Goal: Information Seeking & Learning: Check status

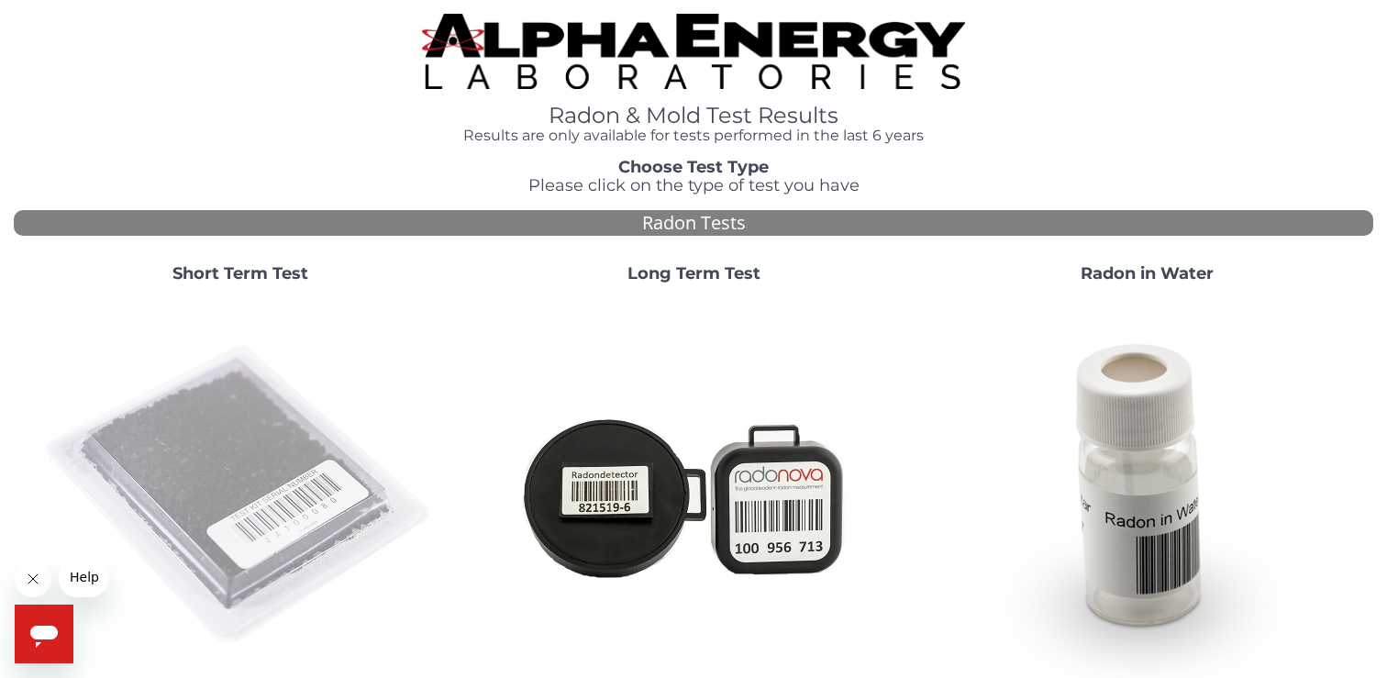
click at [204, 430] on img at bounding box center [240, 495] width 395 height 395
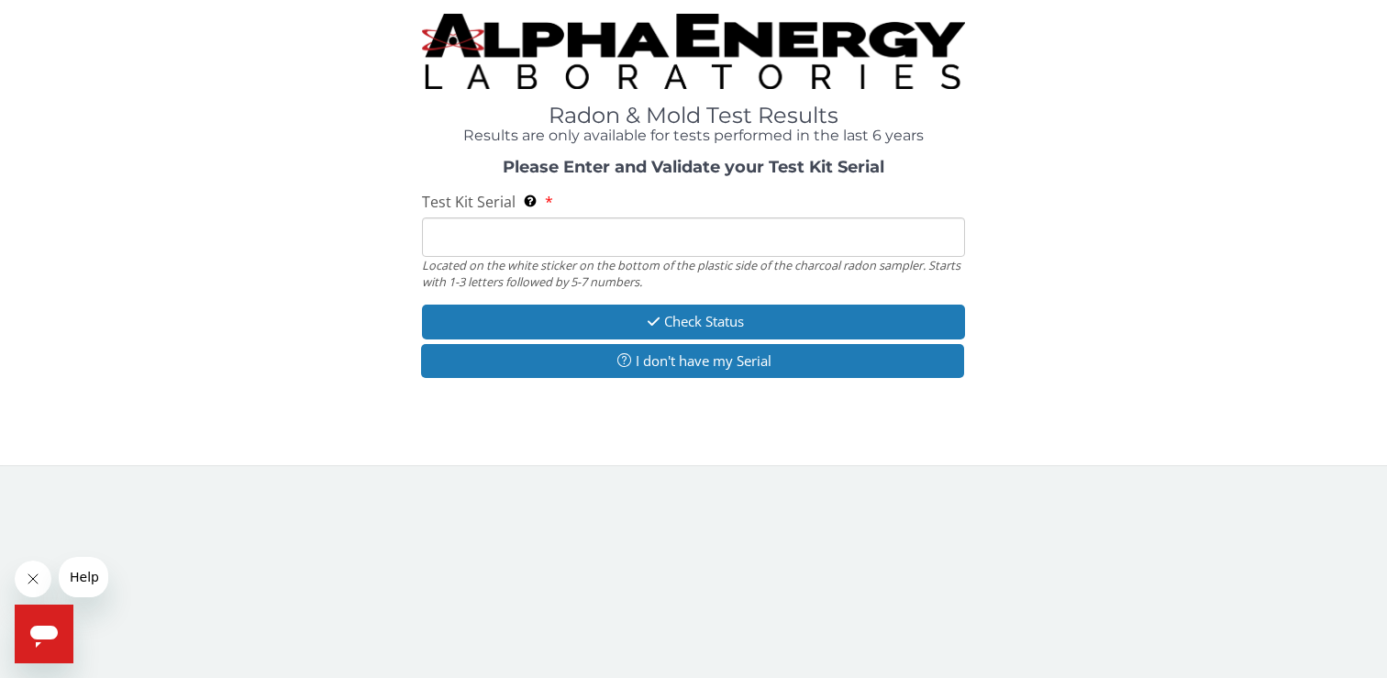
click at [552, 232] on input "Test Kit Serial Located on the white sticker on the bottom of the plastic side …" at bounding box center [694, 236] width 544 height 39
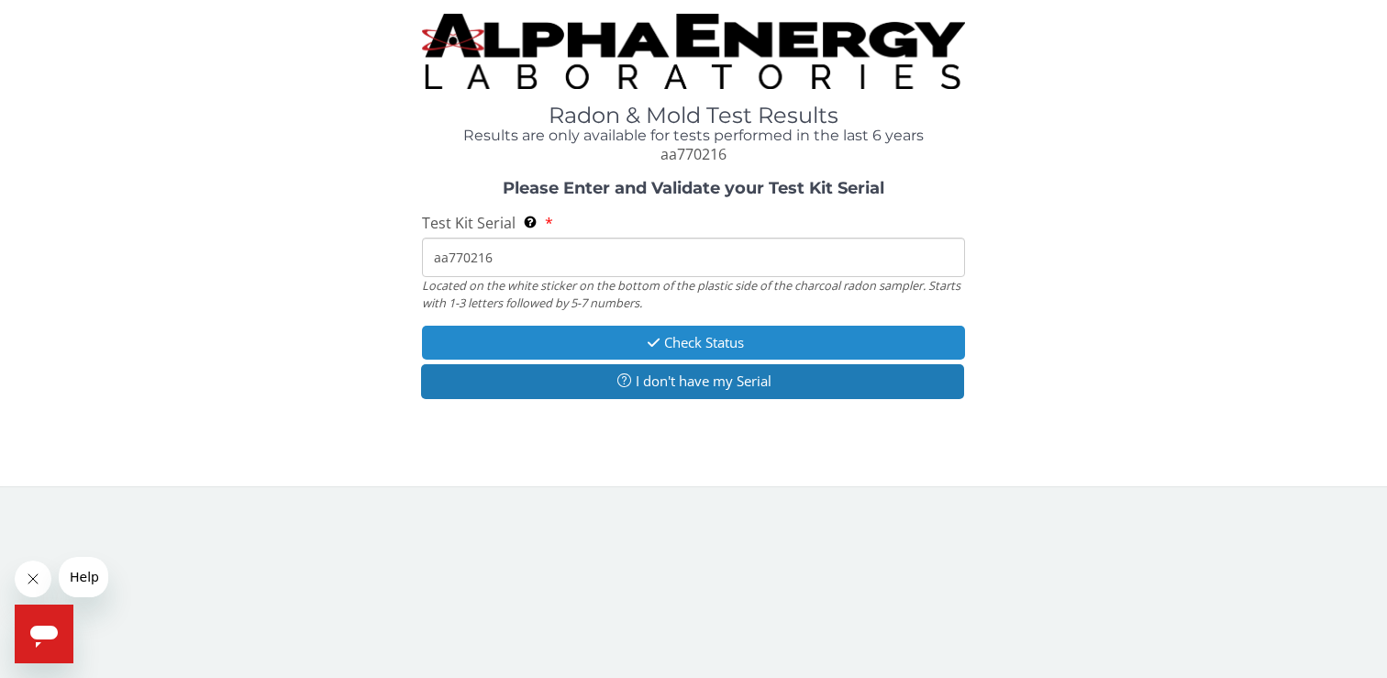
type input "aa770216"
click at [640, 333] on button "Check Status" at bounding box center [694, 343] width 544 height 34
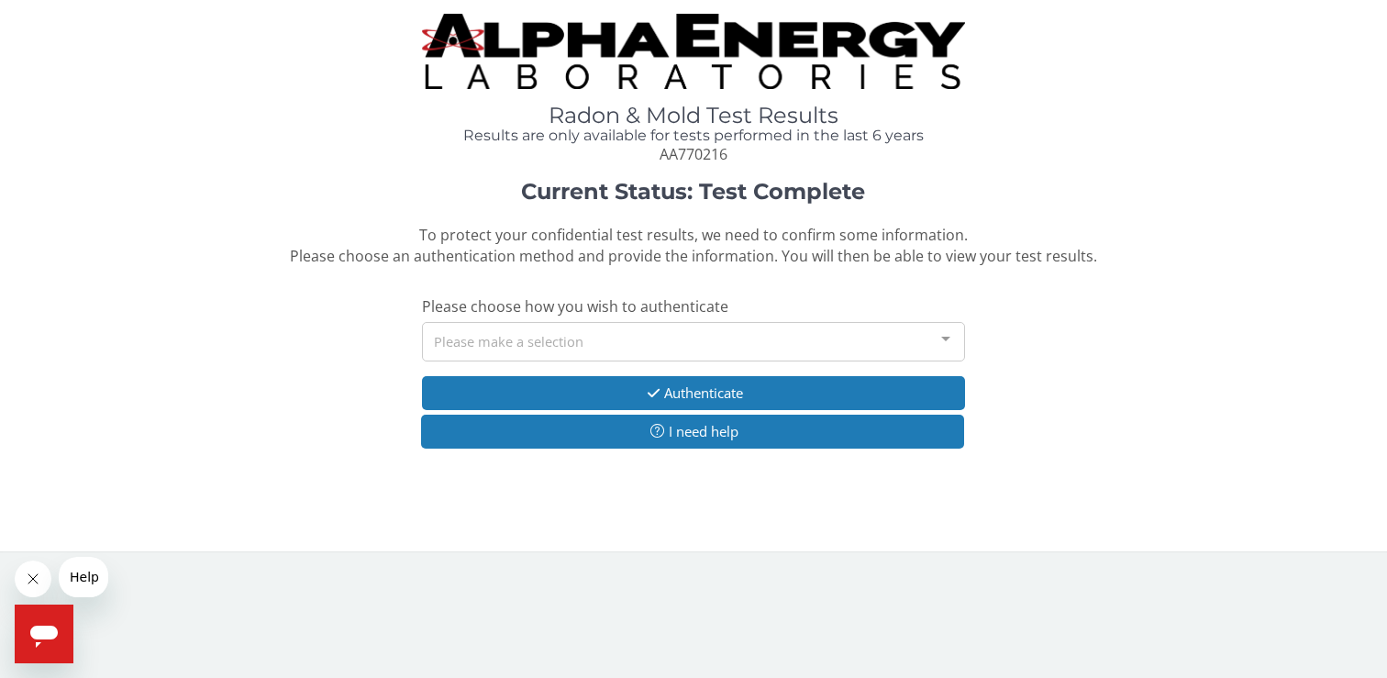
click at [554, 341] on div "Please make a selection" at bounding box center [694, 341] width 544 height 39
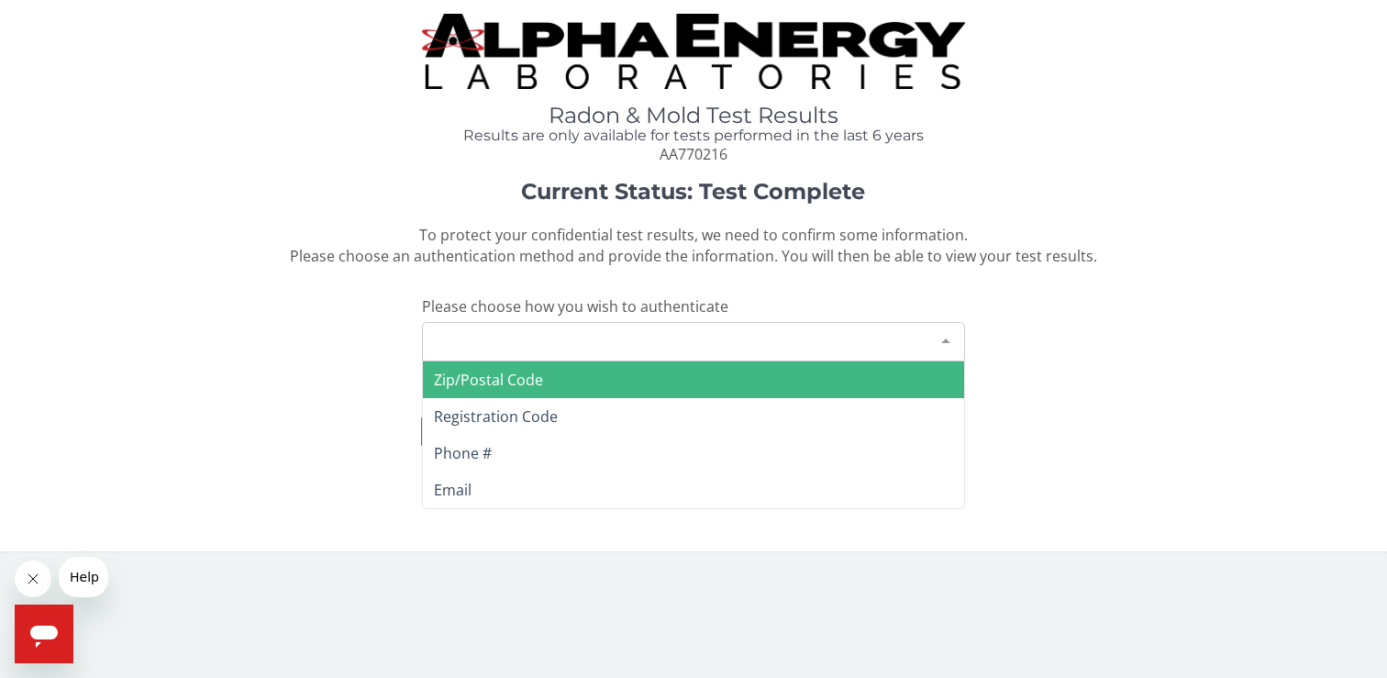
click at [546, 377] on span "Zip/Postal Code" at bounding box center [694, 380] width 542 height 37
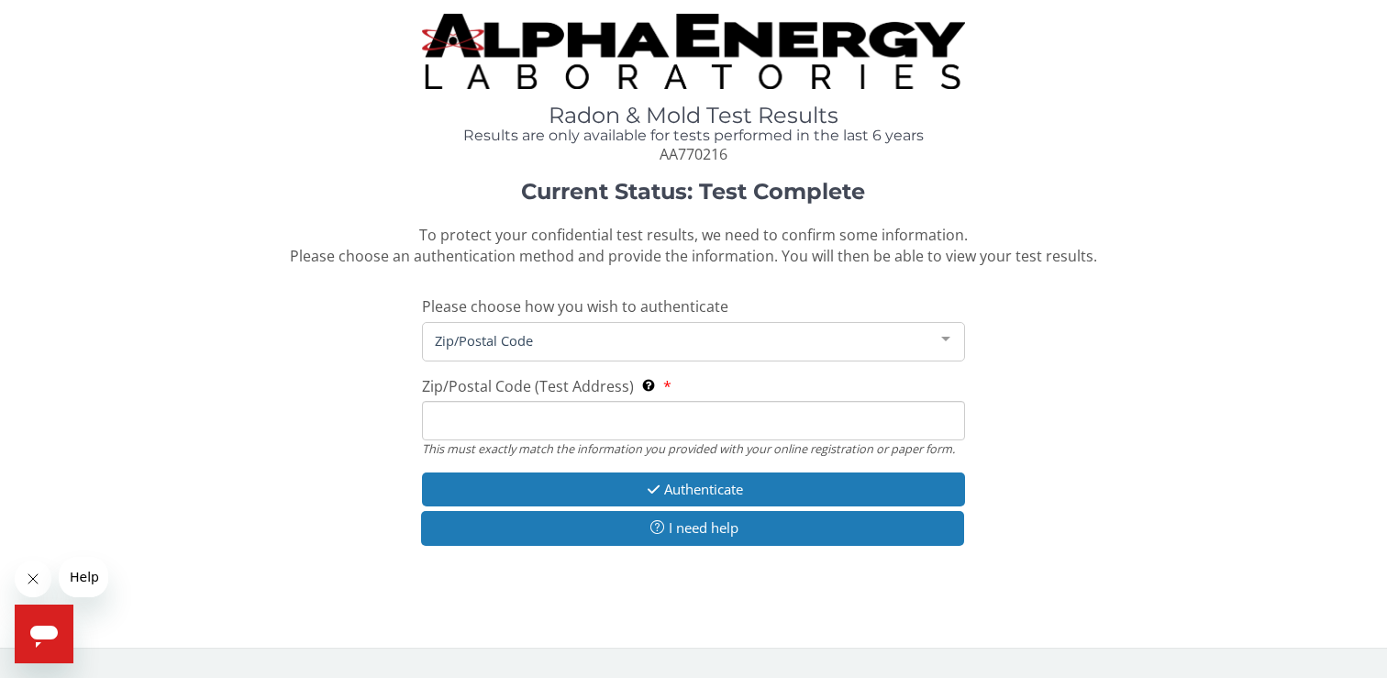
click at [535, 407] on input "Zip/Postal Code (Test Address) This must exactly match the information you prov…" at bounding box center [694, 420] width 544 height 39
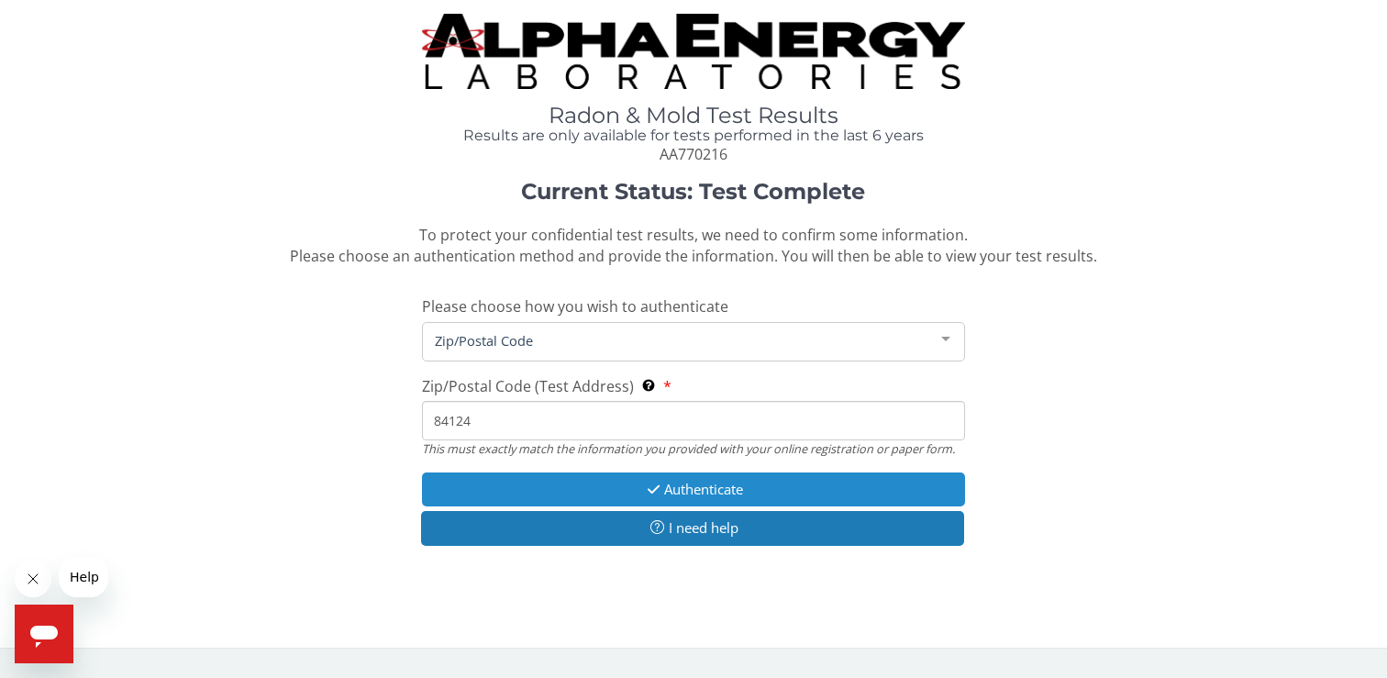
type input "84124"
click at [752, 497] on button "Authenticate" at bounding box center [694, 490] width 544 height 34
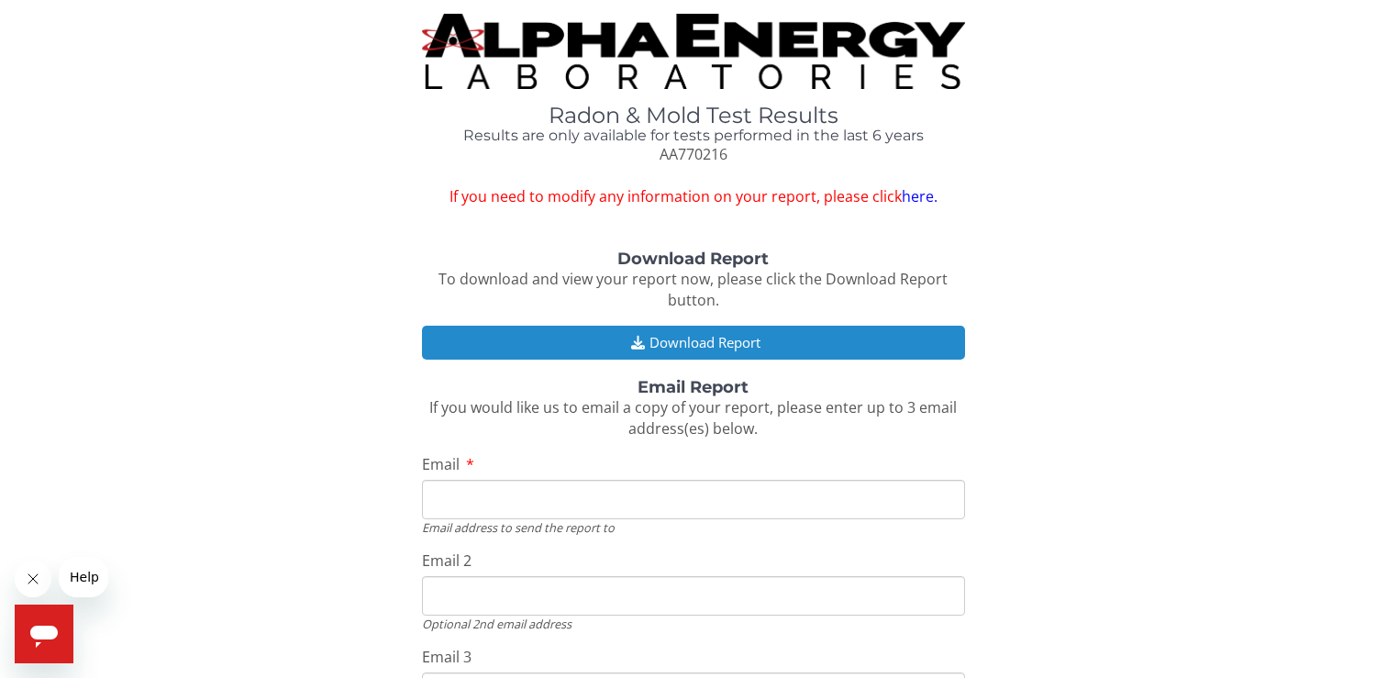
click at [705, 349] on button "Download Report" at bounding box center [694, 343] width 544 height 34
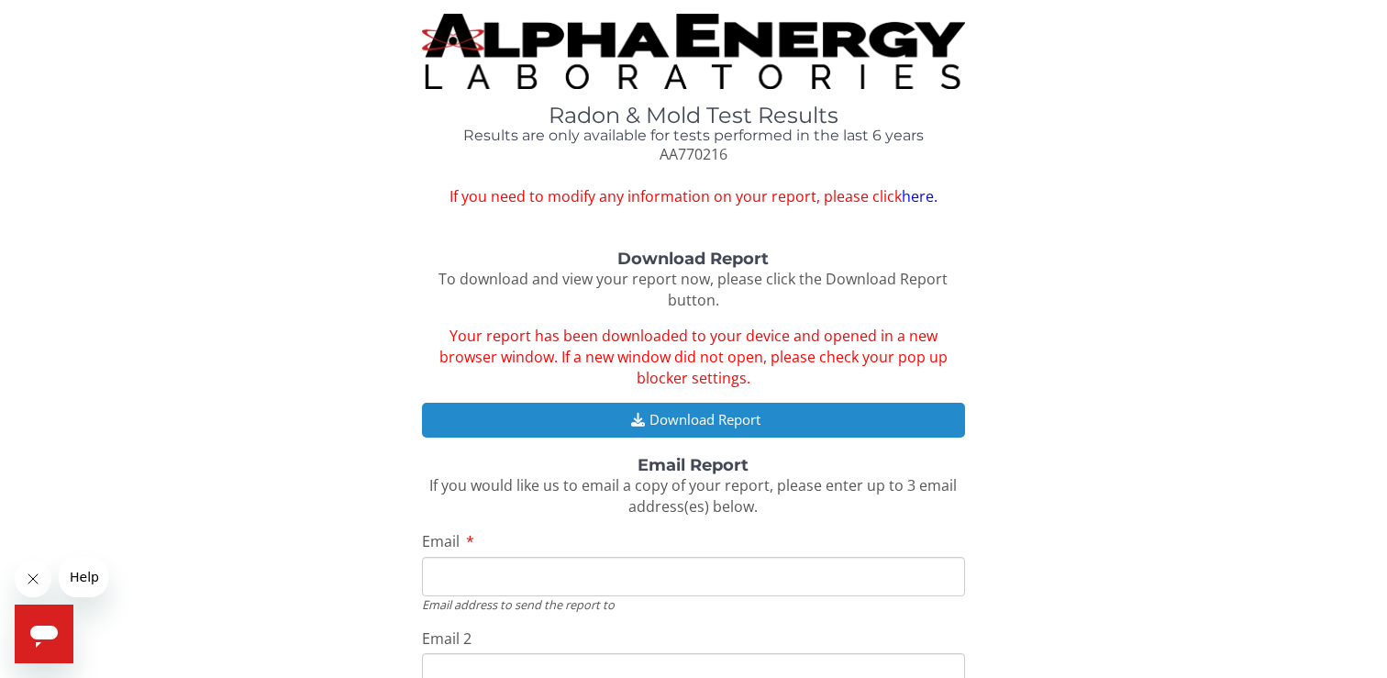
click at [718, 427] on button "Download Report" at bounding box center [694, 420] width 544 height 34
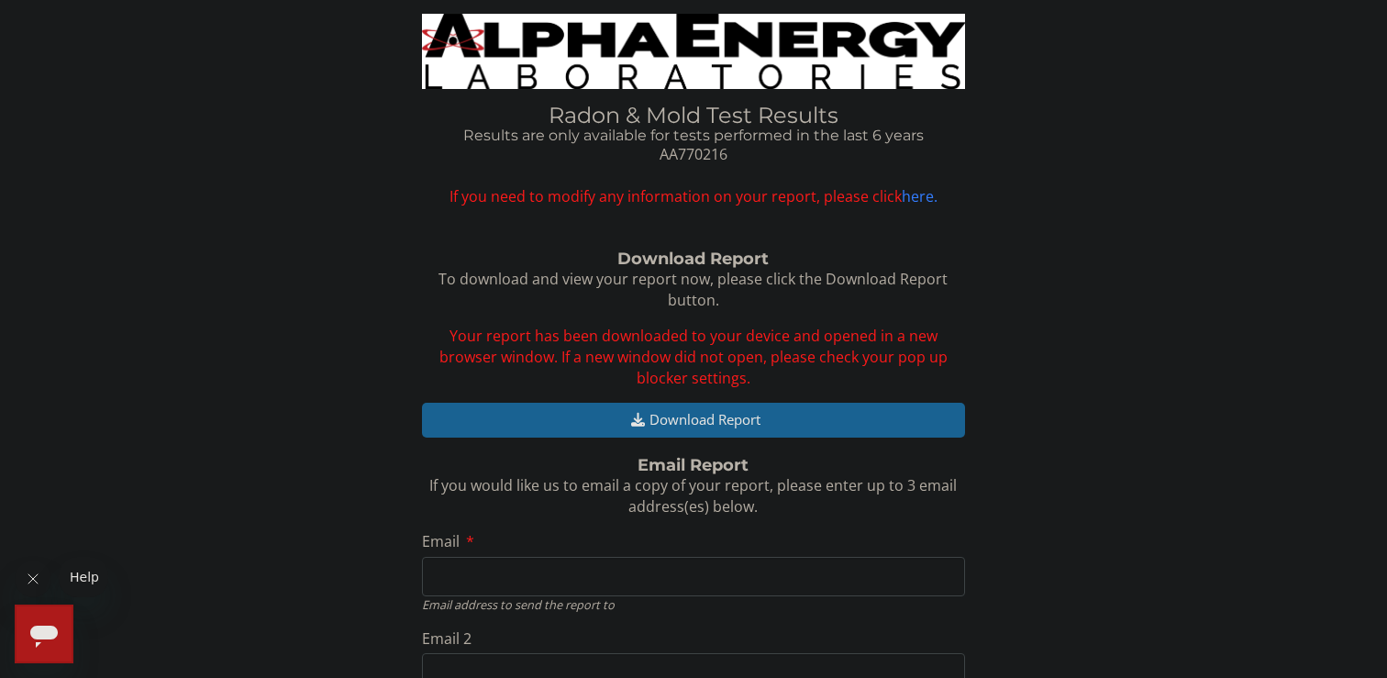
click at [36, 574] on icon "Close message from company" at bounding box center [33, 579] width 15 height 15
click at [51, 625] on icon "Open messaging window" at bounding box center [44, 634] width 33 height 33
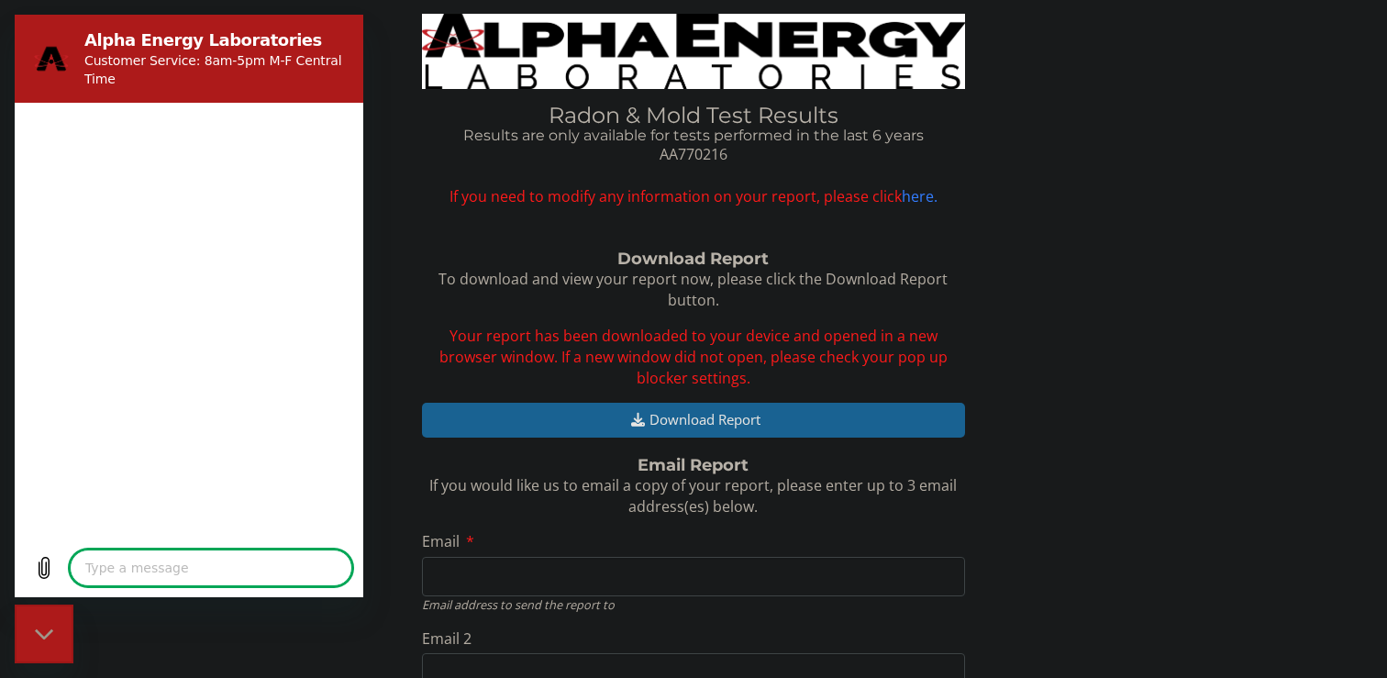
type textarea "x"
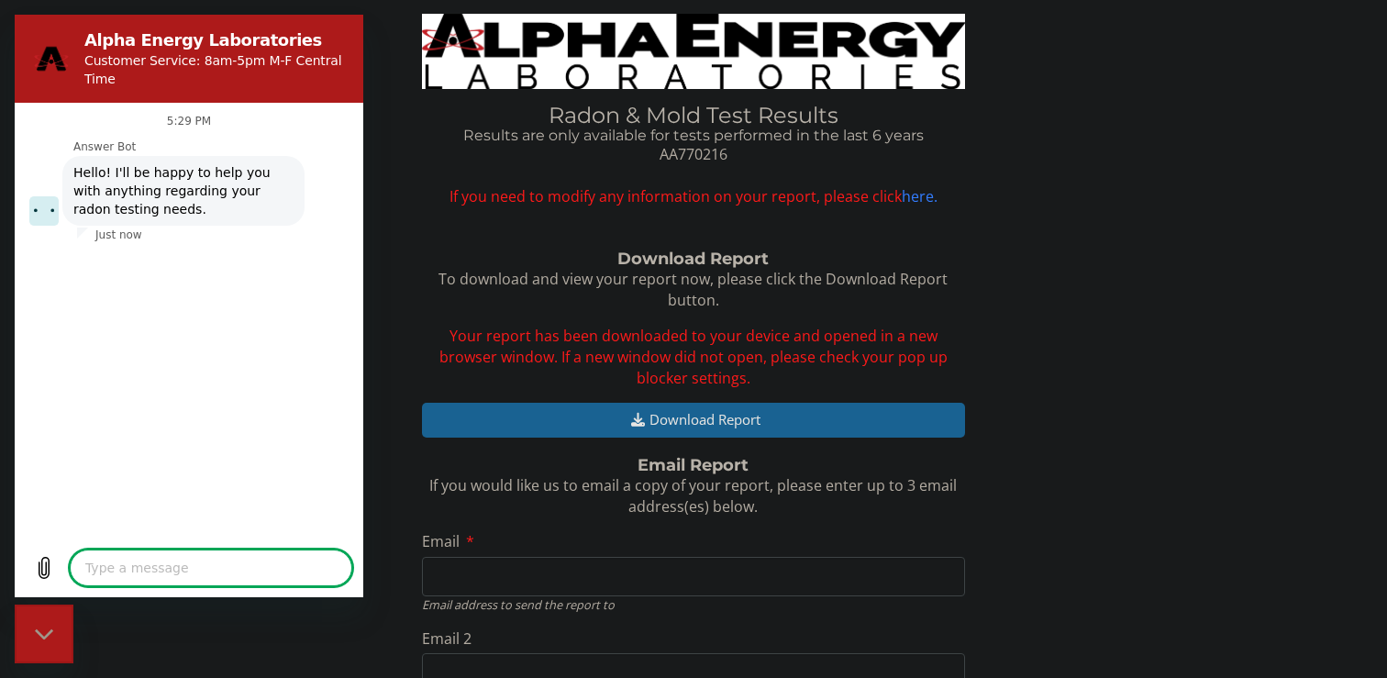
type textarea "c"
type textarea "x"
type textarea "ca"
type textarea "x"
type textarea "can"
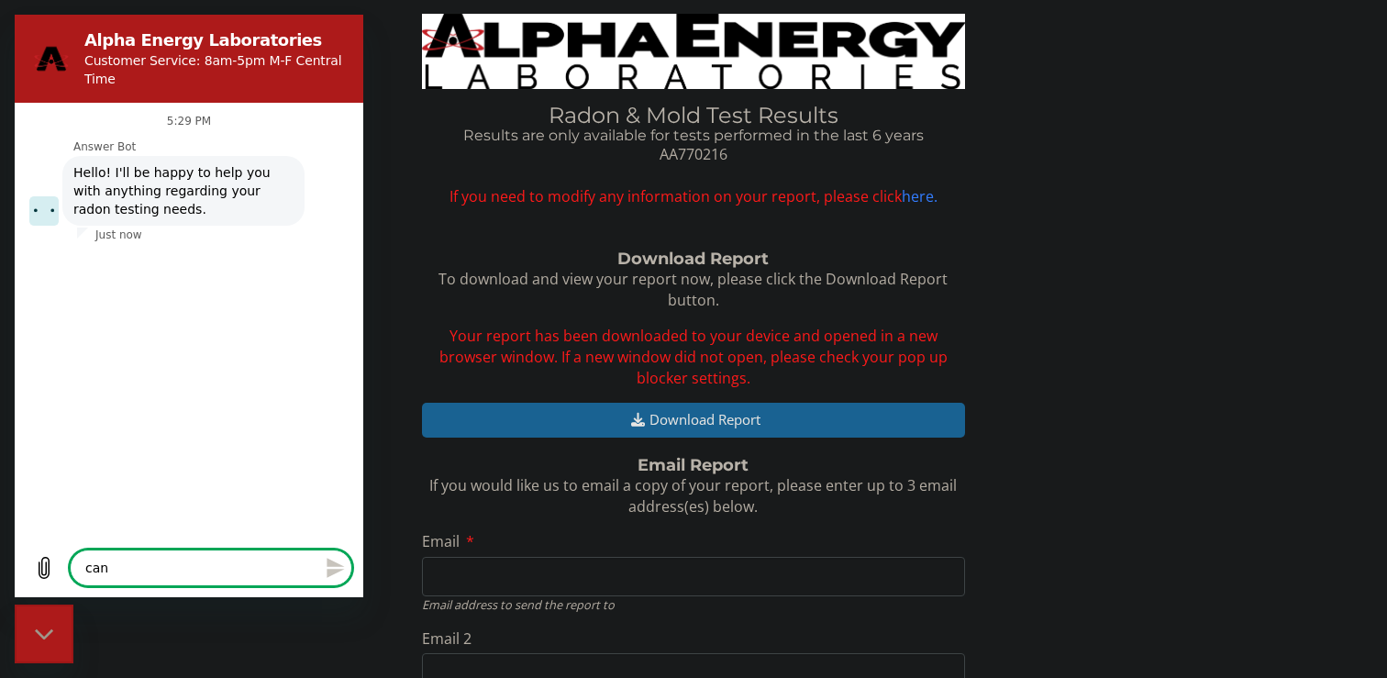
type textarea "x"
type textarea "[PERSON_NAME]"
type textarea "x"
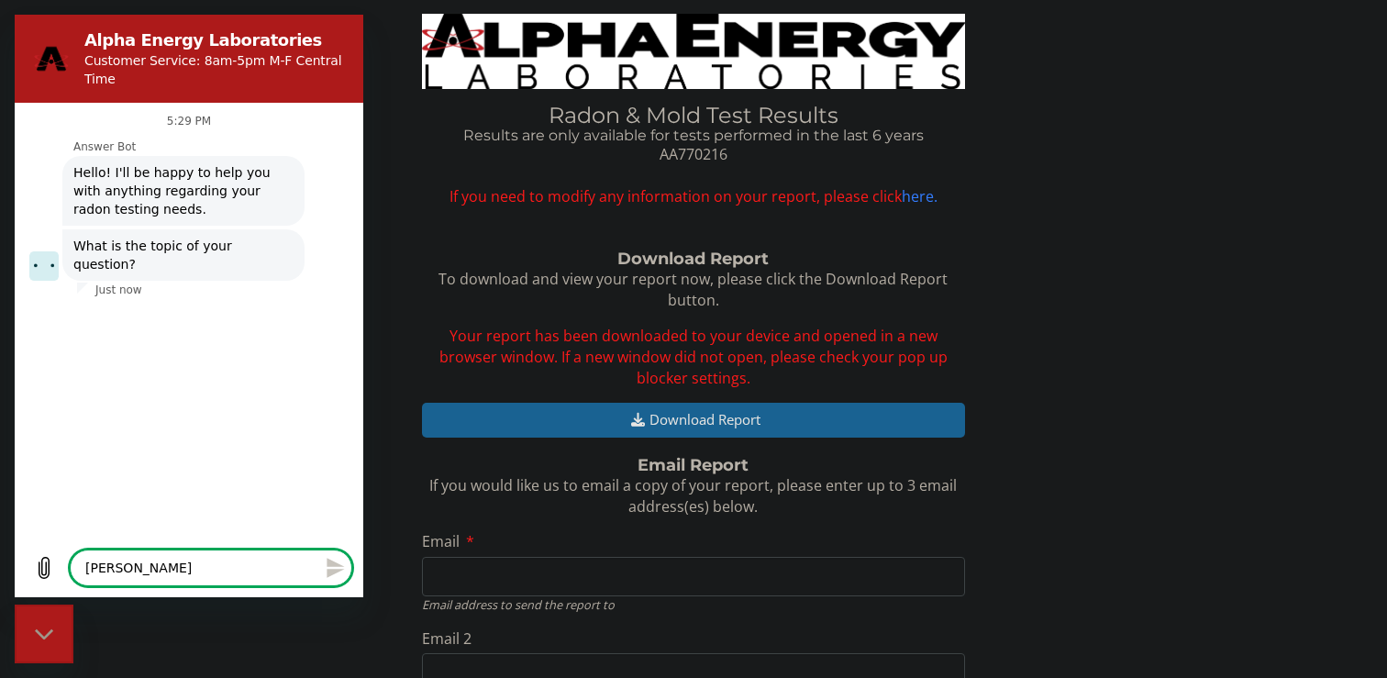
type textarea "canno"
type textarea "x"
type textarea "cannot"
type textarea "x"
type textarea "cannot"
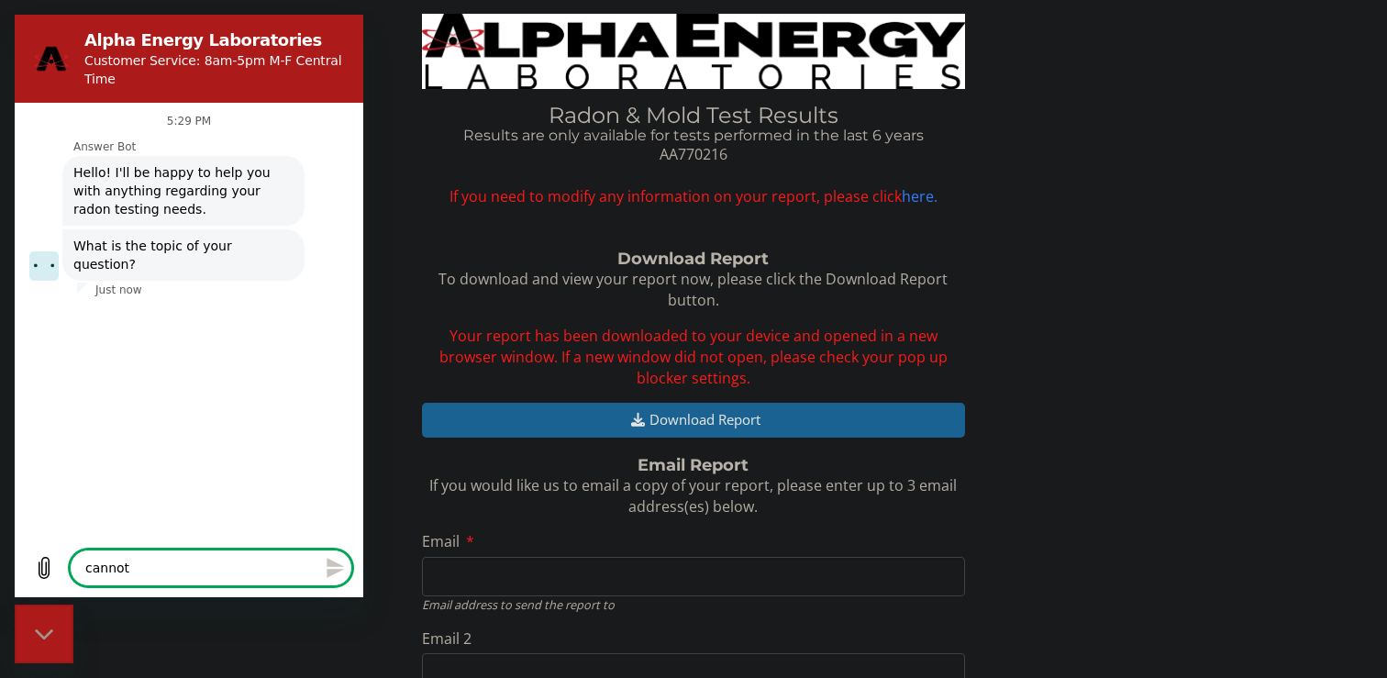
type textarea "x"
type textarea "cannot o"
type textarea "x"
type textarea "cannot op"
type textarea "x"
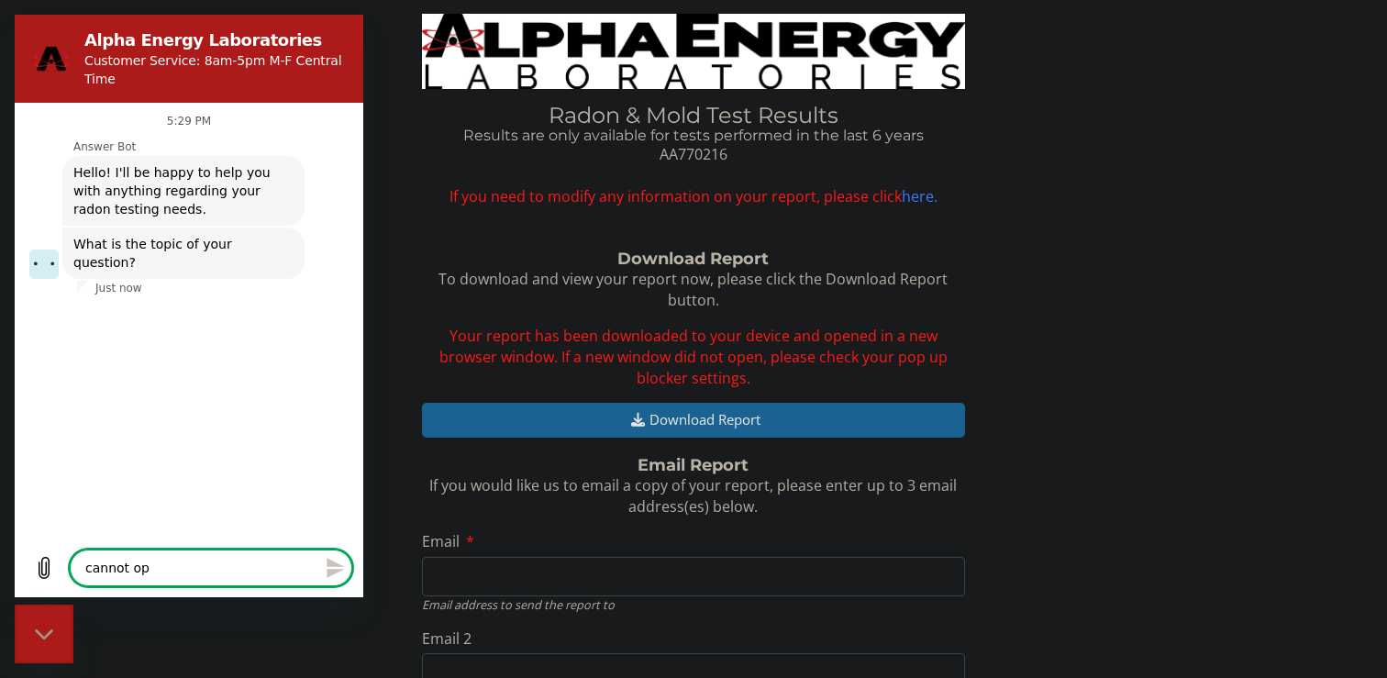
type textarea "cannot ope"
type textarea "x"
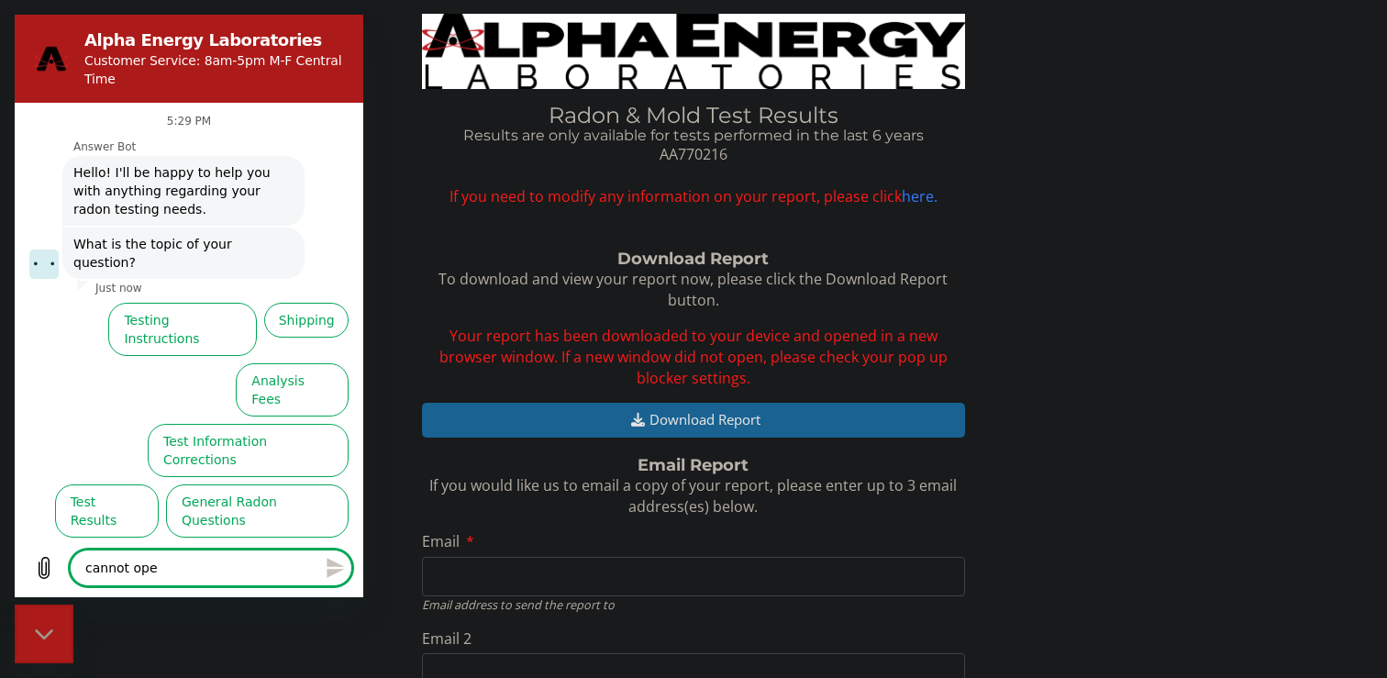
type textarea "cannot ope"
type textarea "x"
type textarea "cannot ope"
type textarea "x"
type textarea "cannot open"
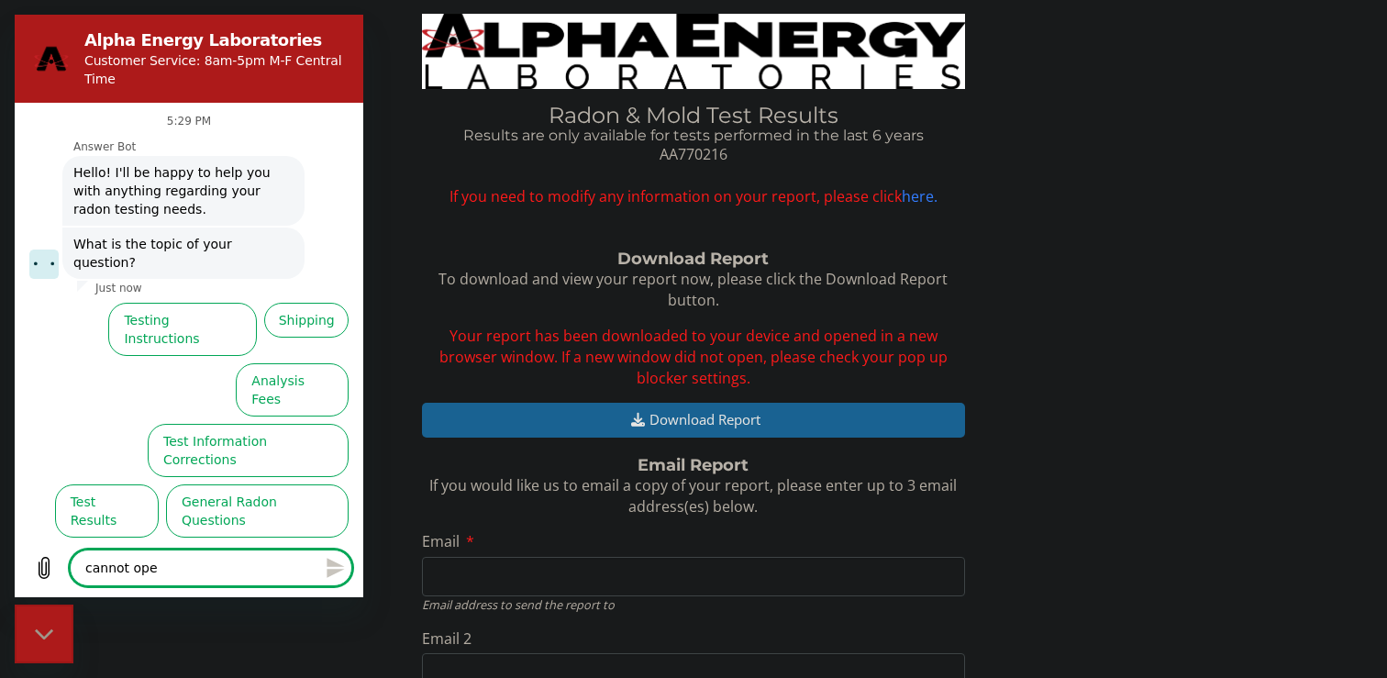
type textarea "x"
type textarea "cannot open"
type textarea "x"
type textarea "cannot open r"
type textarea "x"
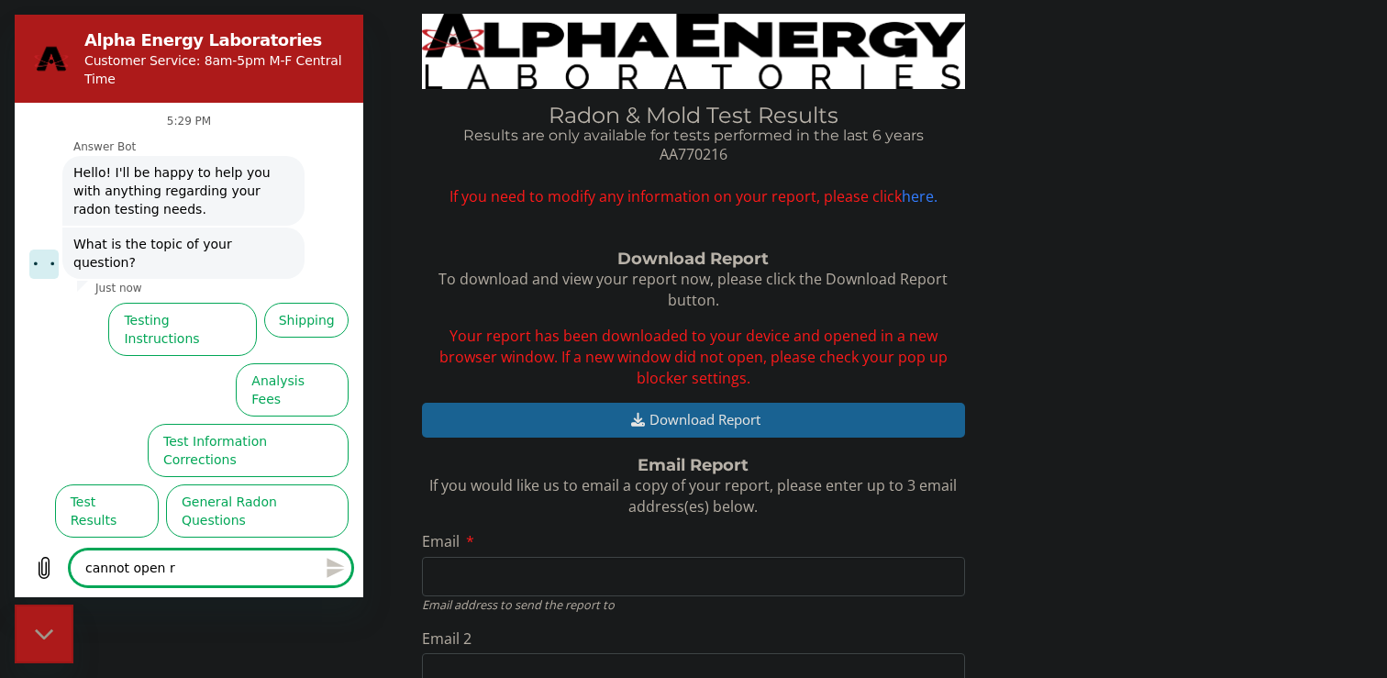
type textarea "cannot open re"
type textarea "x"
type textarea "cannot open rep"
type textarea "x"
type textarea "cannot open repo"
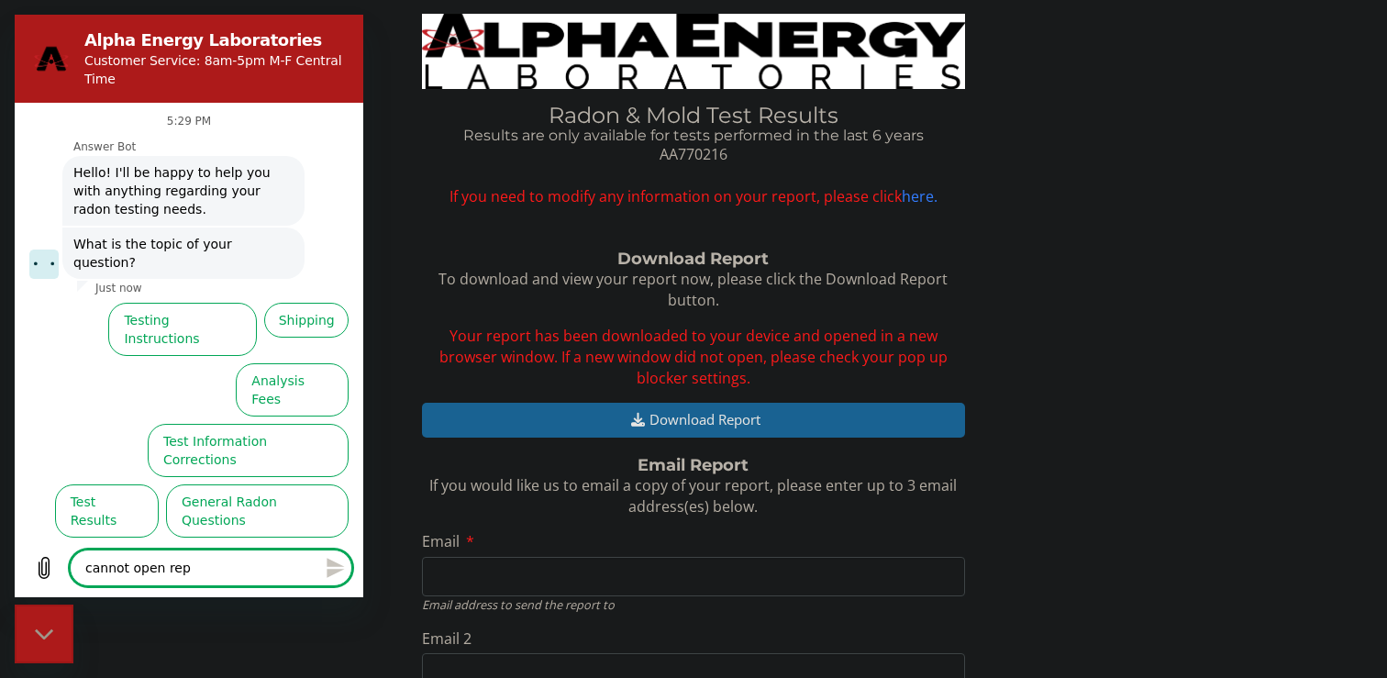
type textarea "x"
type textarea "cannot open repor"
type textarea "x"
type textarea "cannot open report"
type textarea "x"
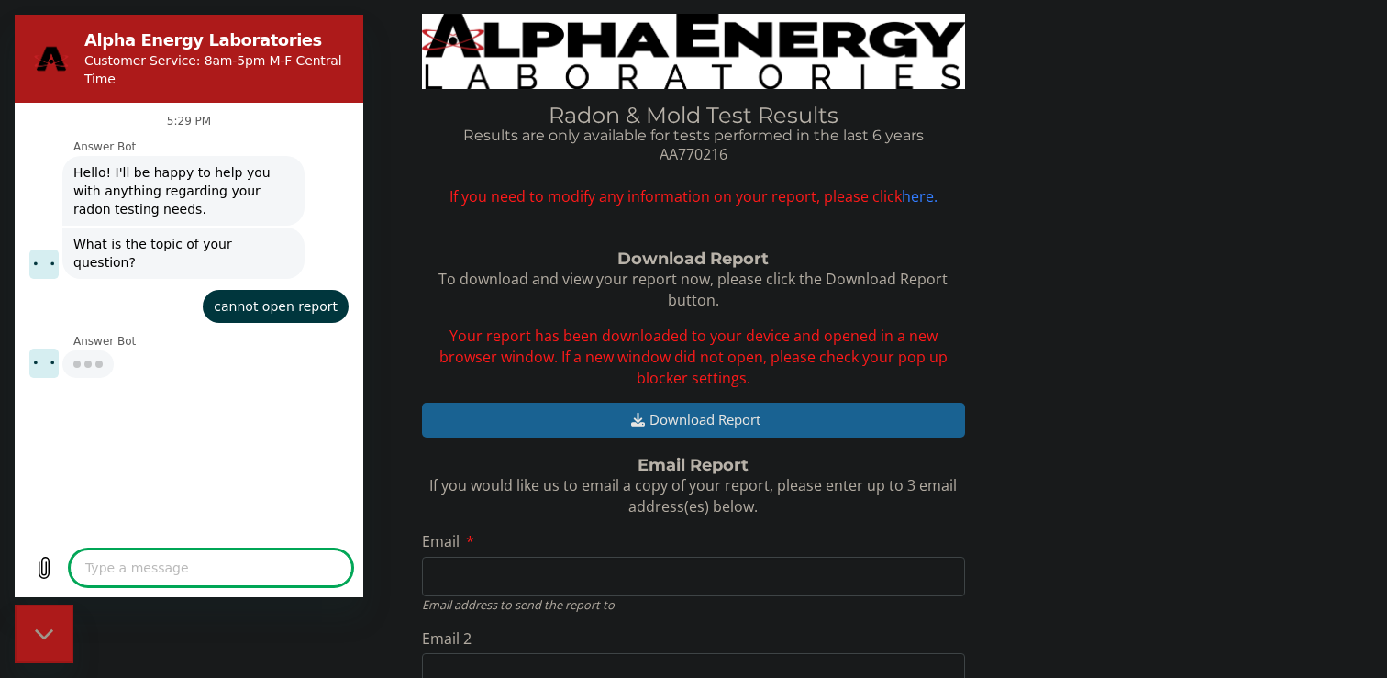
click at [153, 568] on textarea at bounding box center [211, 568] width 283 height 37
type textarea "x"
type textarea "e"
type textarea "x"
type textarea "em"
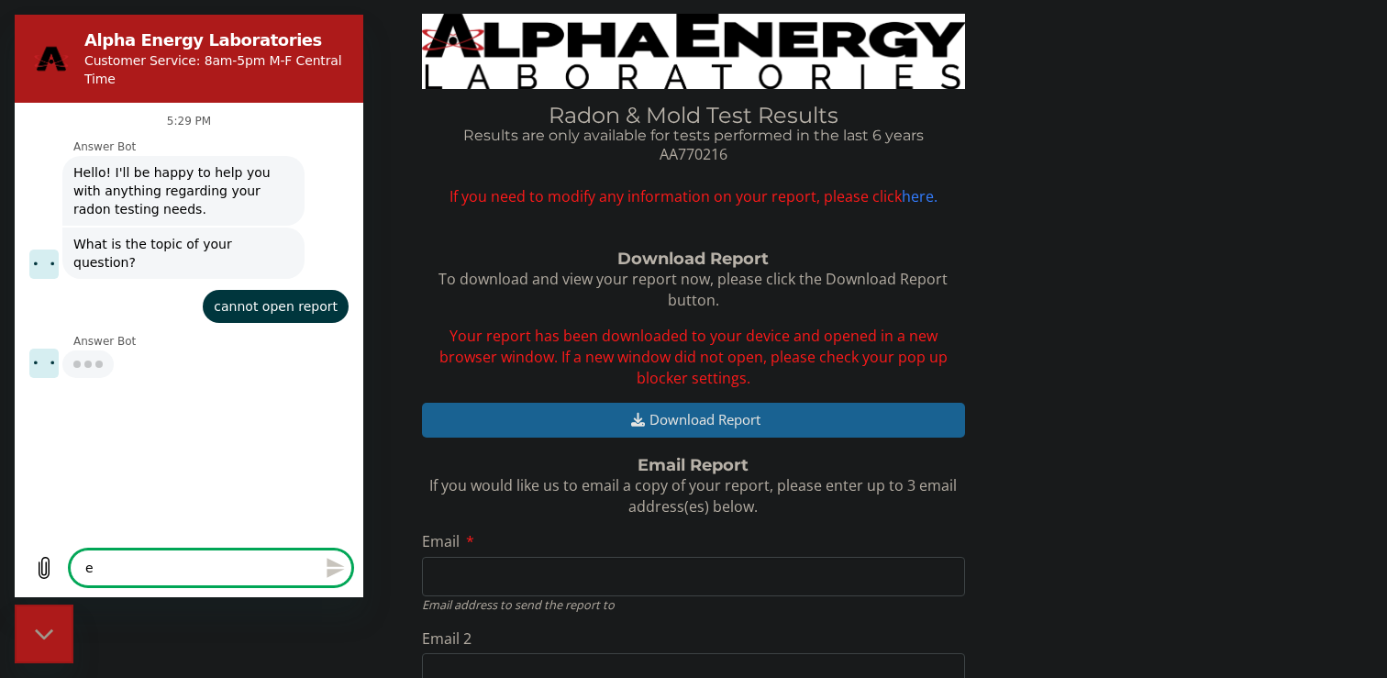
type textarea "x"
type textarea "ema"
type textarea "x"
type textarea "emai"
type textarea "x"
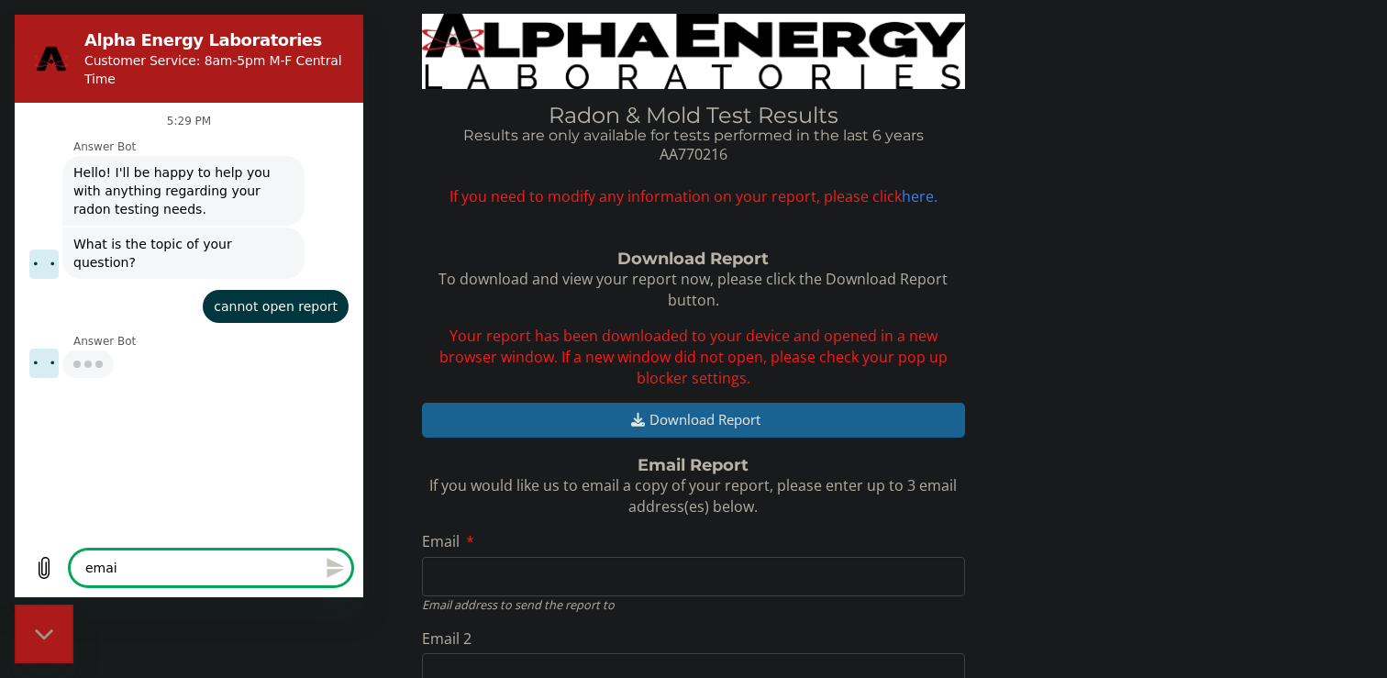
type textarea "email"
type textarea "x"
type textarea "emaili"
type textarea "x"
type textarea "emailin"
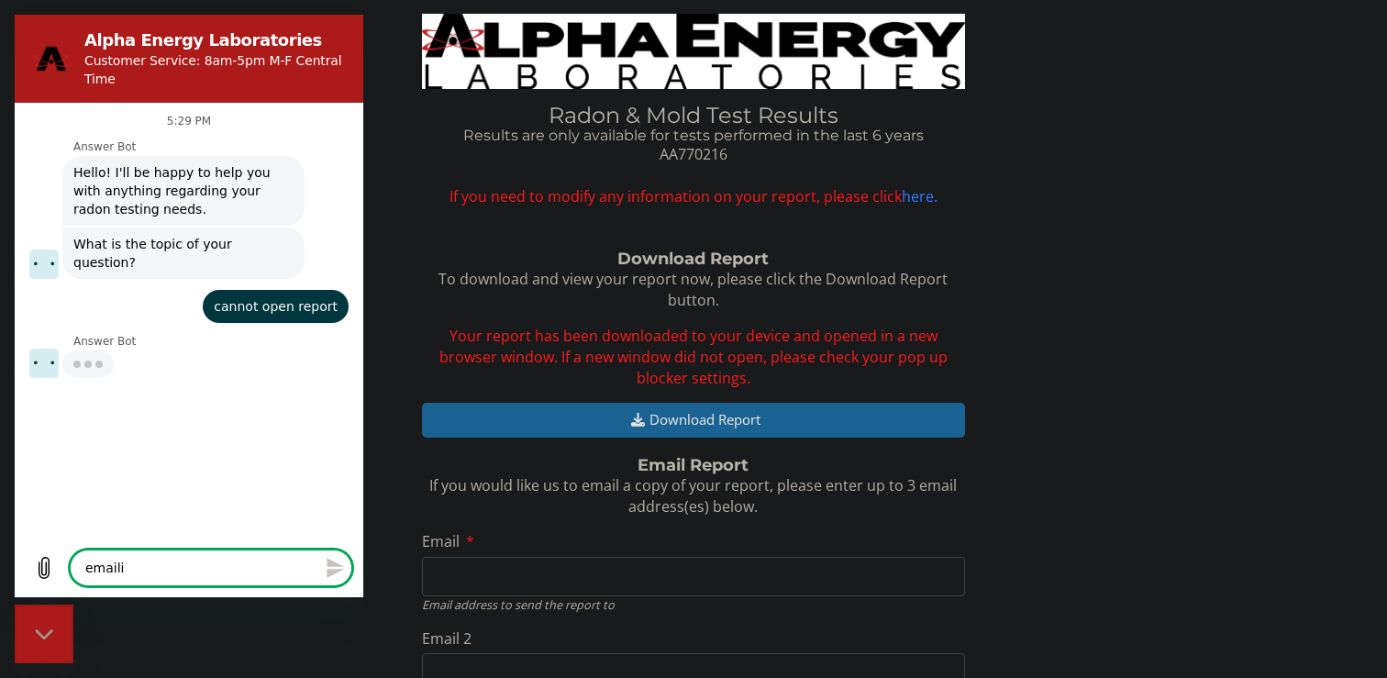
type textarea "x"
type textarea "emailing"
type textarea "x"
type textarea "emailing"
type textarea "x"
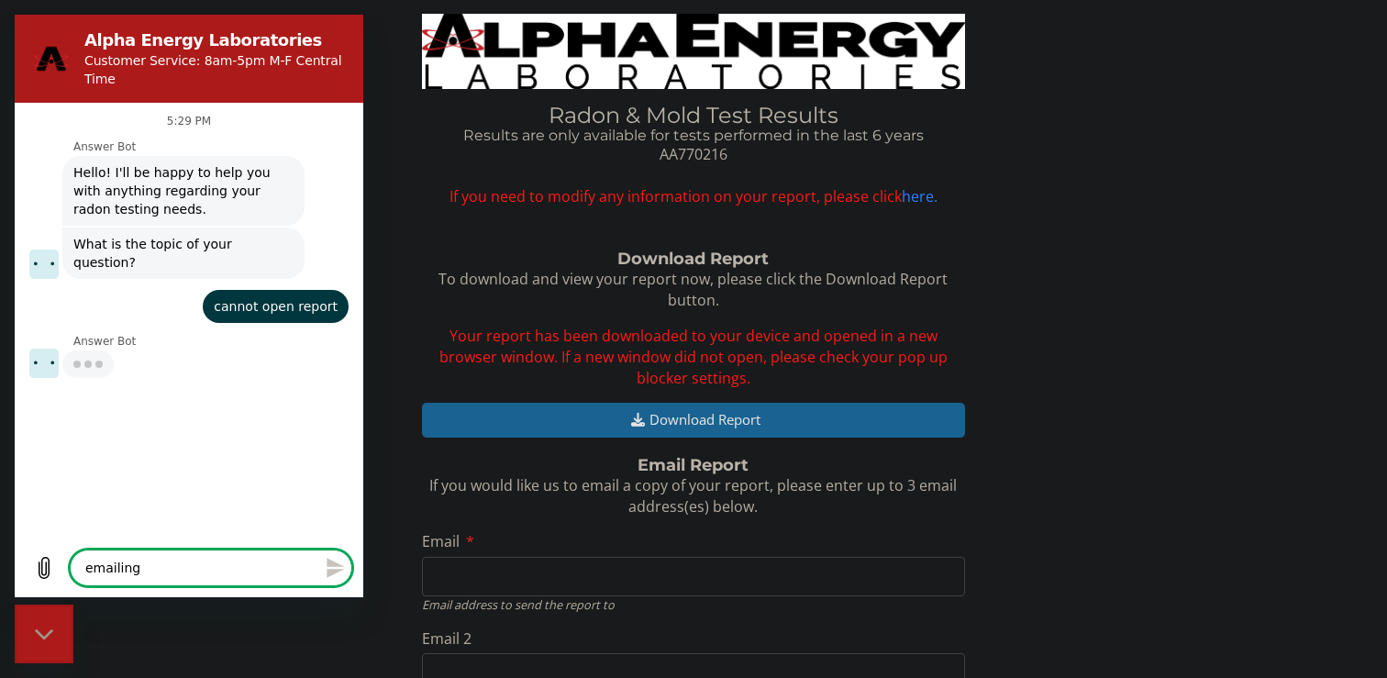
type textarea "emailing i"
type textarea "x"
type textarea "emailing it"
type textarea "x"
type textarea "emailing it"
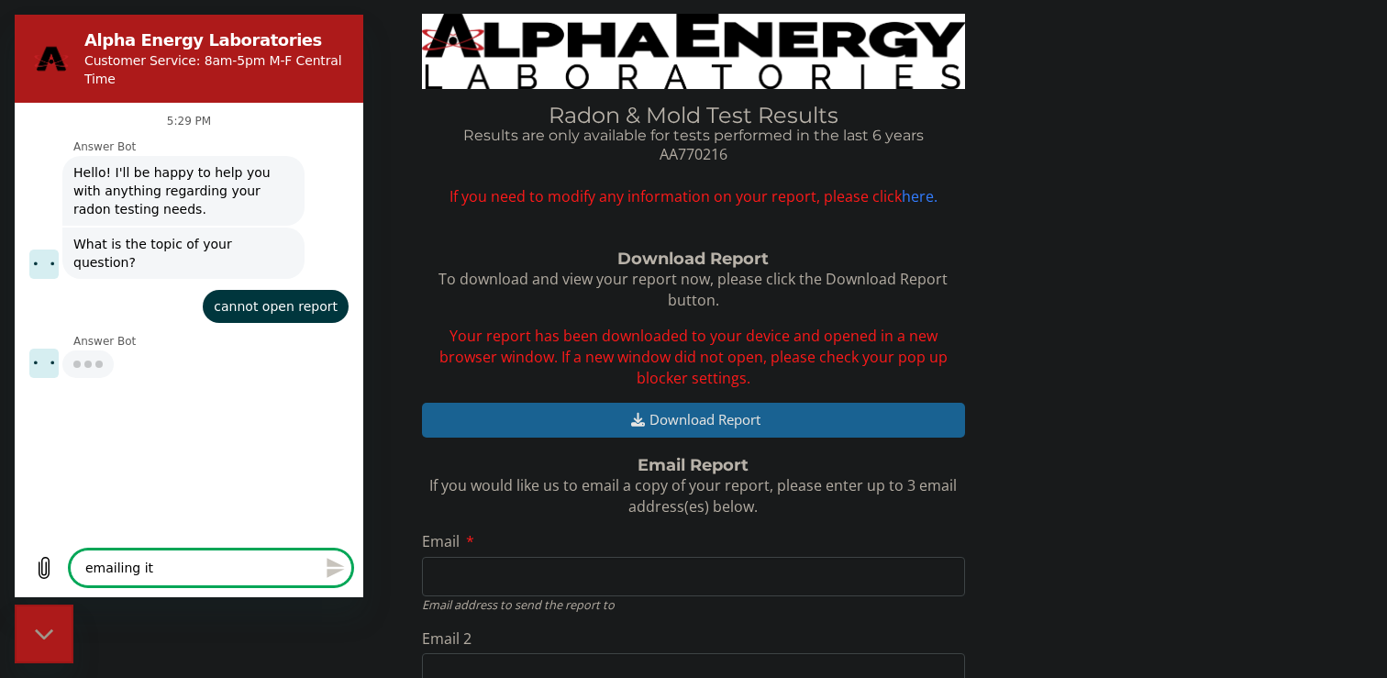
type textarea "x"
type textarea "emailing it d"
type textarea "x"
type textarea "emailing it do"
type textarea "x"
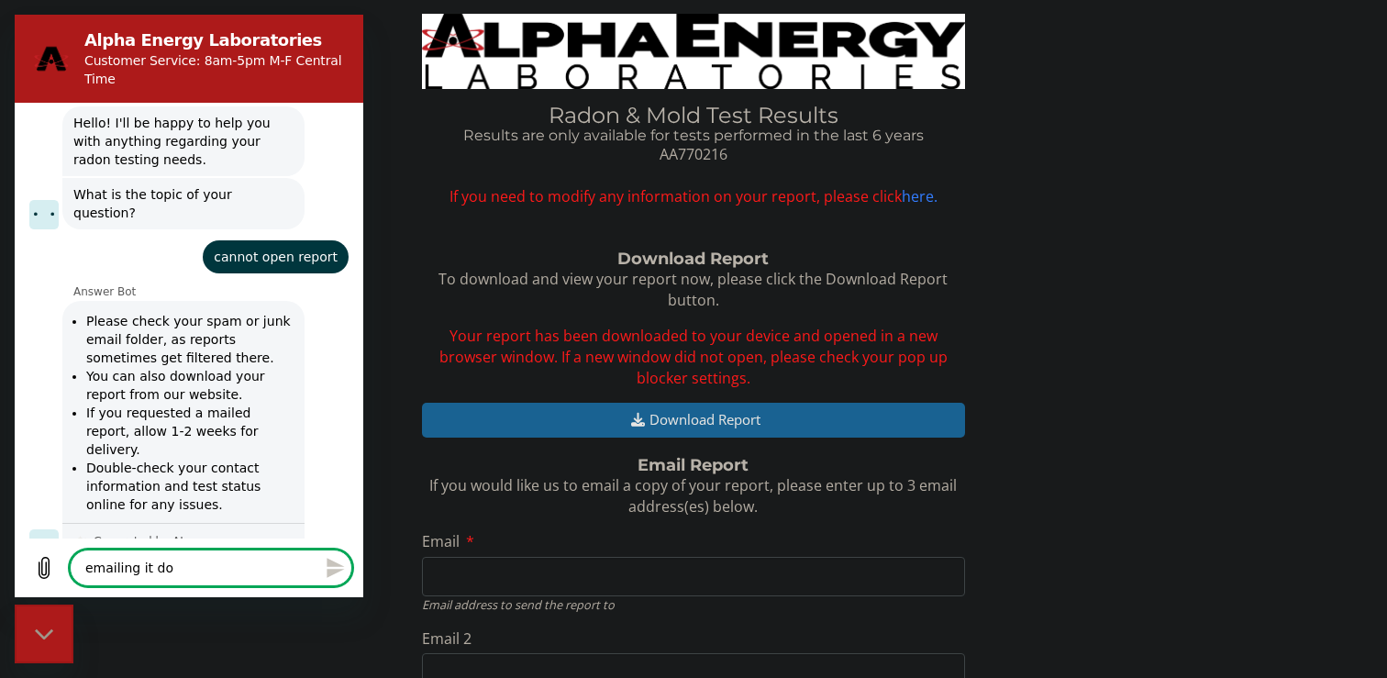
type textarea "emailing it doe"
type textarea "x"
type textarea "emailing it does"
type textarea "x"
type textarea "emailing it doesn"
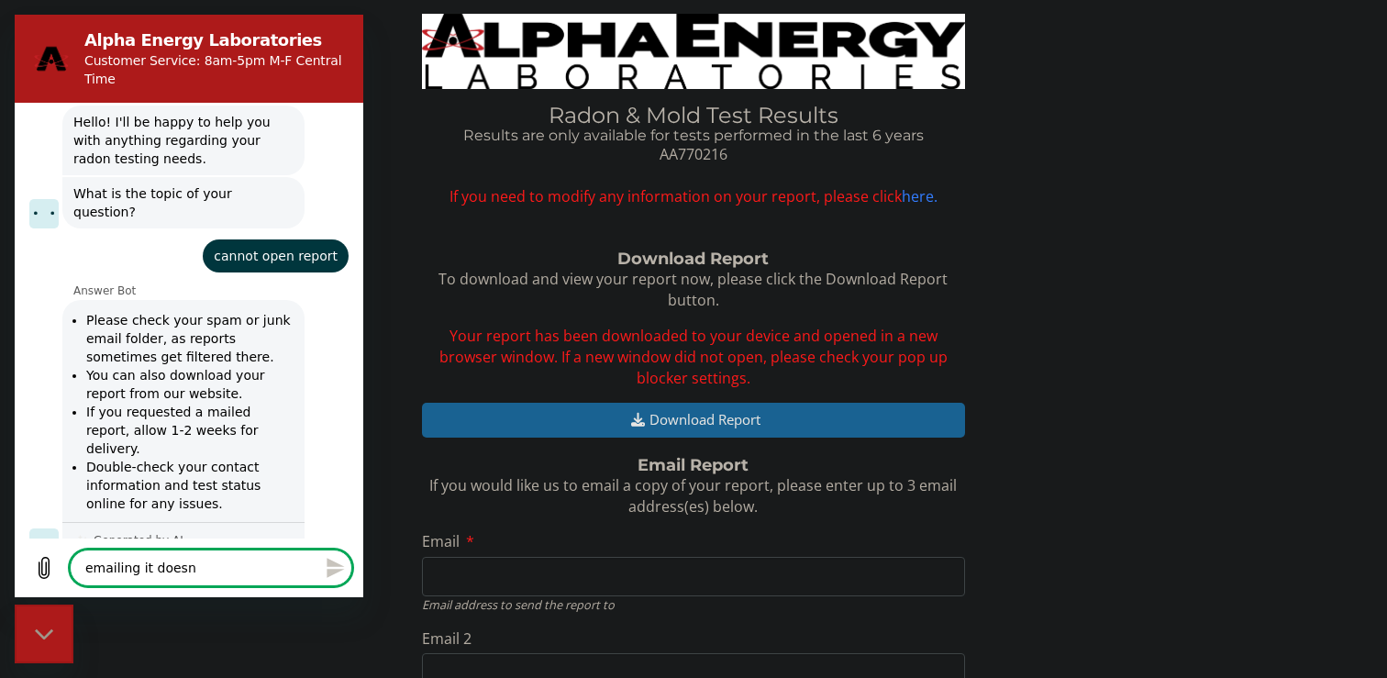
type textarea "x"
type textarea "emailing it doesnt"
type textarea "x"
type textarea "emailing it doesnt"
type textarea "x"
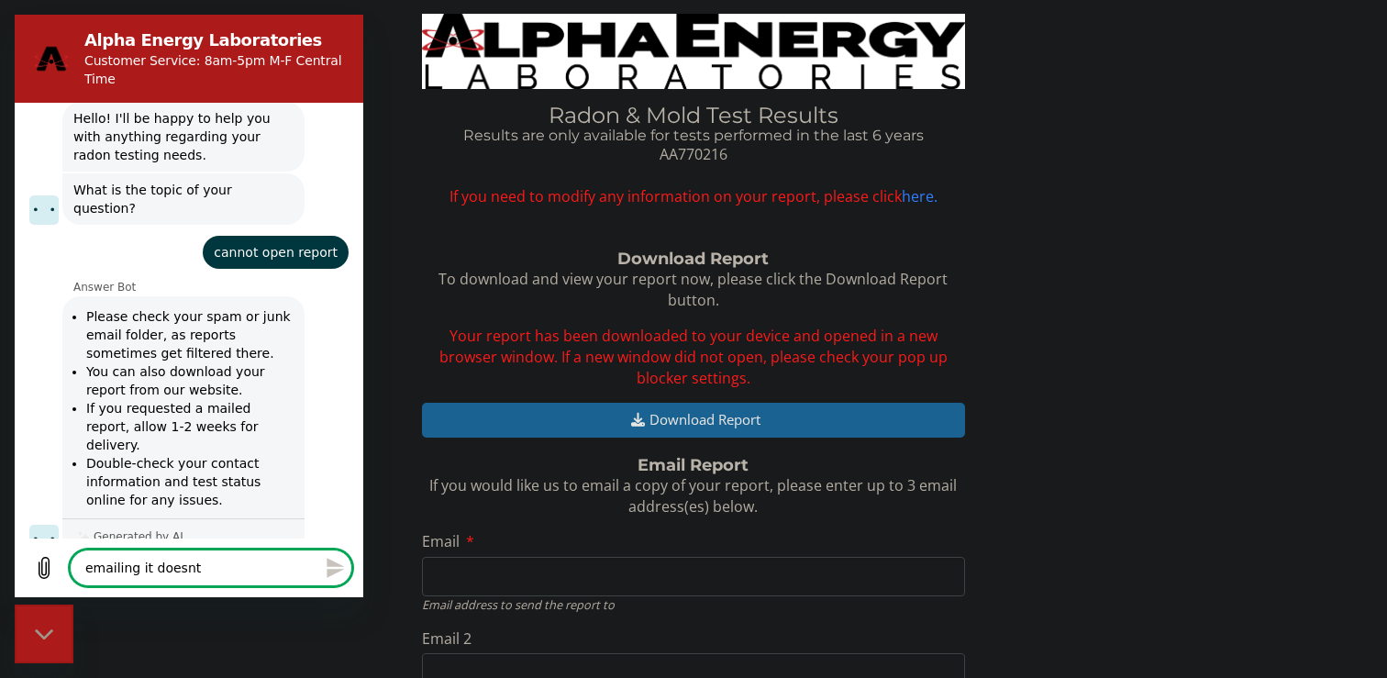
type textarea "emailing it doesnt s"
type textarea "x"
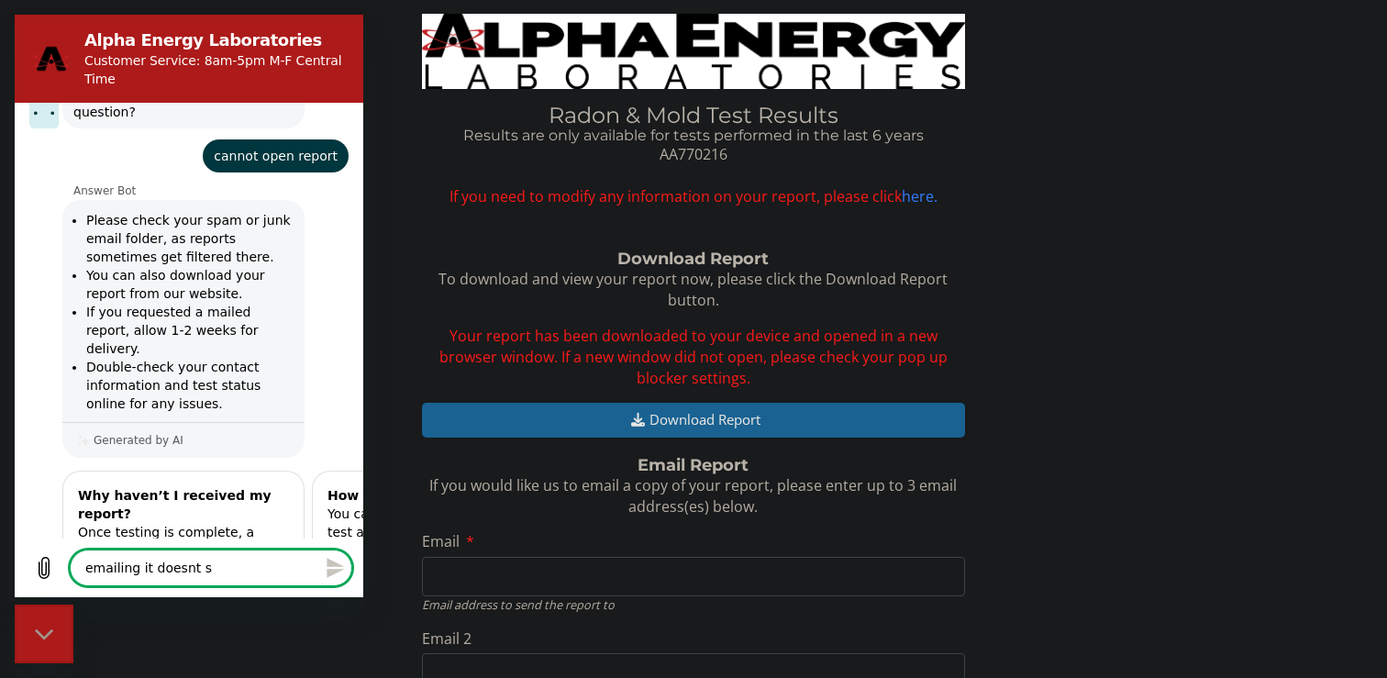
type textarea "emailing it doesnt se"
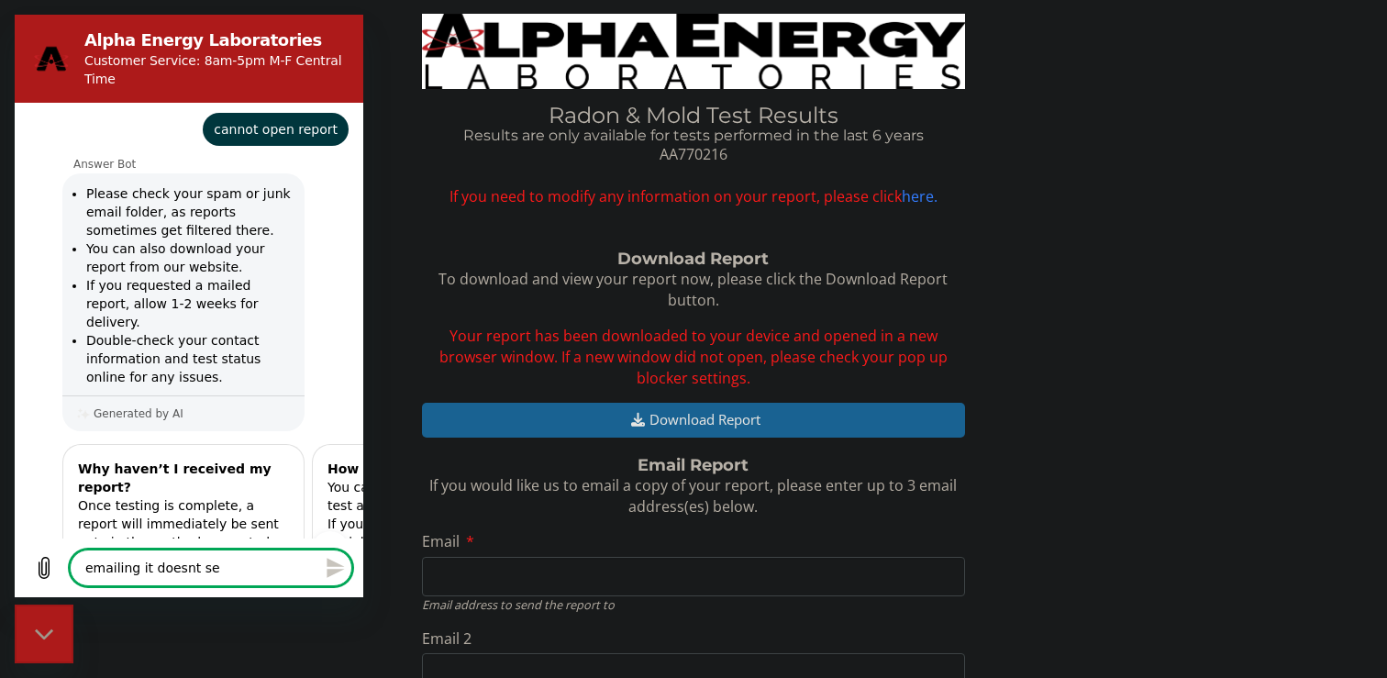
type textarea "x"
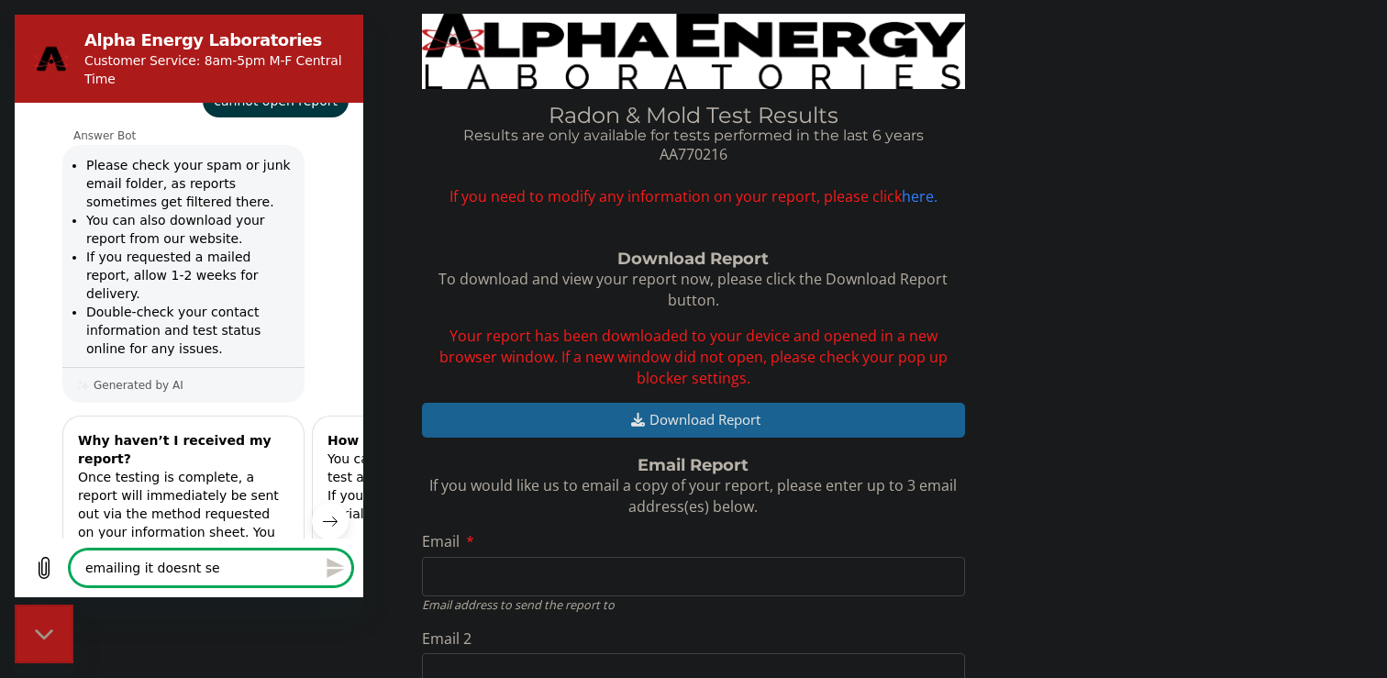
type textarea "emailing it doesnt sen"
type textarea "x"
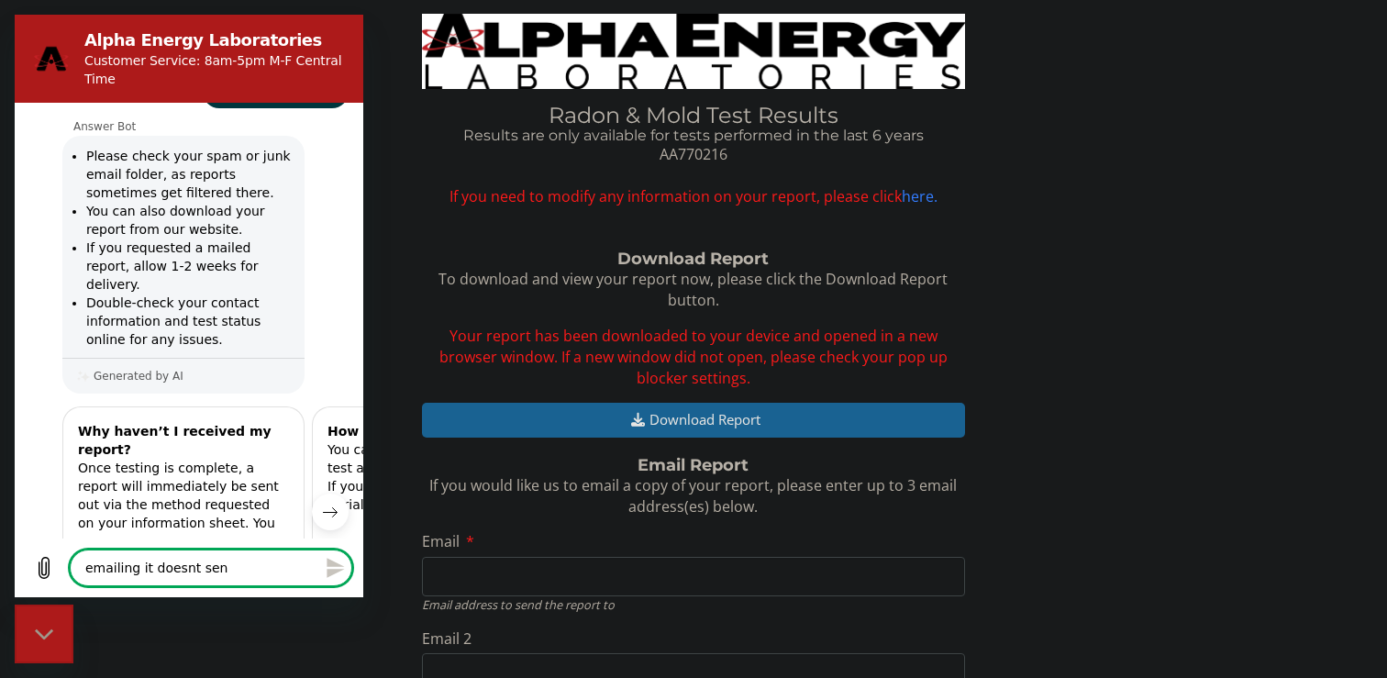
type textarea "emailing it doesnt send"
type textarea "x"
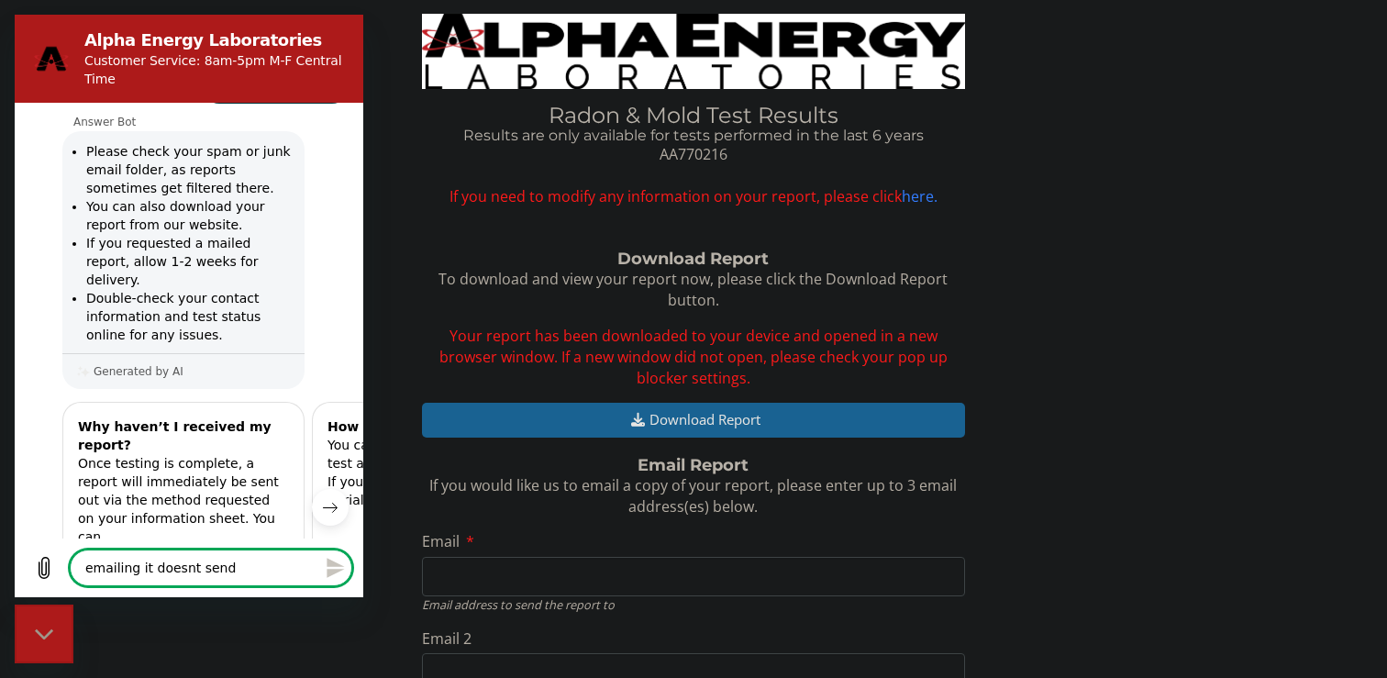
type textarea "emailing it doesnt send"
type textarea "x"
type textarea "emailing it doesnt send a"
type textarea "x"
type textarea "emailing it doesnt send an"
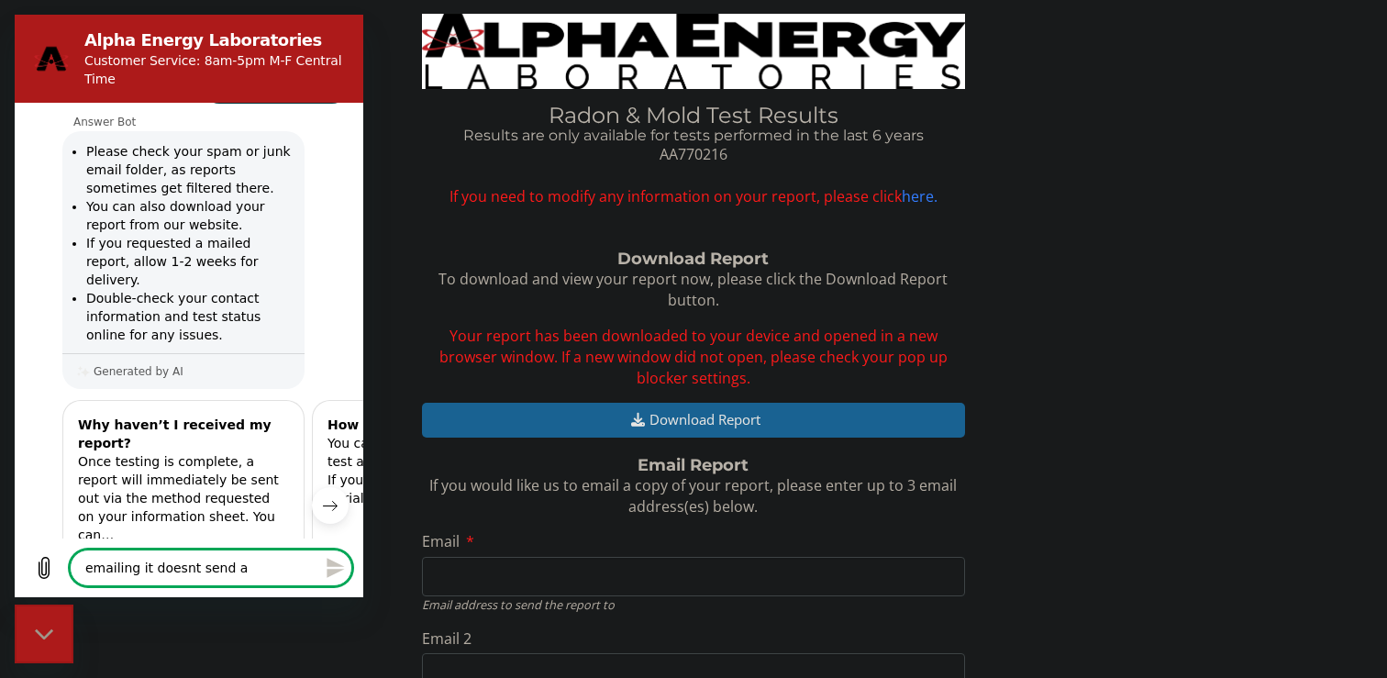
type textarea "x"
type textarea "emailing it doesnt send an"
type textarea "x"
type textarea "emailing it doesnt send an e"
type textarea "x"
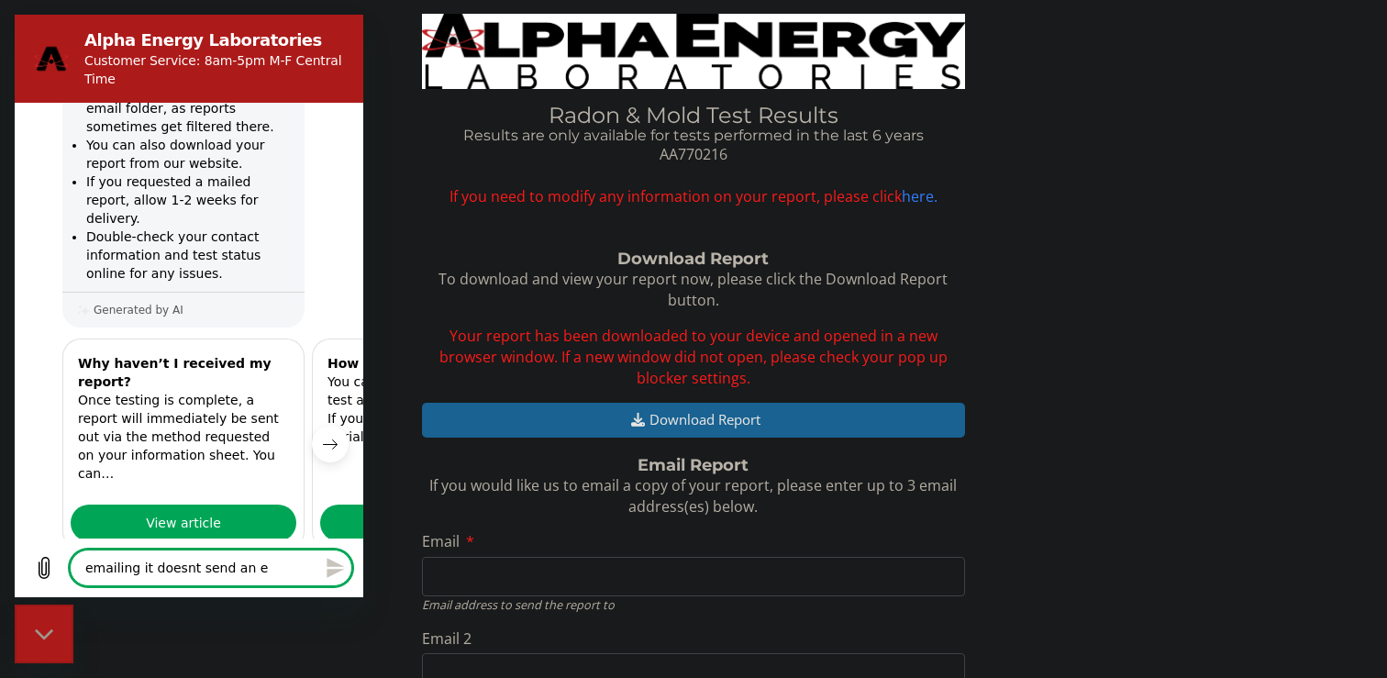
type textarea "emailing it doesnt send an"
type textarea "x"
type textarea "emailing it doesnt send an a"
type textarea "x"
type textarea "emailing it doesnt send an at"
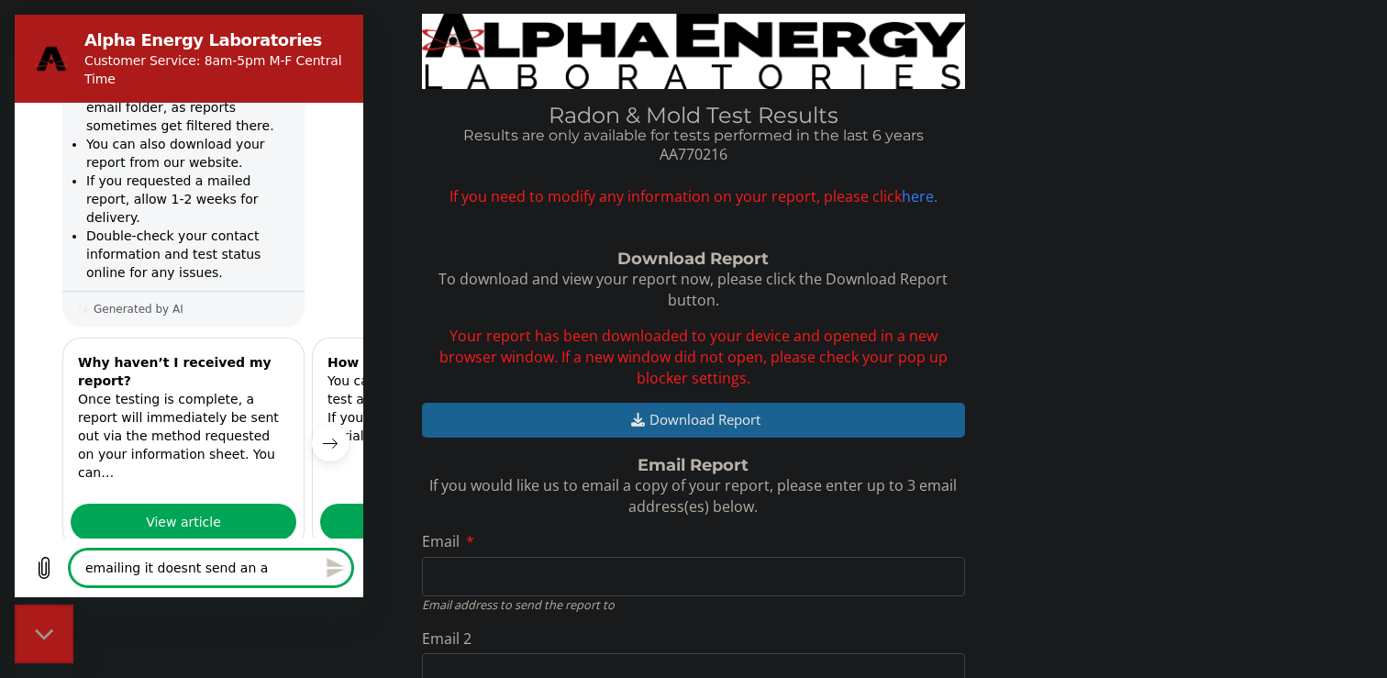
type textarea "x"
type textarea "emailing it doesnt send an att"
type textarea "x"
type textarea "emailing it doesnt send an atta"
type textarea "x"
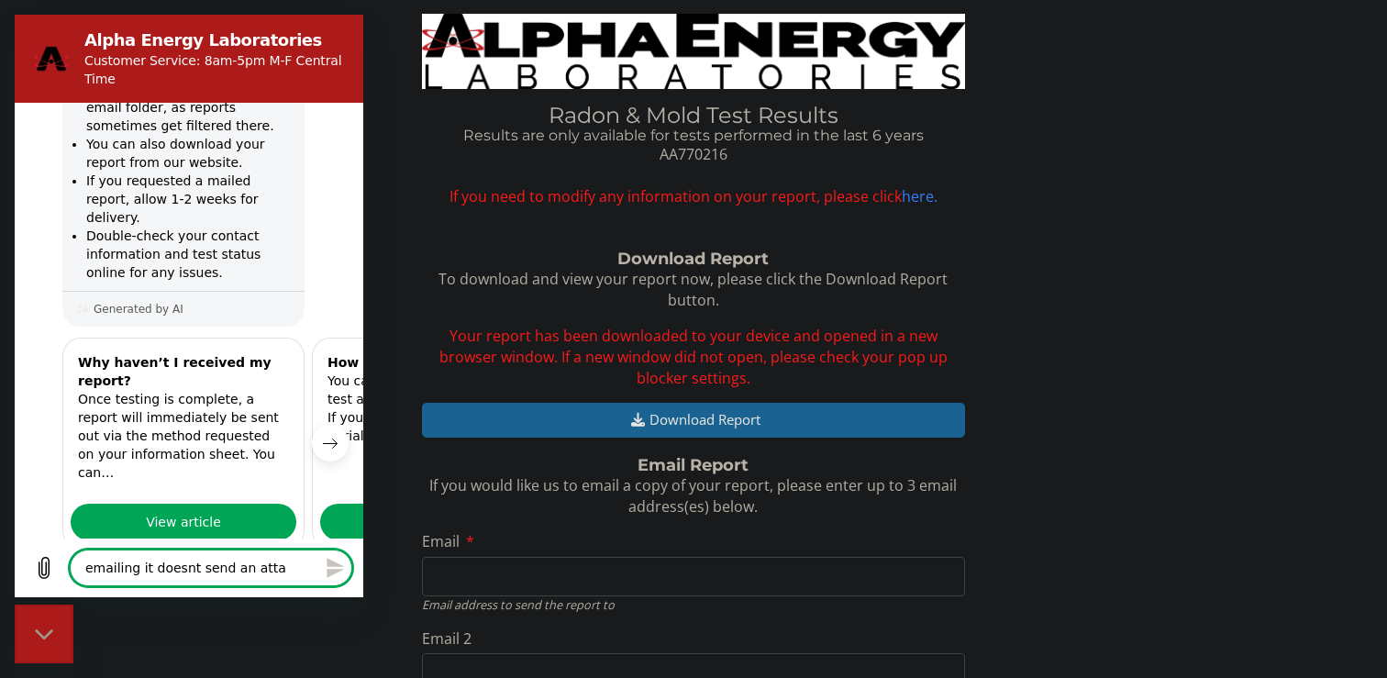
type textarea "emailing it doesnt send an attac"
type textarea "x"
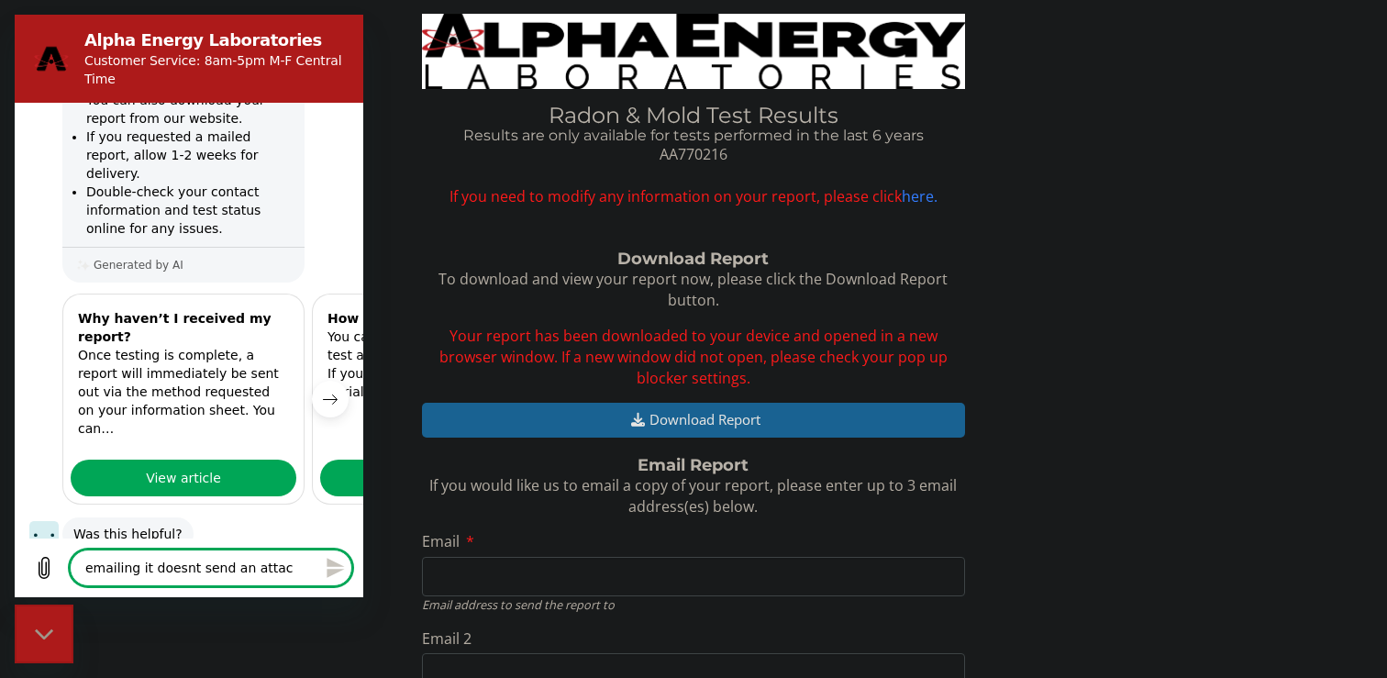
type textarea "emailing it doesnt send an attach"
type textarea "x"
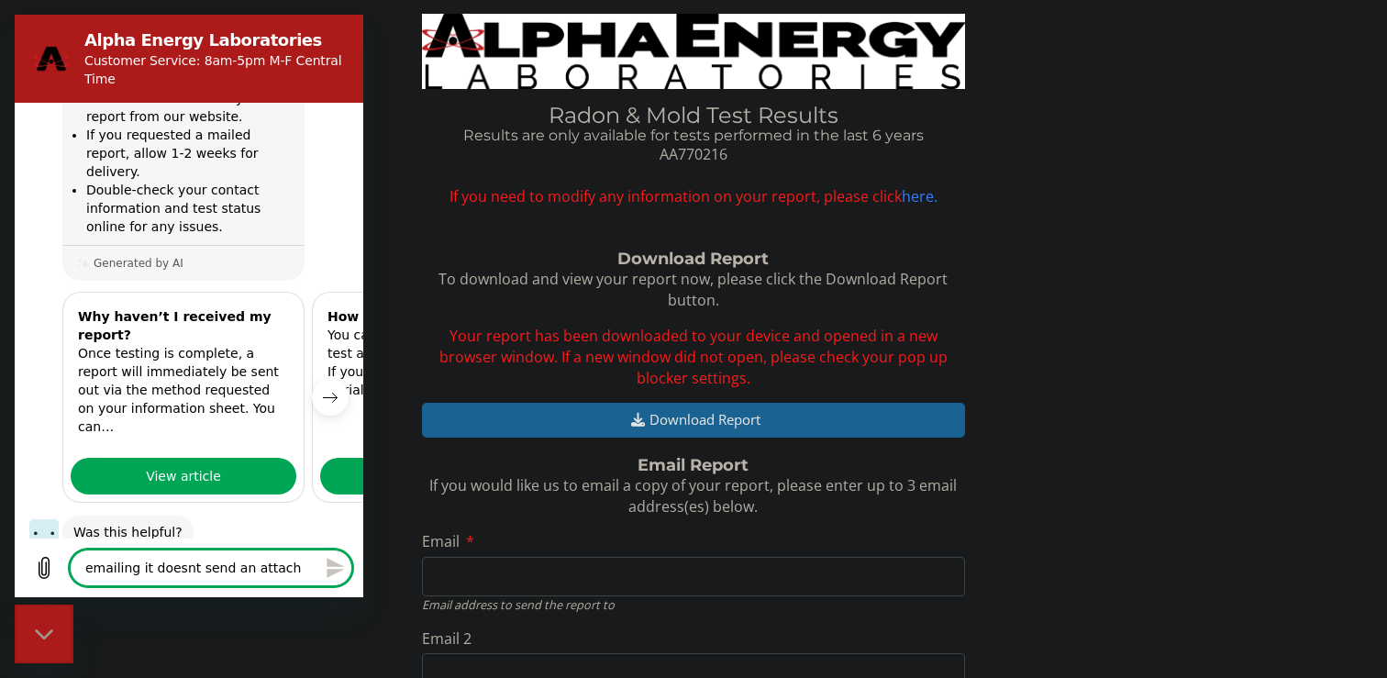
type textarea "emailing it doesnt send an attache"
type textarea "x"
type textarea "emailing it doesnt send an attachem"
type textarea "x"
type textarea "emailing it doesnt send an attache"
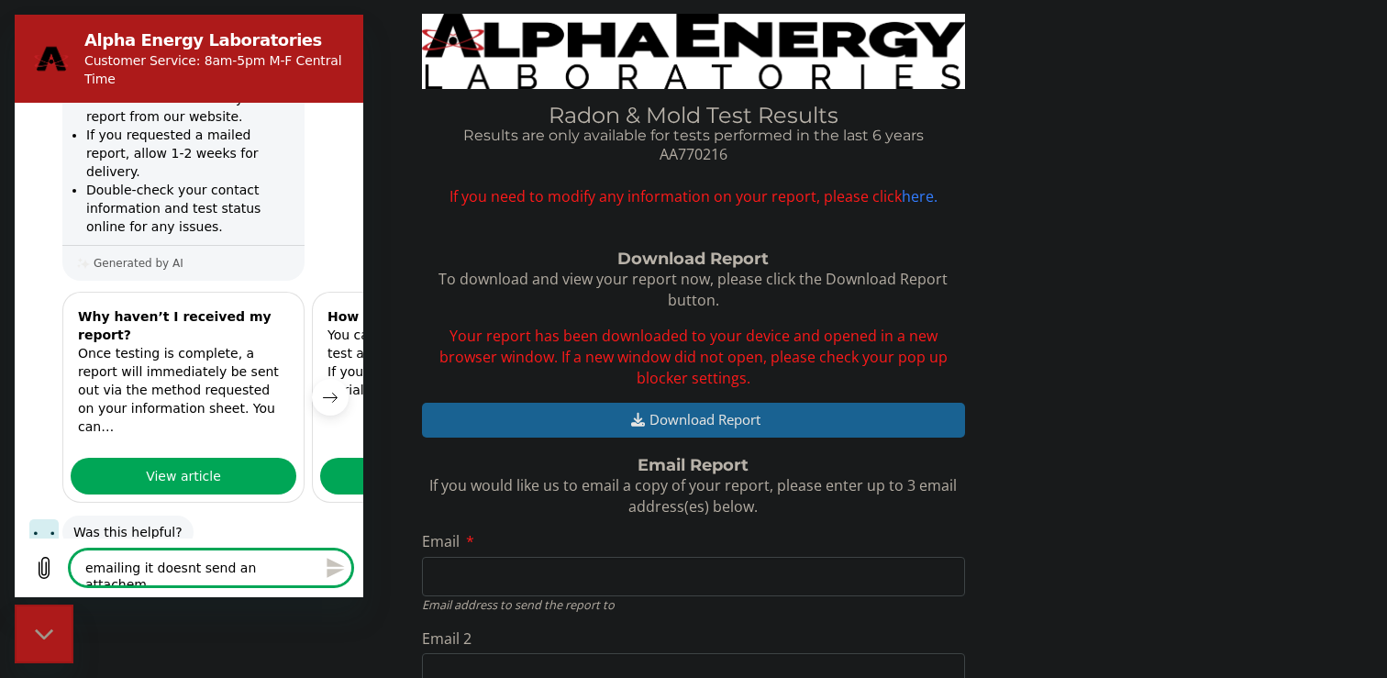
type textarea "x"
type textarea "emailing it doesnt send an attach"
type textarea "x"
type textarea "emailing it doesnt send an attachm"
type textarea "x"
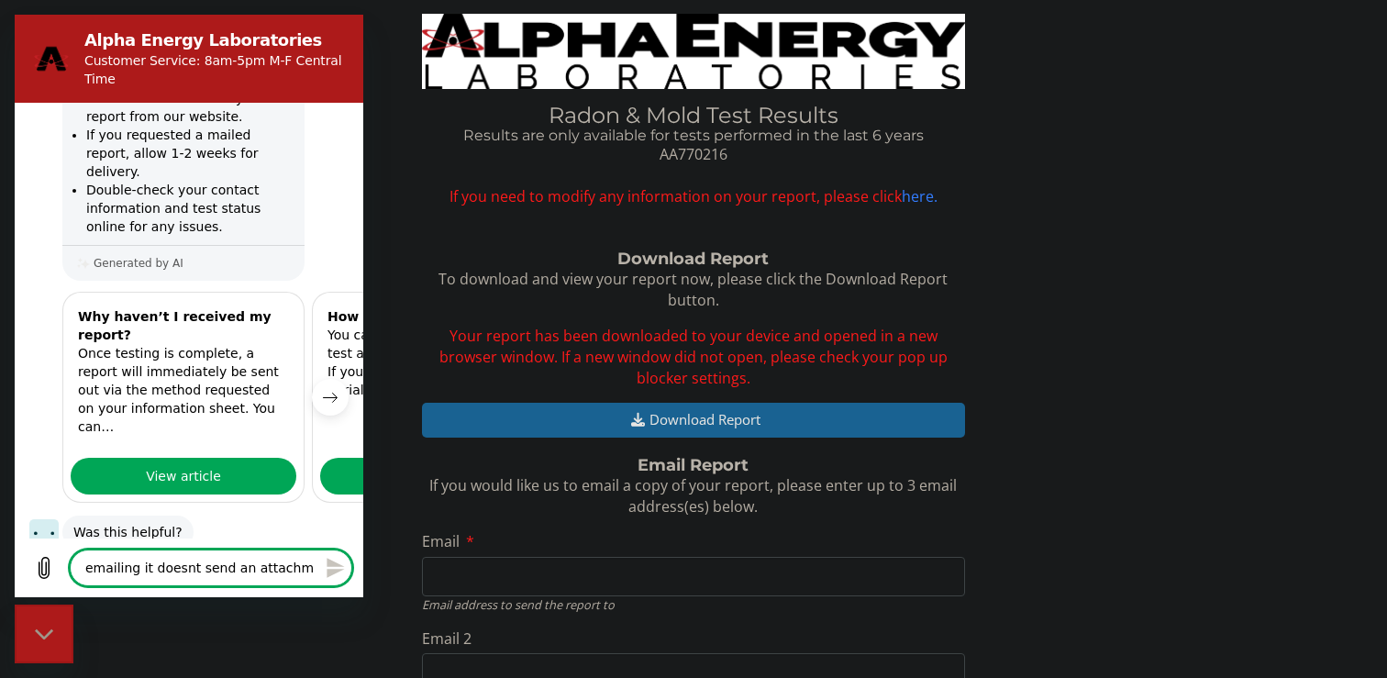
type textarea "emailing it doesnt send an attachme"
type textarea "x"
type textarea "emailing it doesnt send an attachmen"
type textarea "x"
type textarea "emailing it doesnt send an attachment"
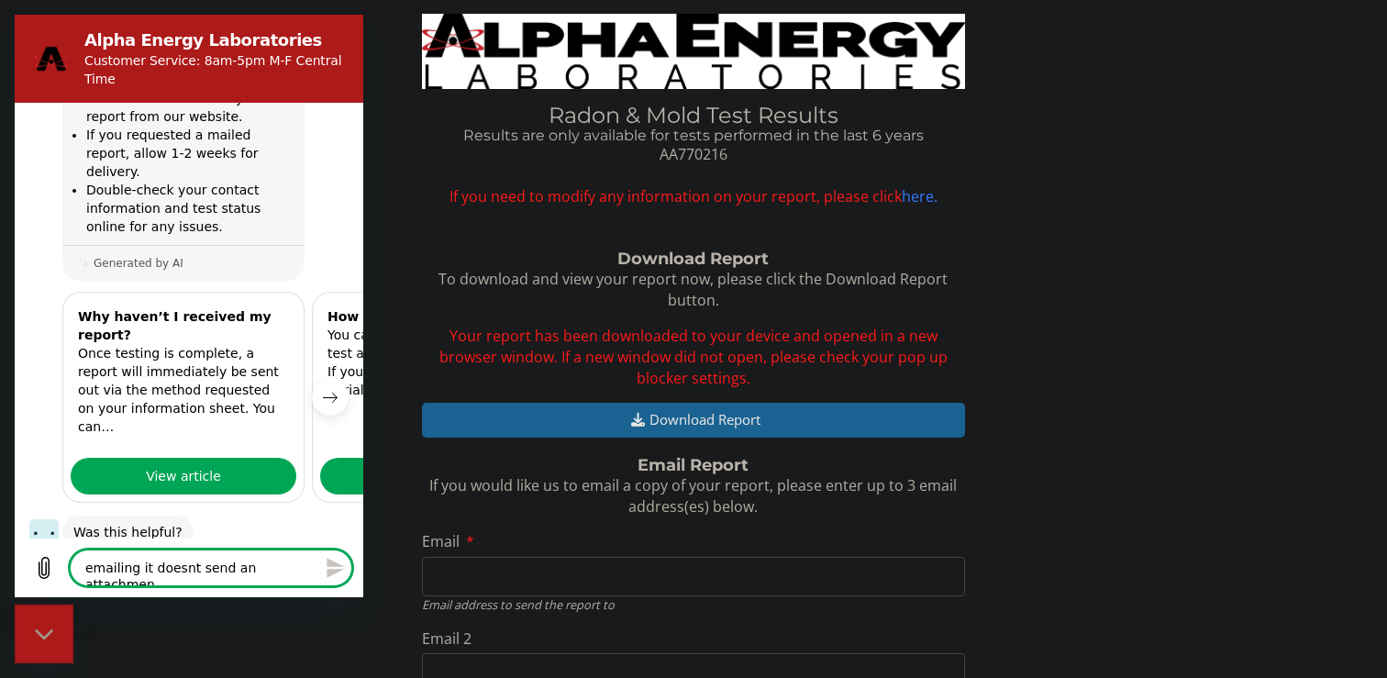
type textarea "x"
type textarea "emailing it doesnt send an attachment"
type textarea "x"
type textarea "emailing it doesnt send an attachment e"
type textarea "x"
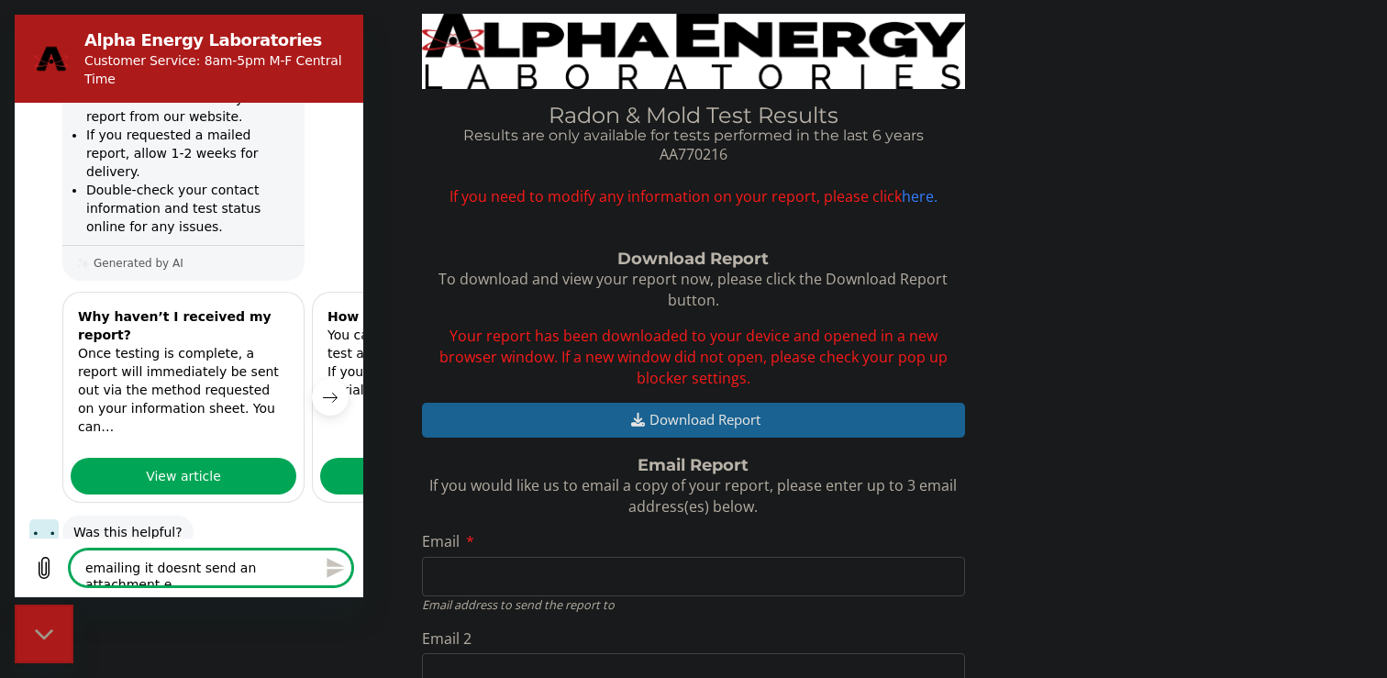
type textarea "emailing it doesnt send an attachment ei"
type textarea "x"
type textarea "emailing it doesnt send an attachment eit"
type textarea "x"
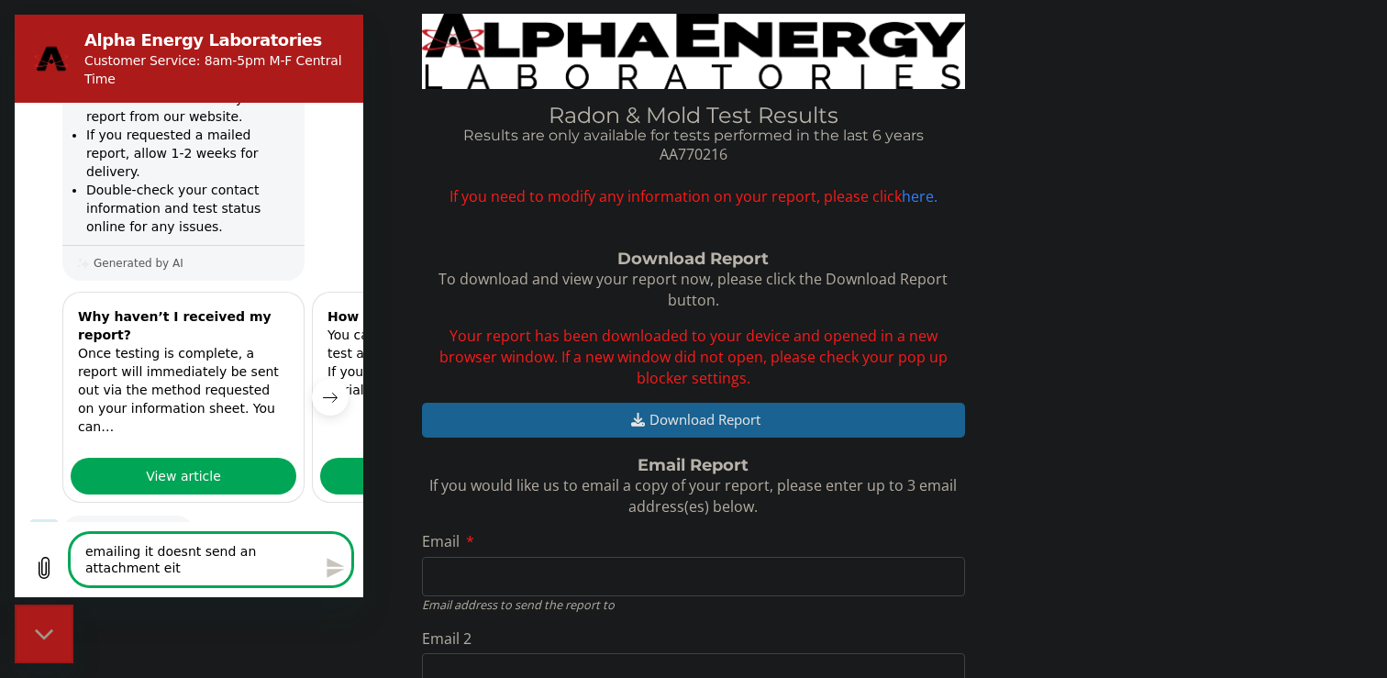
type textarea "emailing it doesnt send an attachment eith"
type textarea "x"
type textarea "emailing it doesnt send an attachment eithe"
type textarea "x"
type textarea "emailing it doesnt send an attachment either"
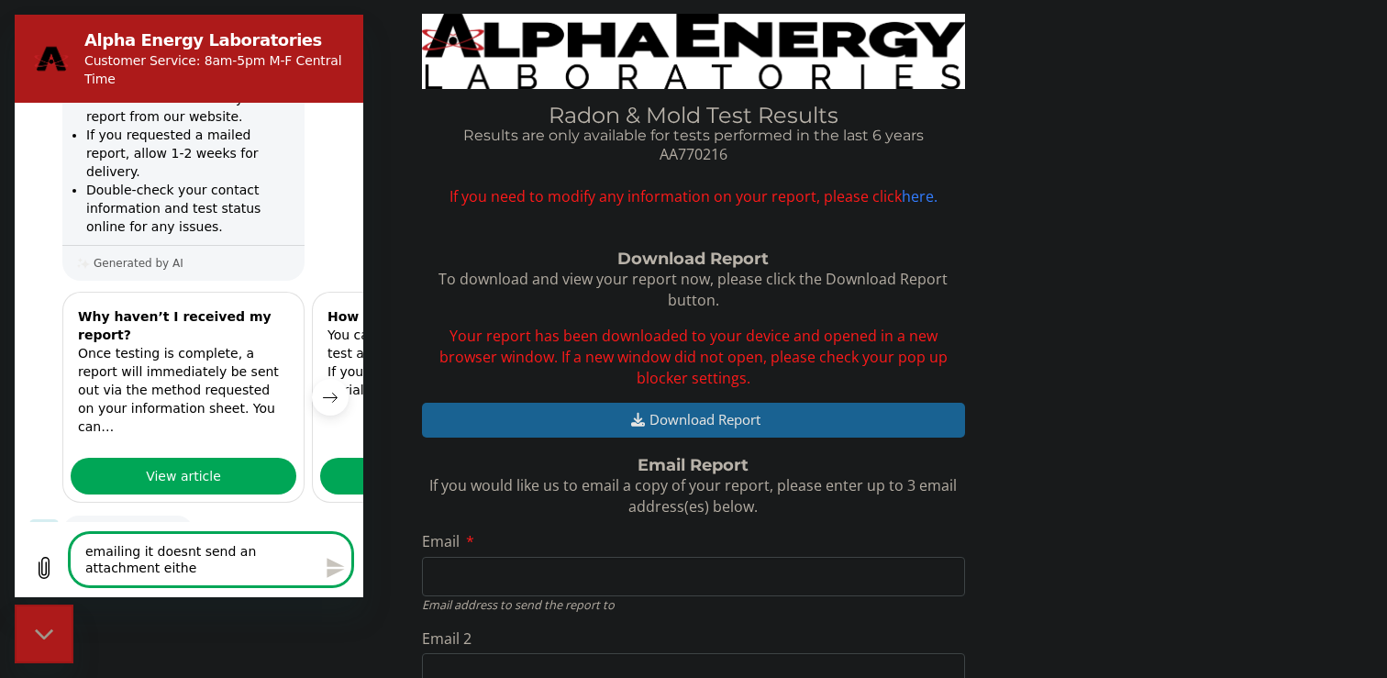
type textarea "x"
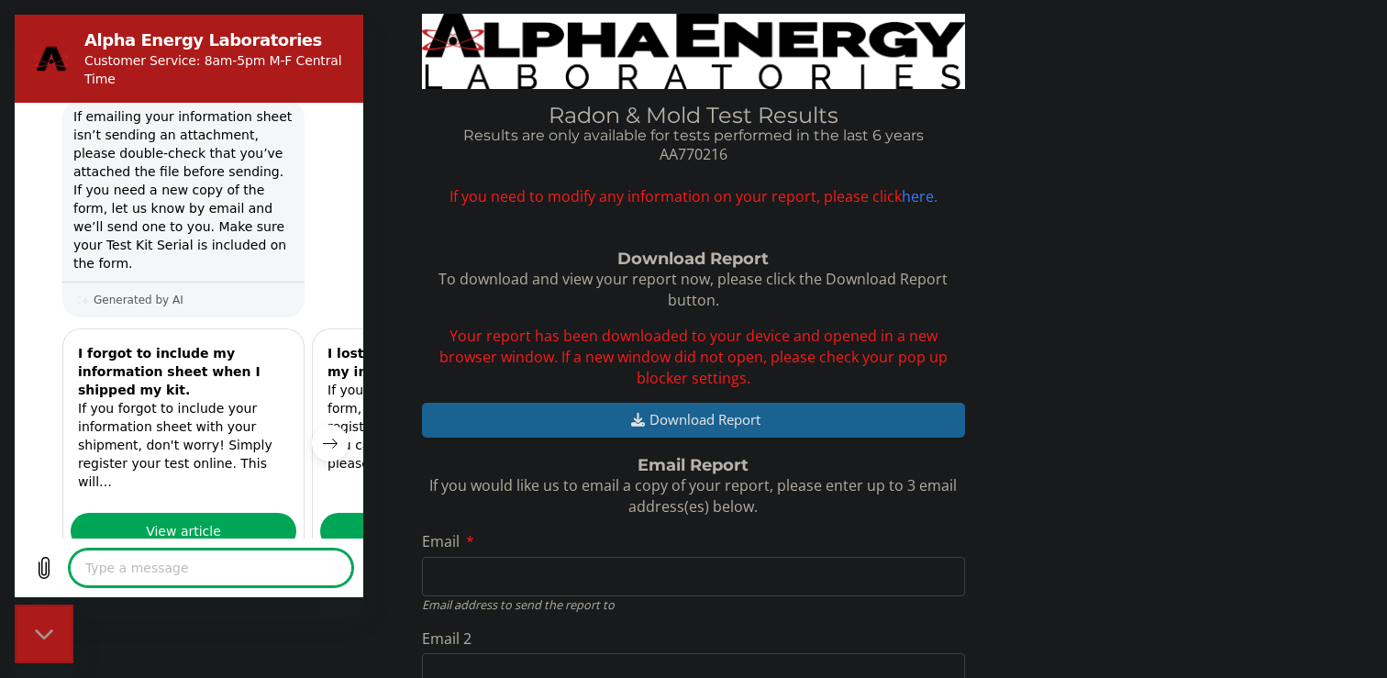
scroll to position [864, 0]
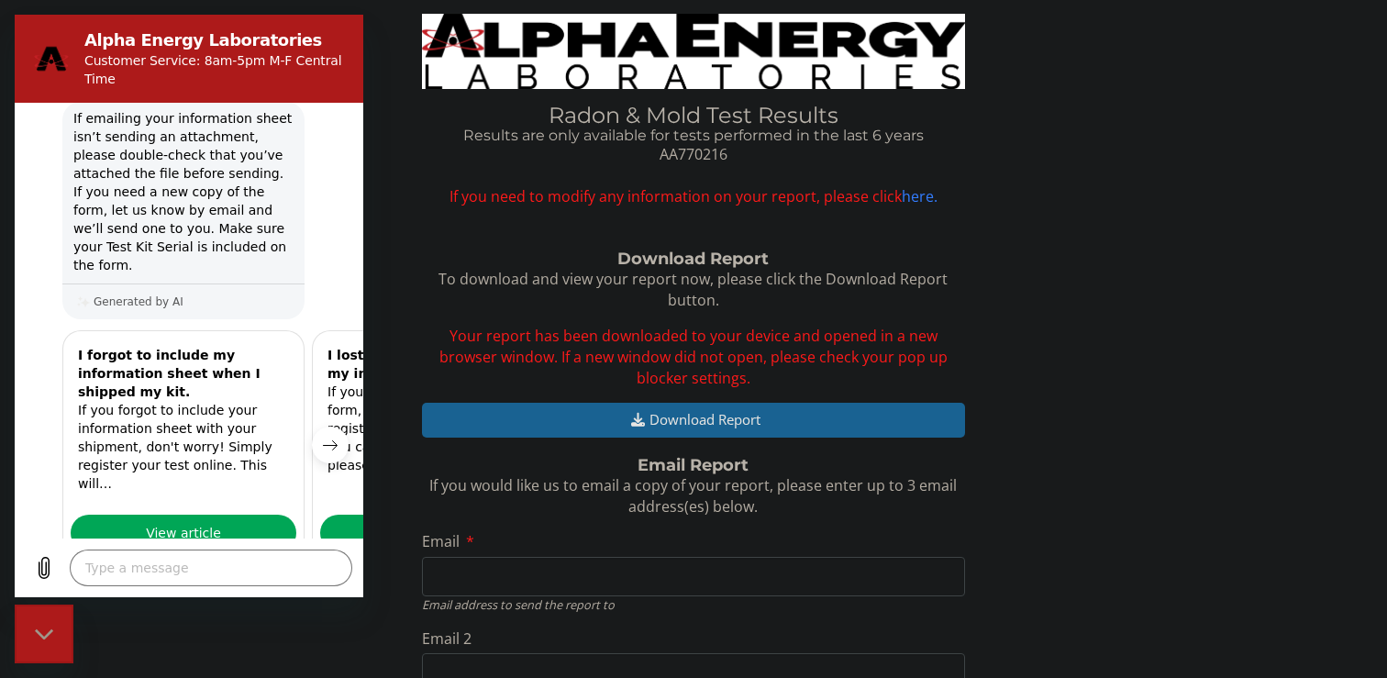
click at [324, 629] on button "No" at bounding box center [324, 646] width 49 height 35
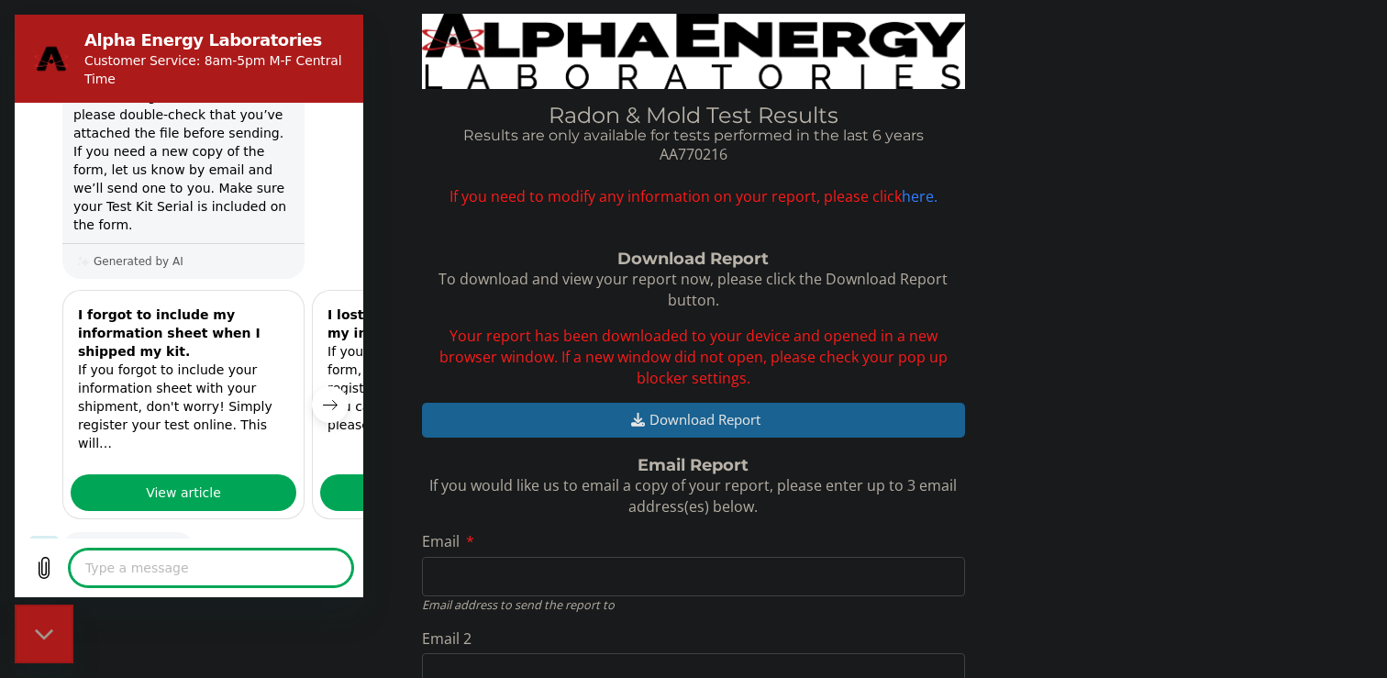
scroll to position [903, 0]
type textarea "x"
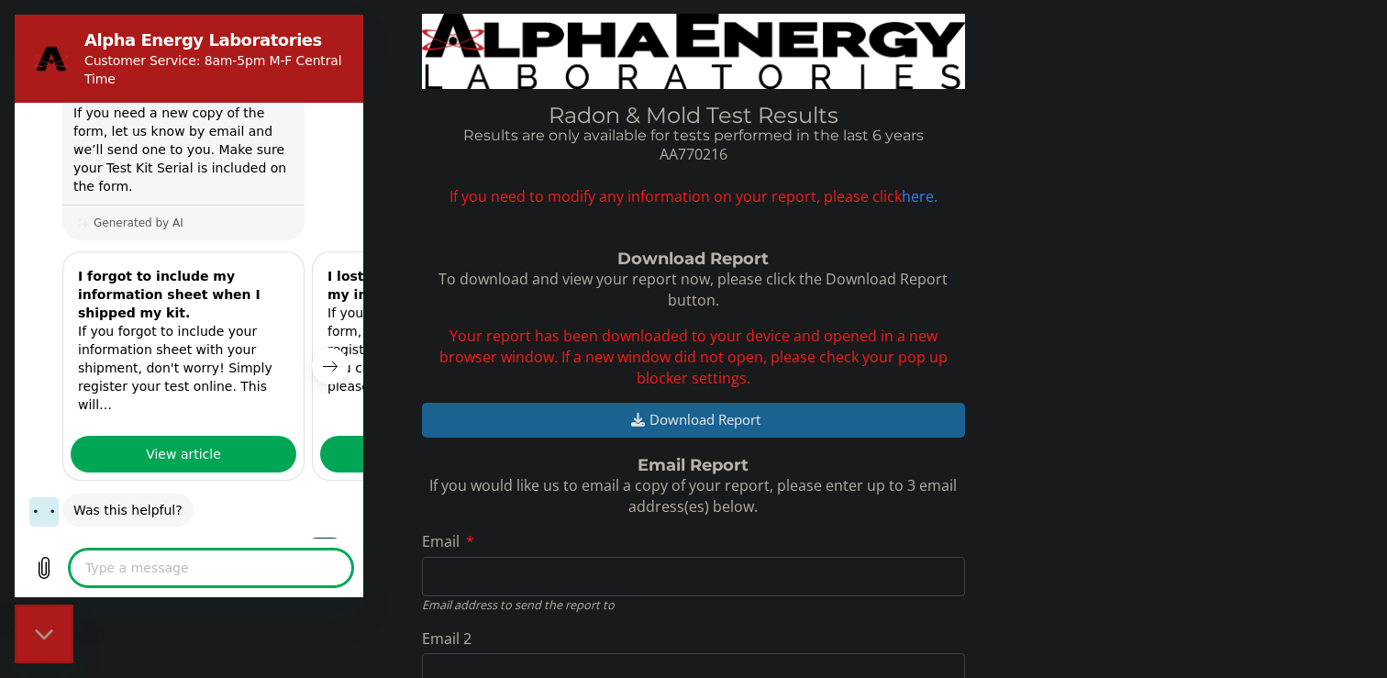
scroll to position [947, 0]
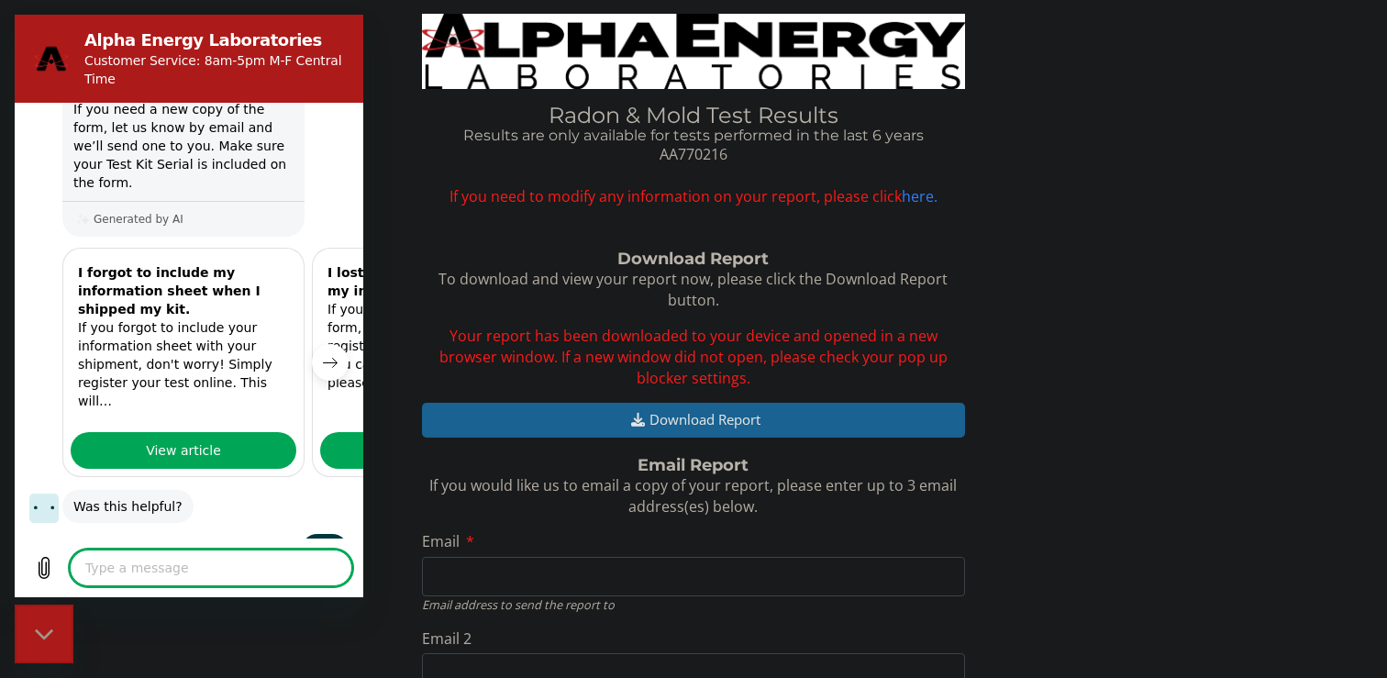
click at [169, 565] on textarea at bounding box center [211, 568] width 283 height 37
type textarea "w"
type textarea "x"
type textarea "wh"
type textarea "x"
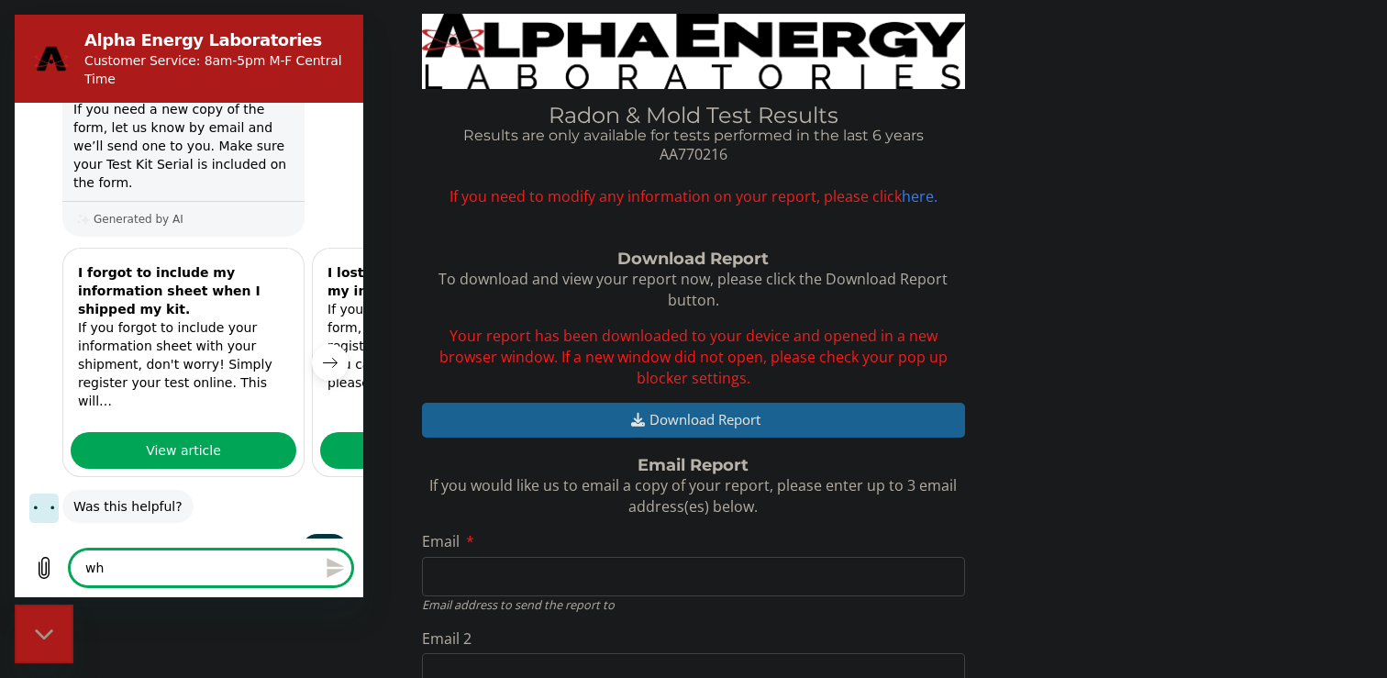
type textarea "whe"
type textarea "x"
type textarea "when"
type textarea "x"
type textarea "when"
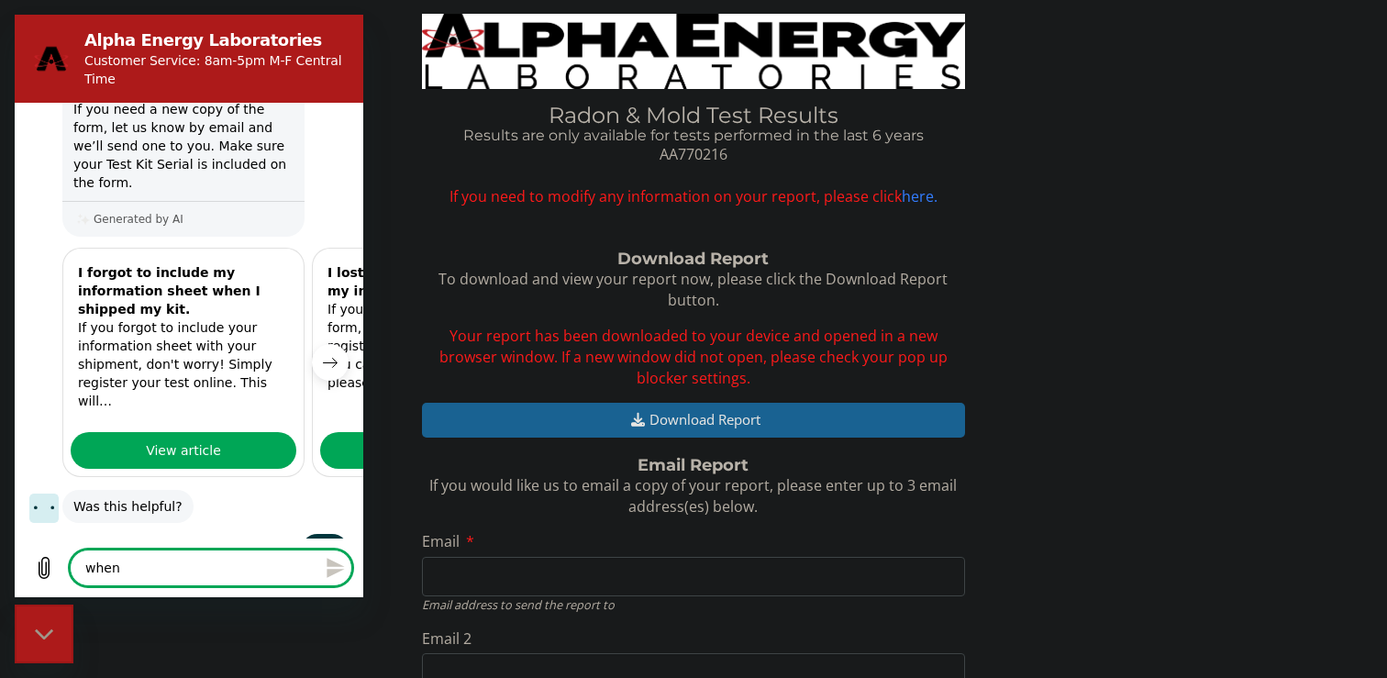
type textarea "x"
type textarea "when d"
type textarea "x"
type textarea "when do"
type textarea "x"
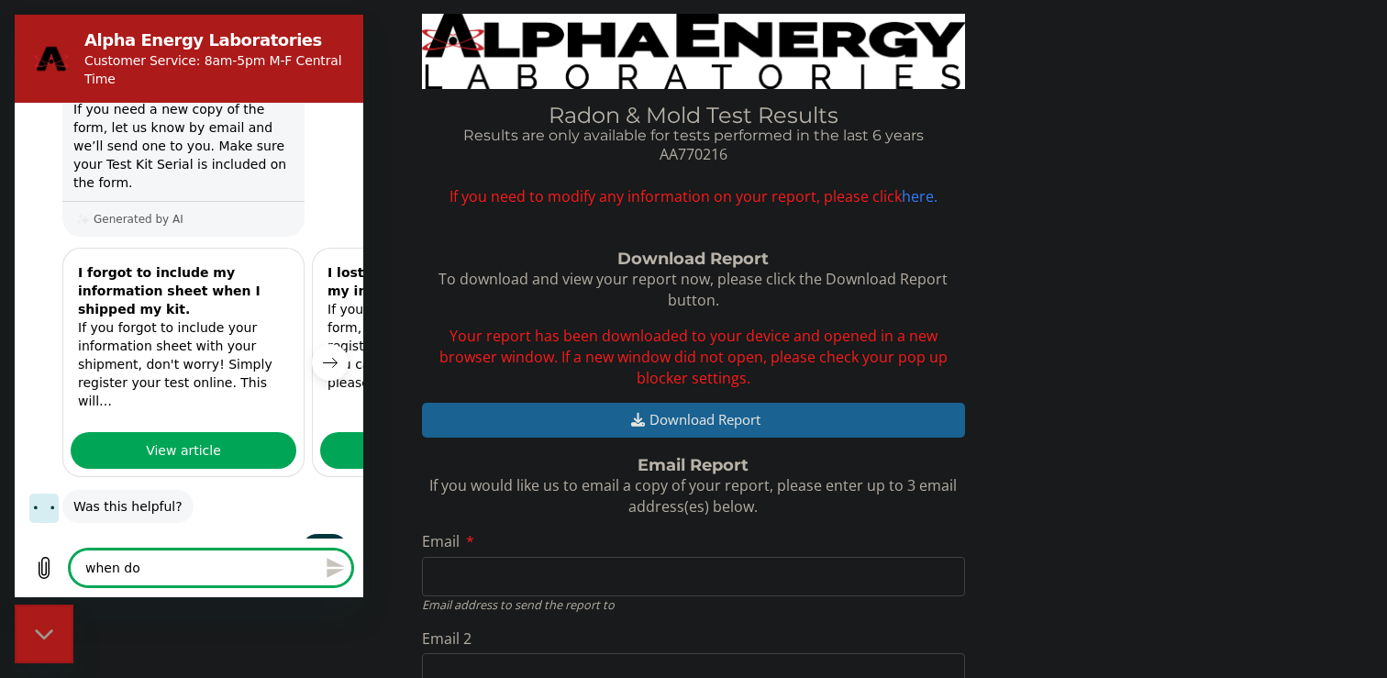
type textarea "when dow"
type textarea "x"
type textarea "when dowl"
type textarea "x"
type textarea "when dowlo"
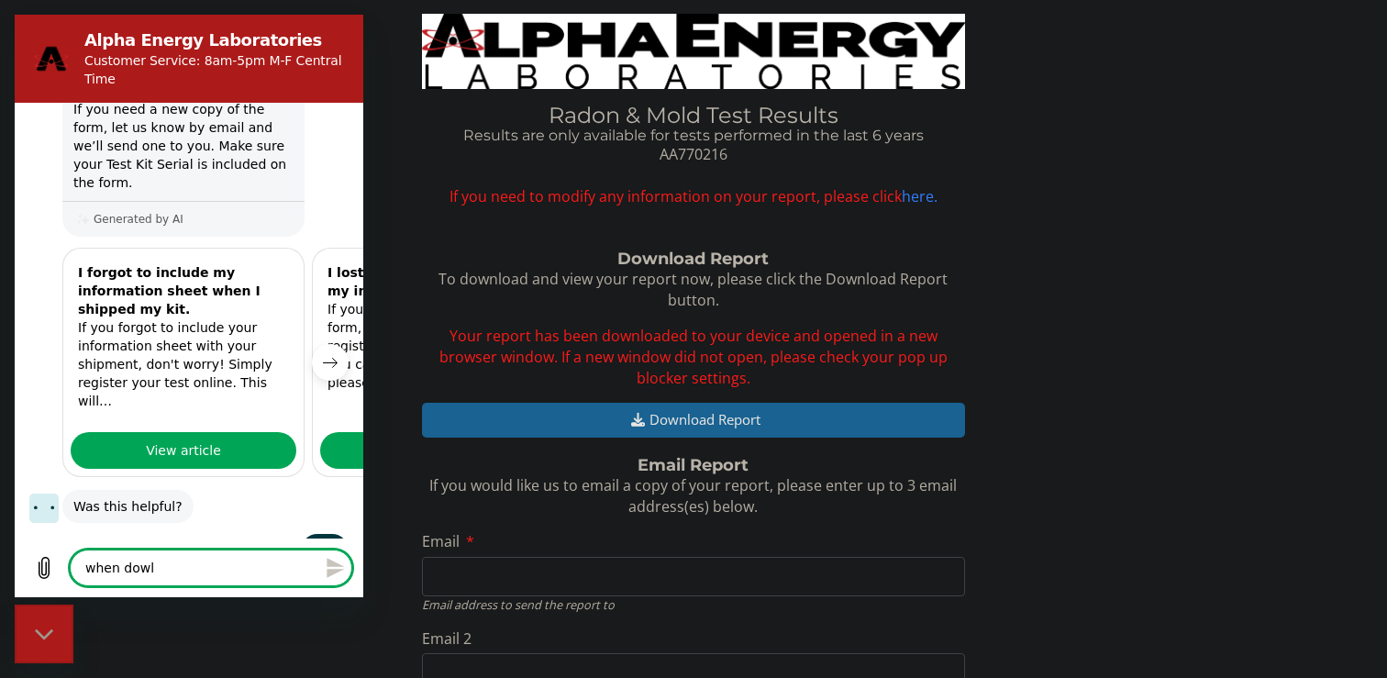
type textarea "x"
type textarea "when dowloa"
type textarea "x"
type textarea "when dowload"
type textarea "x"
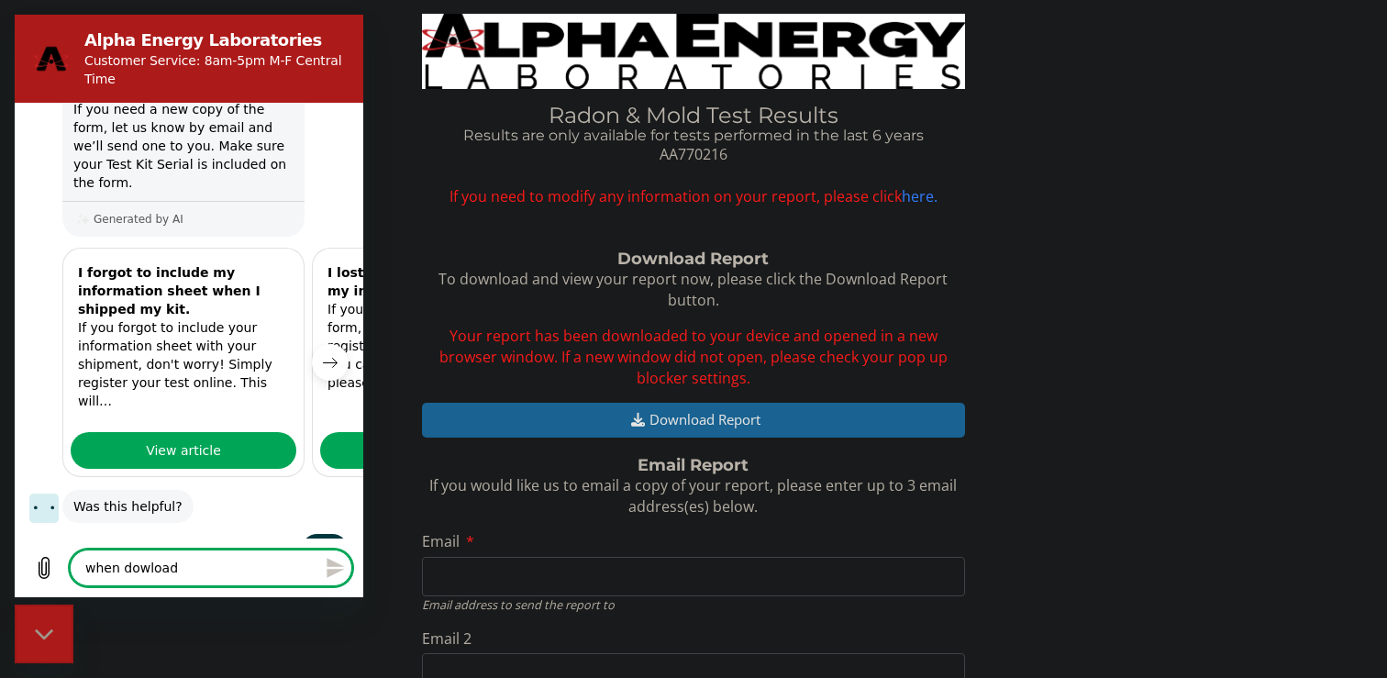
type textarea "when dowloadi"
type textarea "x"
type textarea "when dowloadin"
type textarea "x"
type textarea "when dowloading"
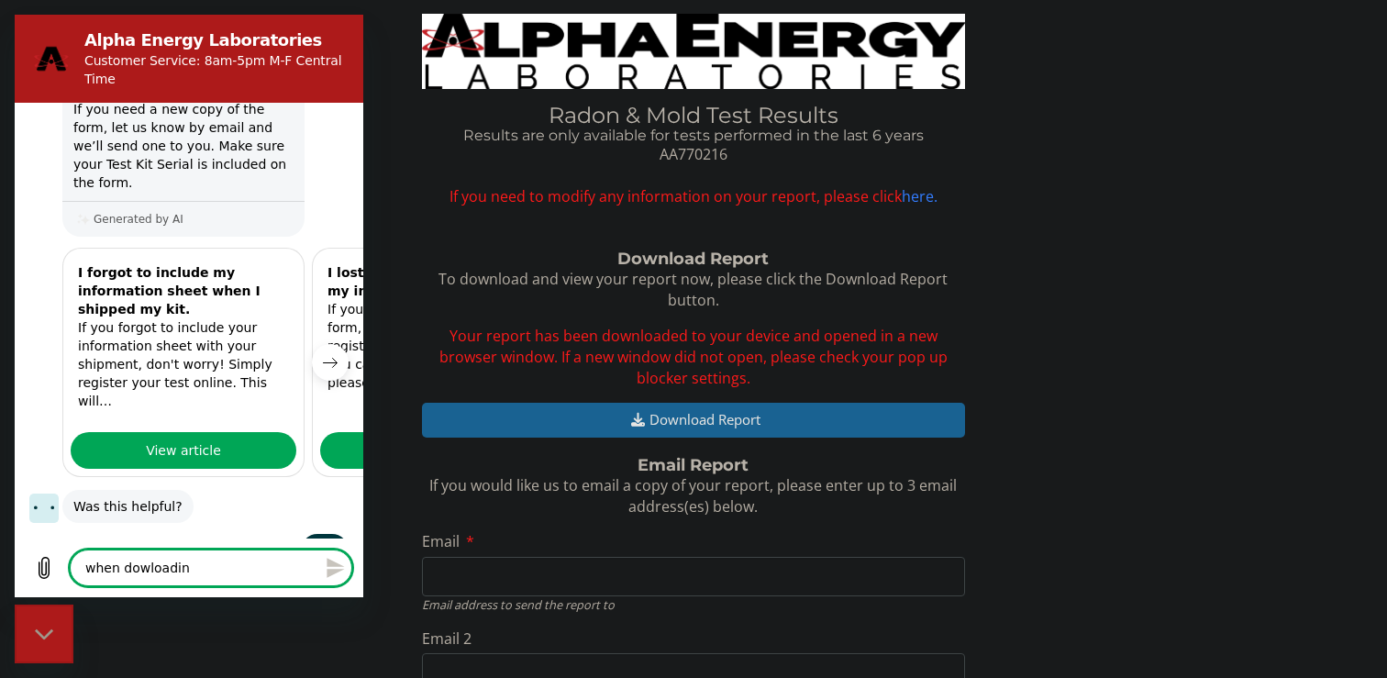
type textarea "x"
type textarea "when dowloading"
type textarea "x"
type textarea "when dowloading r"
type textarea "x"
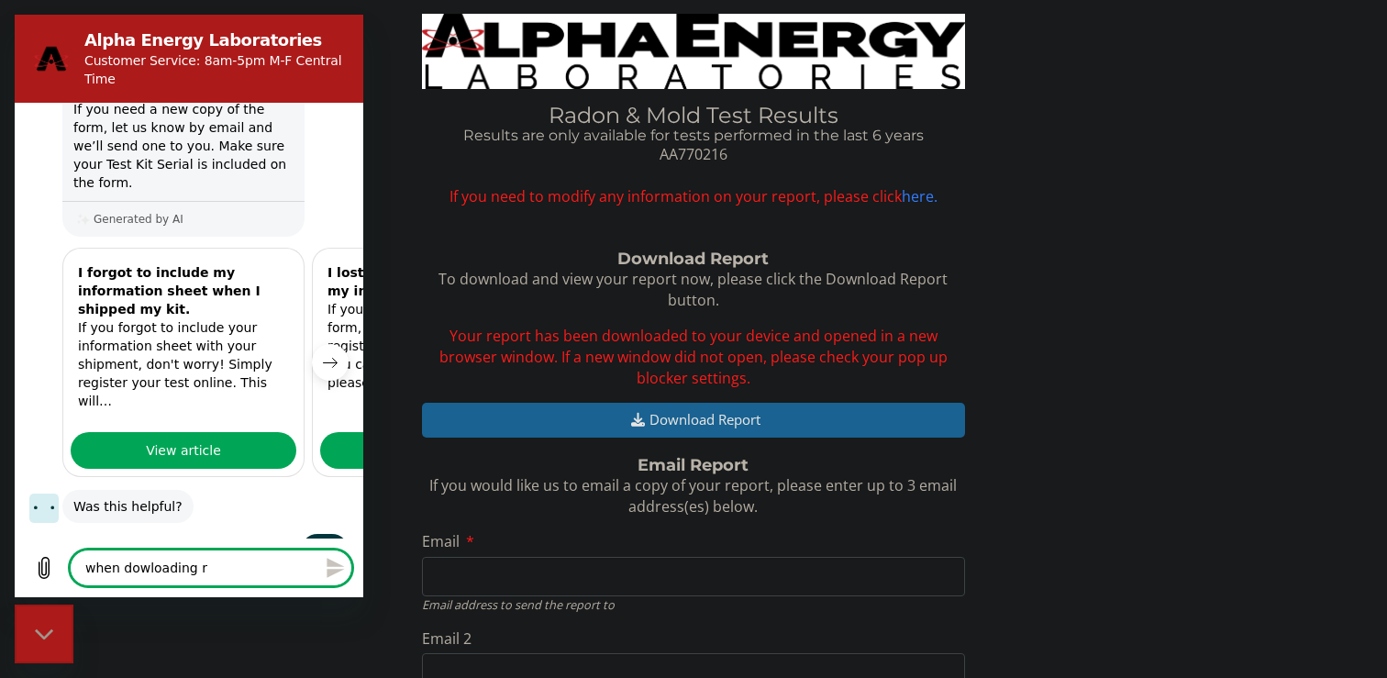
type textarea "when dowloading re"
type textarea "x"
type textarea "when dowloading rep"
type textarea "x"
type textarea "when dowloading repo"
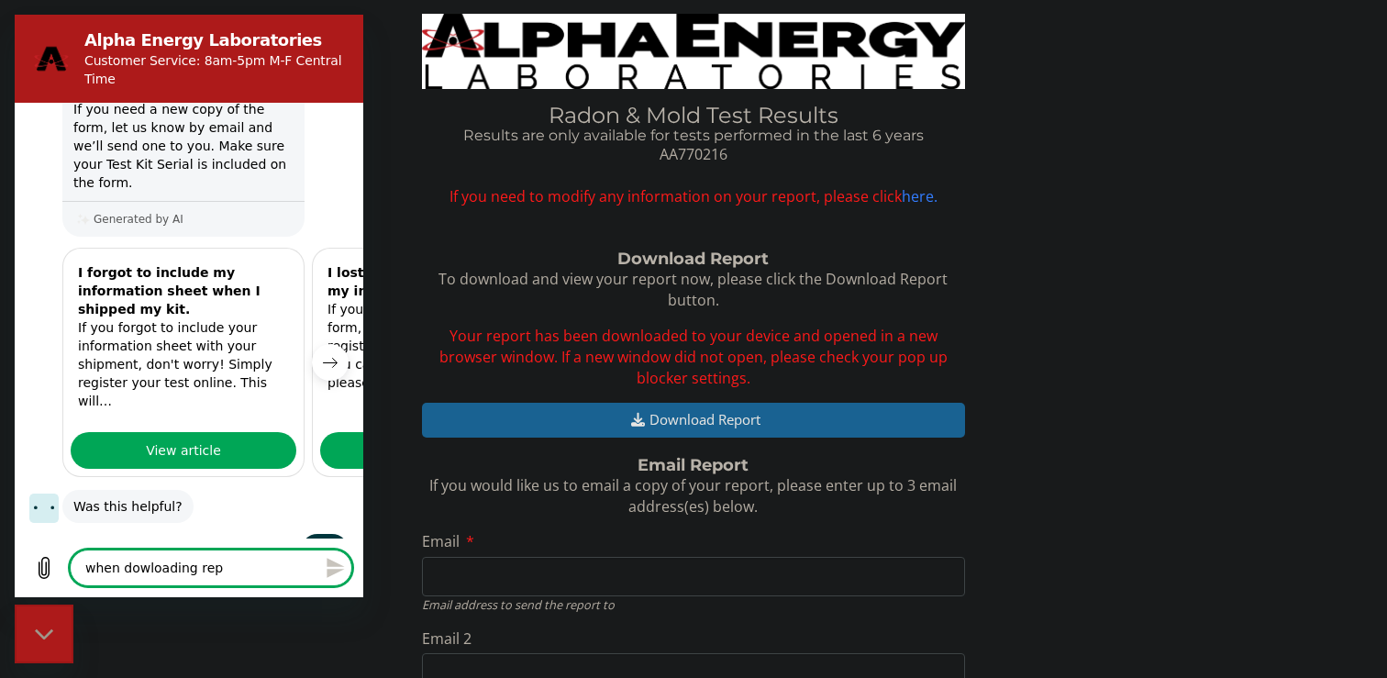
type textarea "x"
type textarea "when dowloading repor"
type textarea "x"
type textarea "when dowloading report"
type textarea "x"
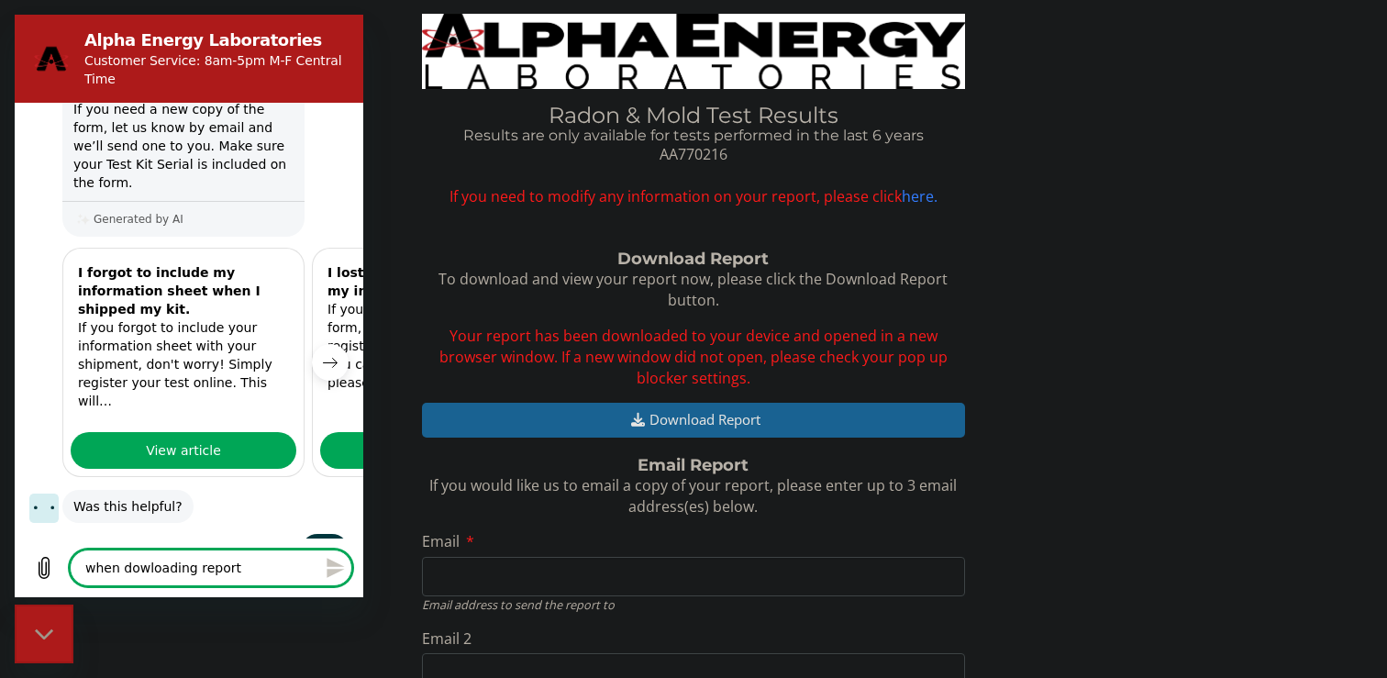
type textarea "when dowloading report,"
type textarea "x"
type textarea "when dowloading report,"
type textarea "x"
type textarea "when dowloading report, s"
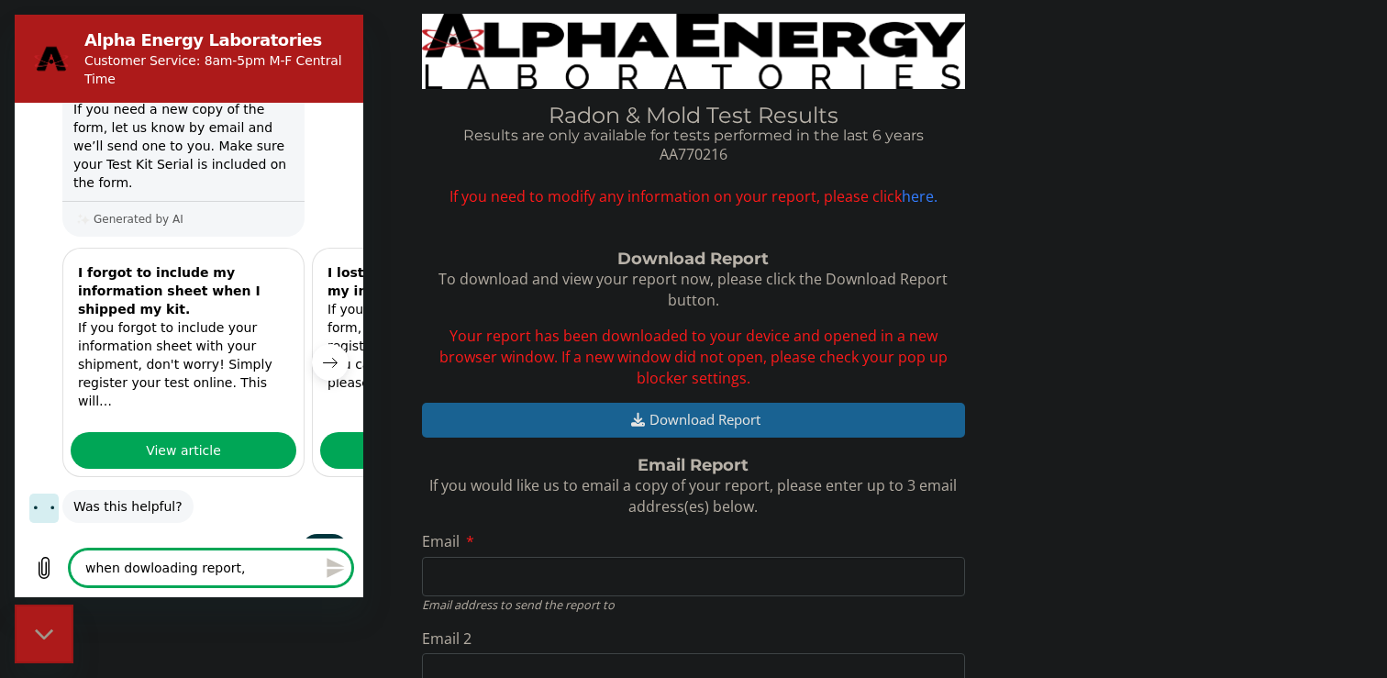
type textarea "x"
type textarea "when dowloading report,"
type textarea "x"
type textarea "when dowloading report, p"
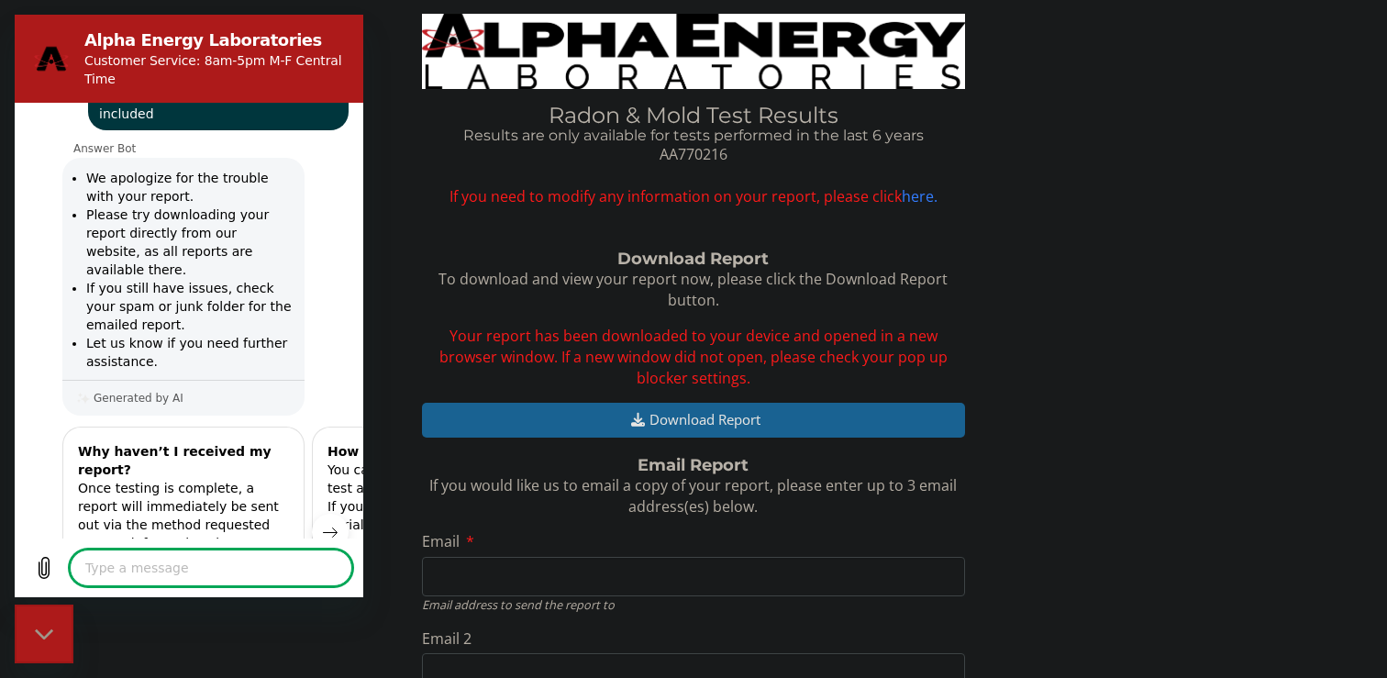
scroll to position [1568, 0]
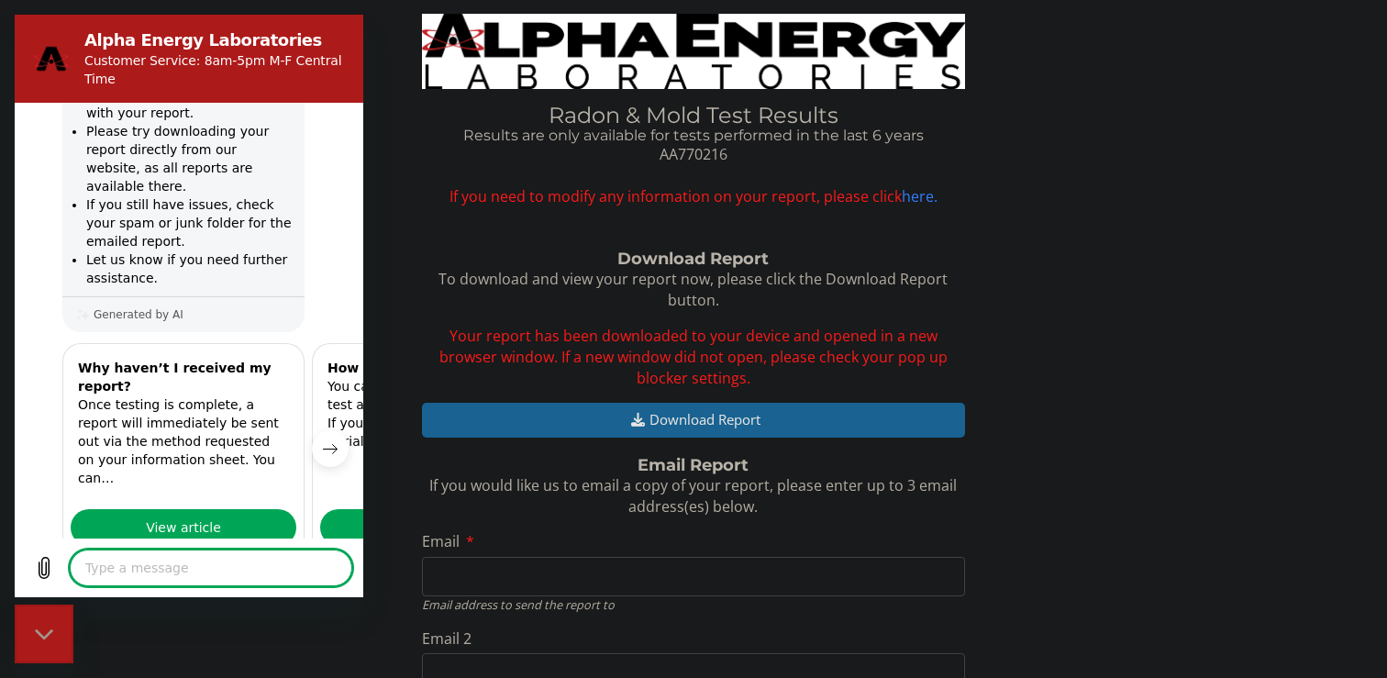
scroll to position [1649, 0]
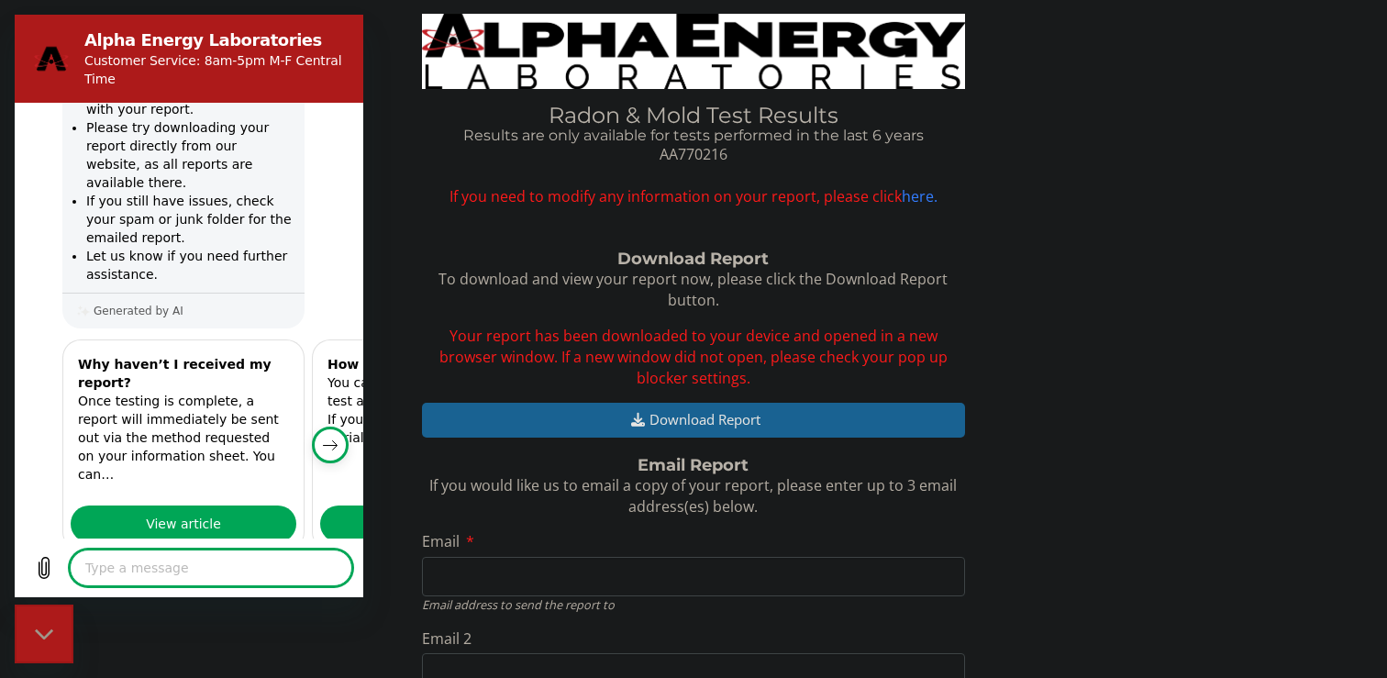
click at [334, 427] on button "Next item" at bounding box center [330, 445] width 37 height 37
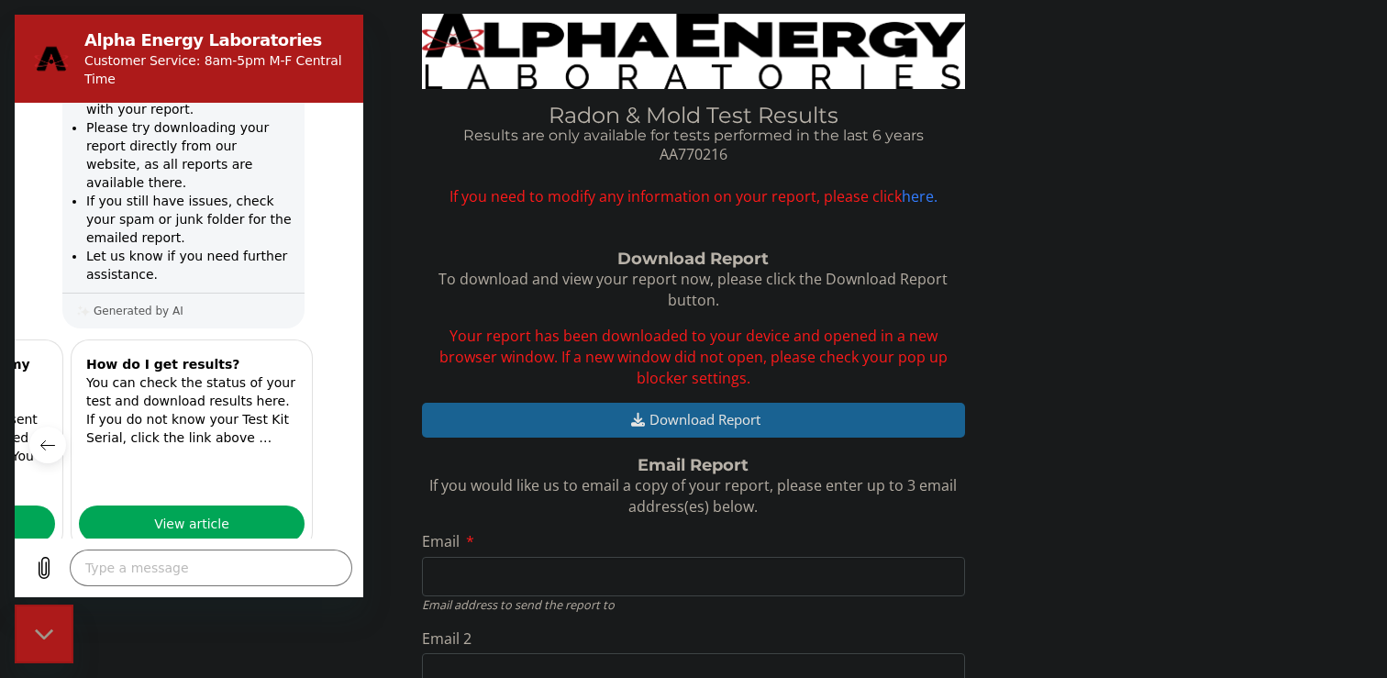
scroll to position [268, 0]
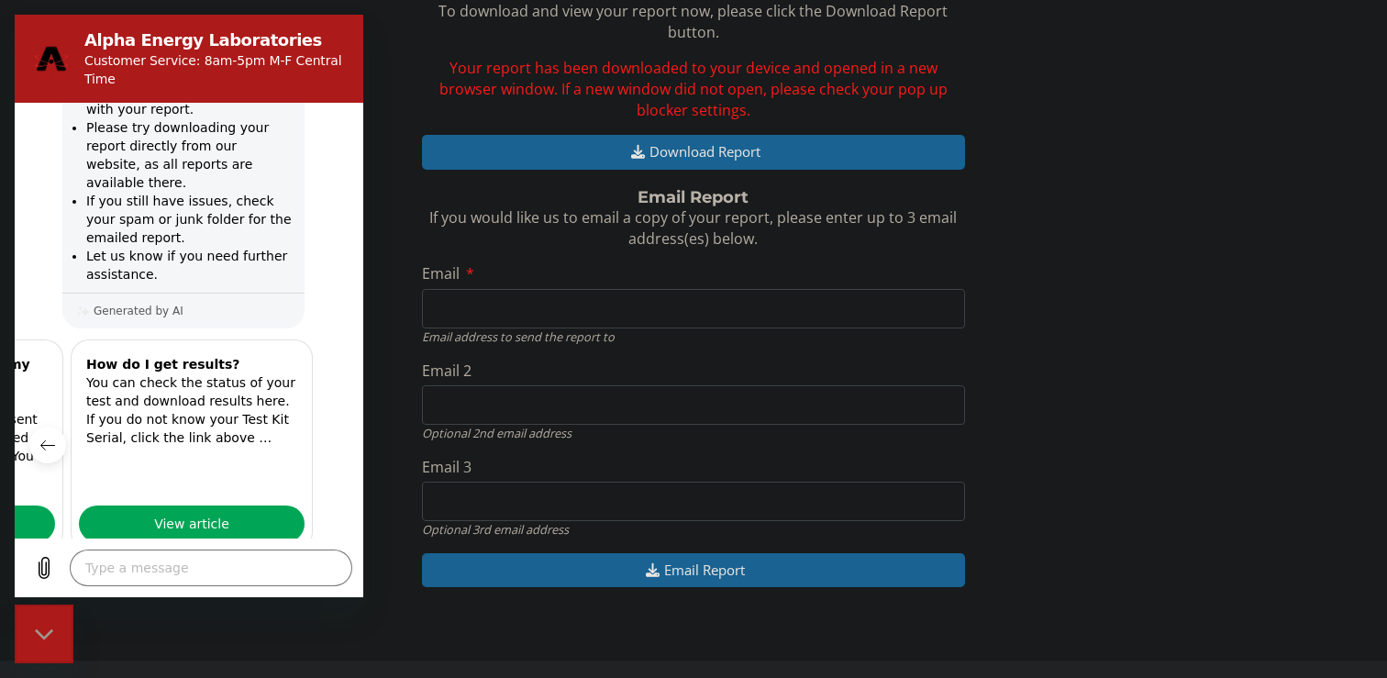
click at [1080, 295] on div "Download Report To download and view your report now, please click the Download…" at bounding box center [694, 295] width 1360 height 624
click at [43, 635] on icon "Close messaging window" at bounding box center [44, 635] width 19 height 12
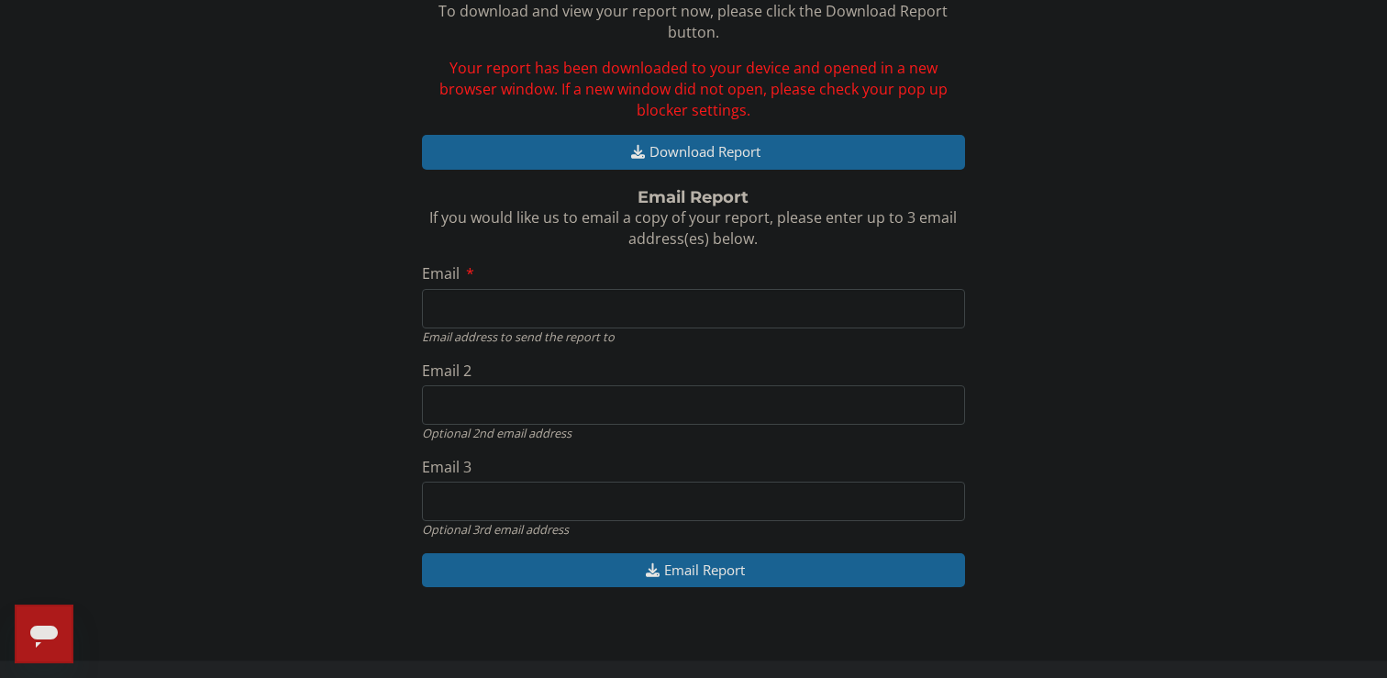
scroll to position [0, 0]
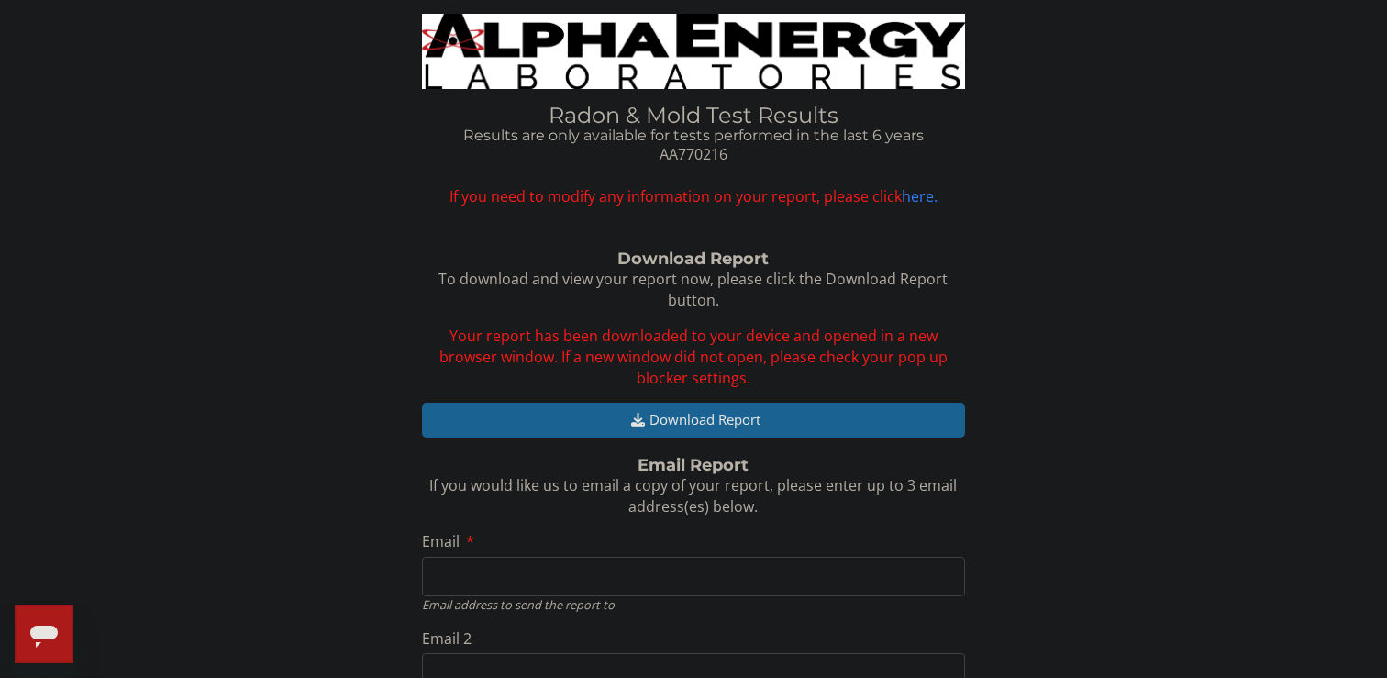
click at [652, 44] on img at bounding box center [694, 51] width 544 height 75
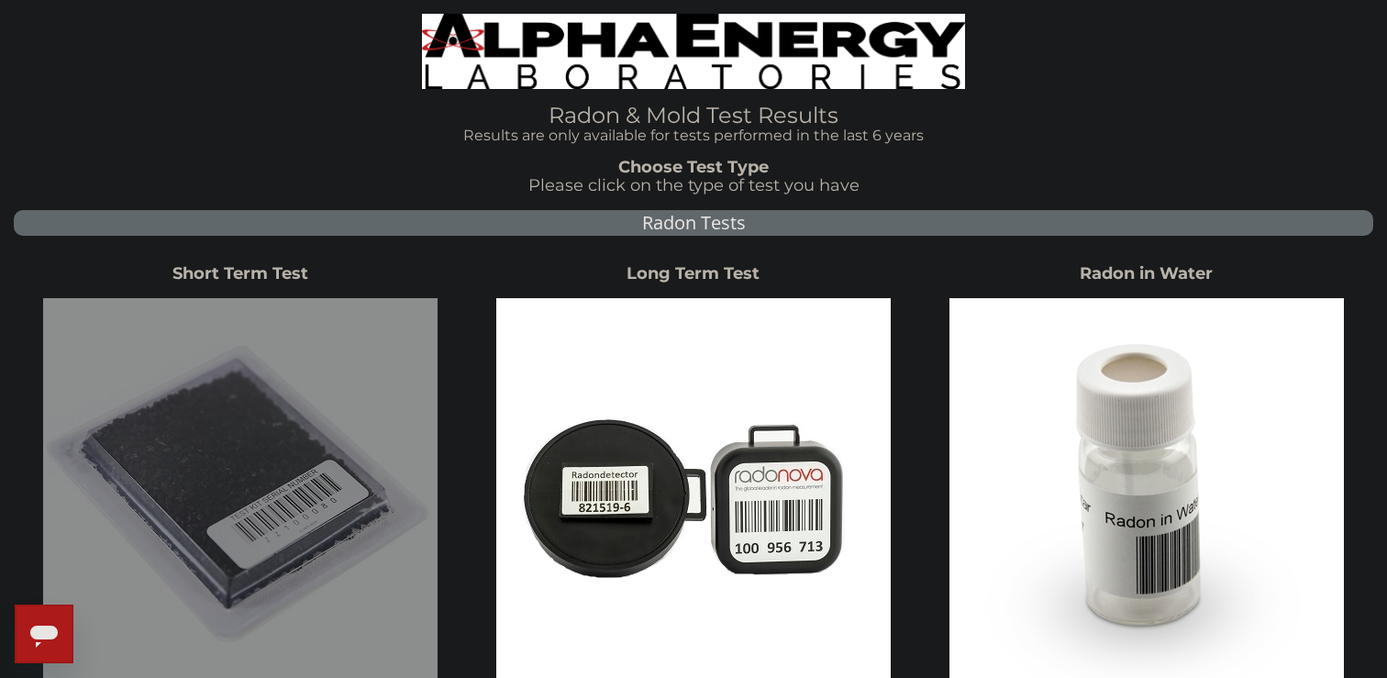
click at [277, 400] on img at bounding box center [240, 495] width 395 height 395
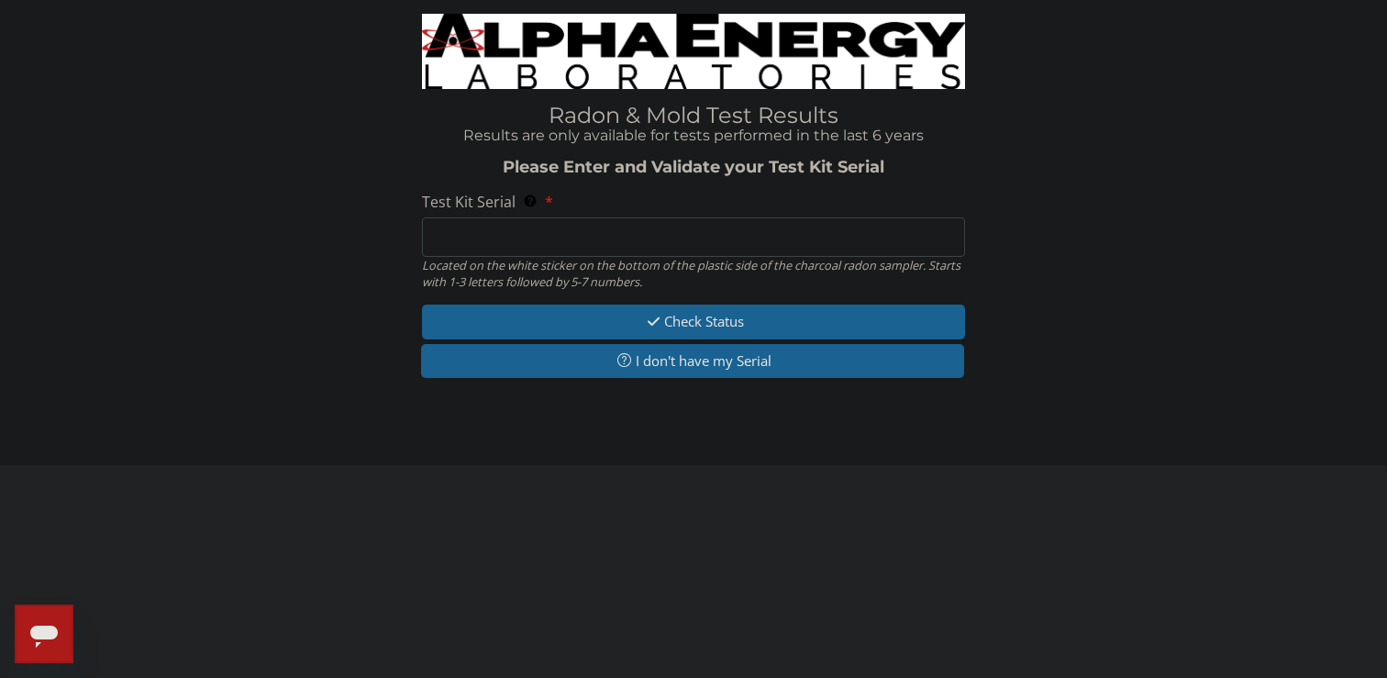
click at [551, 231] on input "Test Kit Serial Located on the white sticker on the bottom of the plastic side …" at bounding box center [694, 236] width 544 height 39
type input "aa770216"
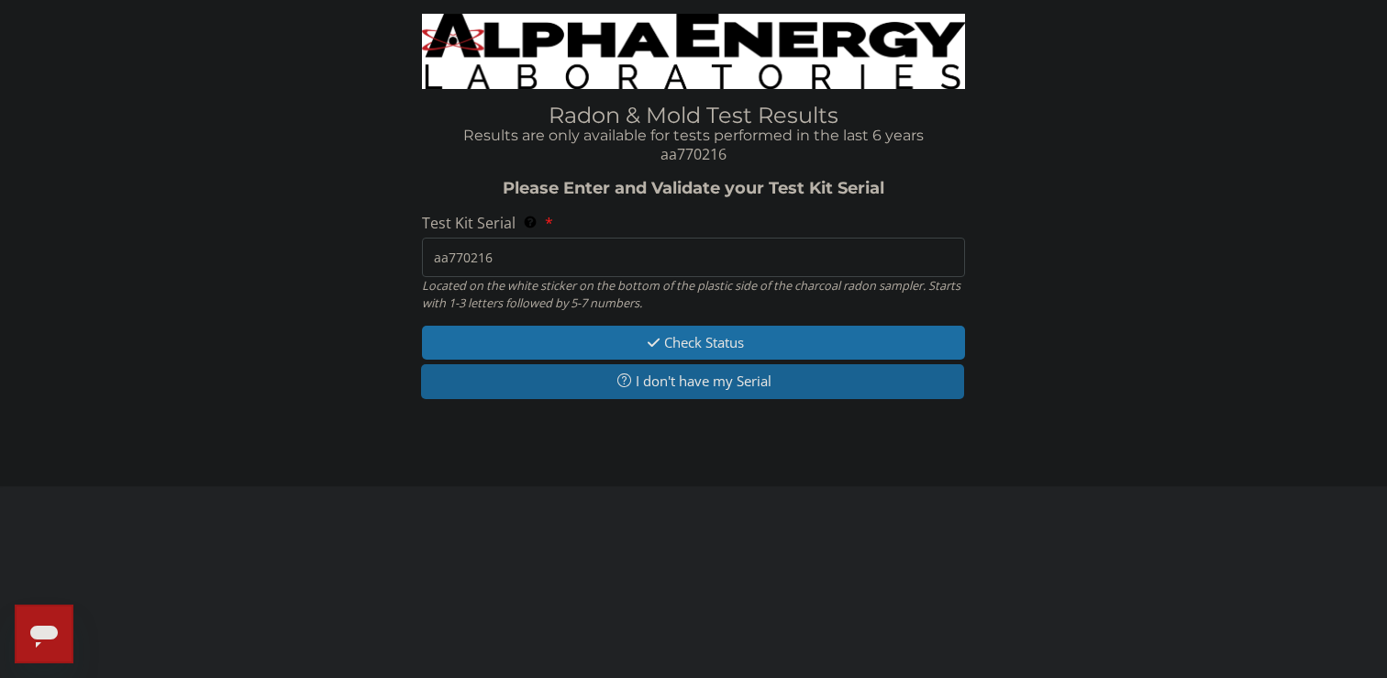
click at [668, 338] on button "Check Status" at bounding box center [694, 343] width 544 height 34
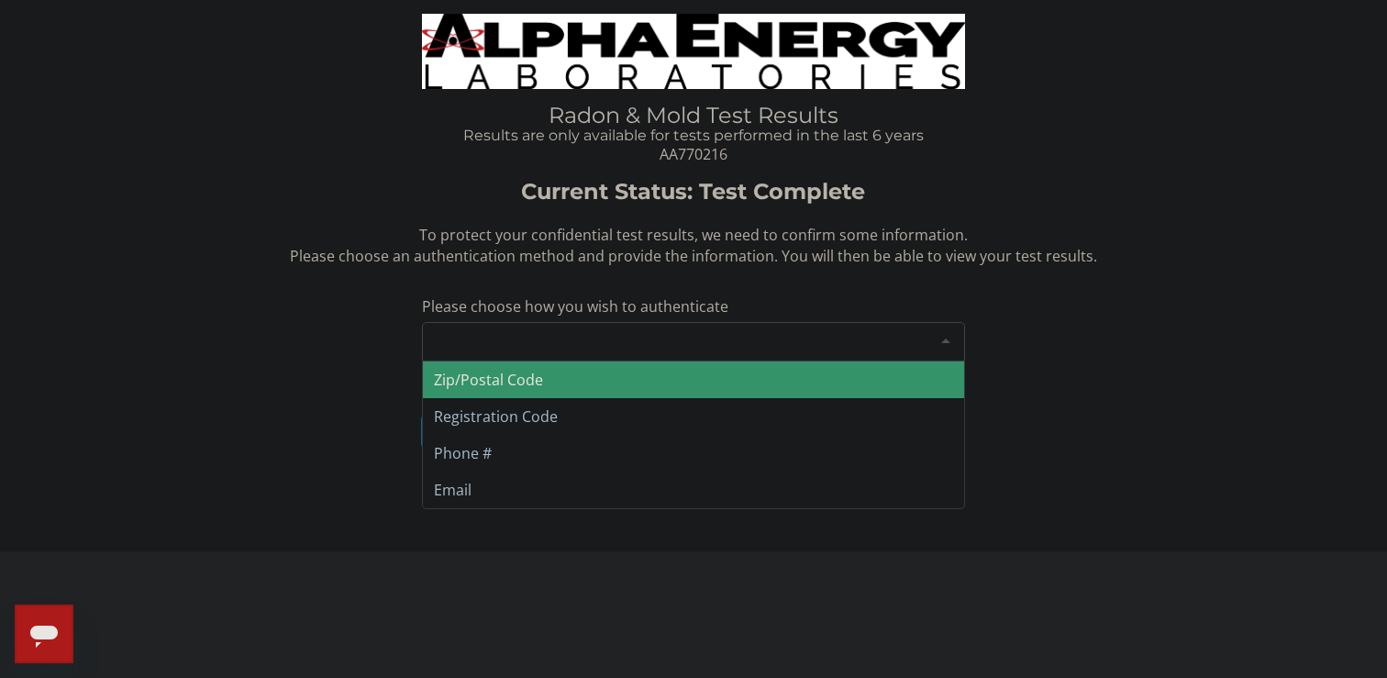
click at [552, 339] on div "Please make a selection" at bounding box center [694, 341] width 544 height 39
click at [548, 382] on span "Zip/Postal Code" at bounding box center [694, 380] width 542 height 37
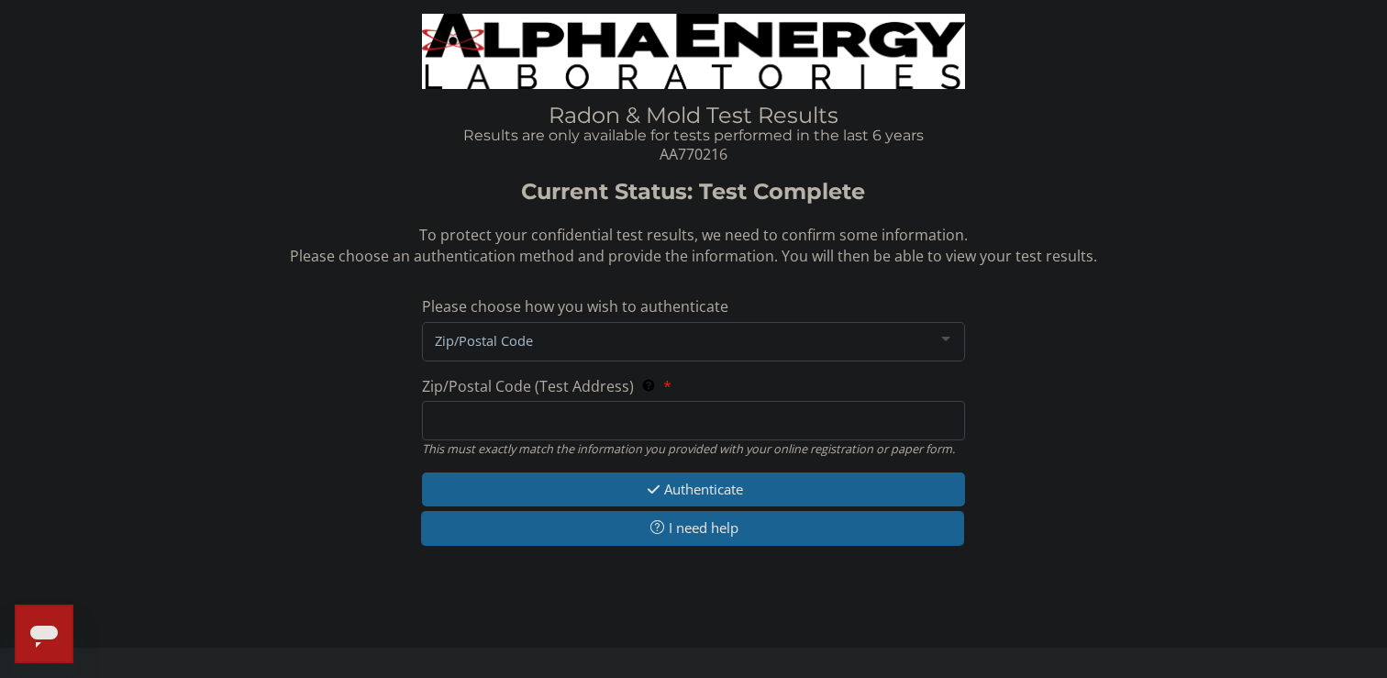
click at [532, 396] on label "Zip/Postal Code (Test Address) This must exactly match the information you prov…" at bounding box center [547, 386] width 250 height 21
click at [532, 401] on input "Zip/Postal Code (Test Address) This must exactly match the information you prov…" at bounding box center [694, 420] width 544 height 39
click at [529, 408] on input "Zip/Postal Code (Test Address) This must exactly match the information you prov…" at bounding box center [694, 420] width 544 height 39
type input "84124"
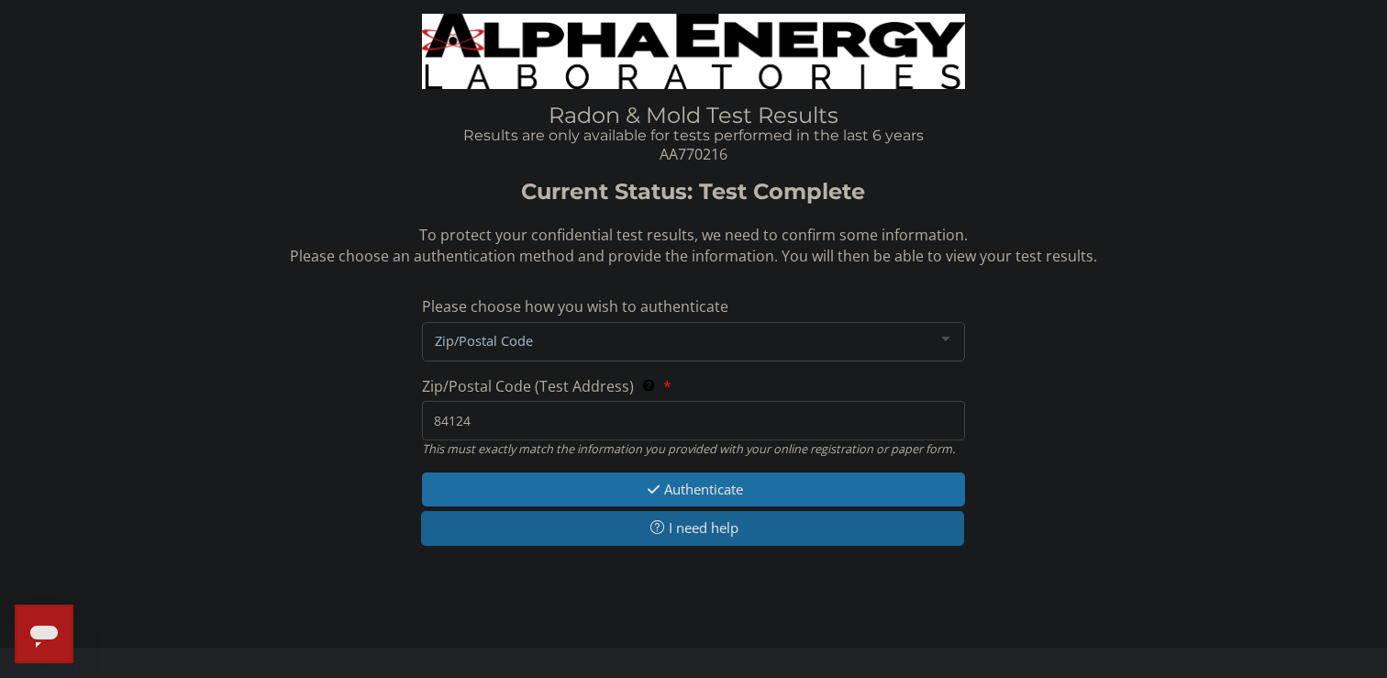
click at [558, 498] on button "Authenticate" at bounding box center [694, 490] width 544 height 34
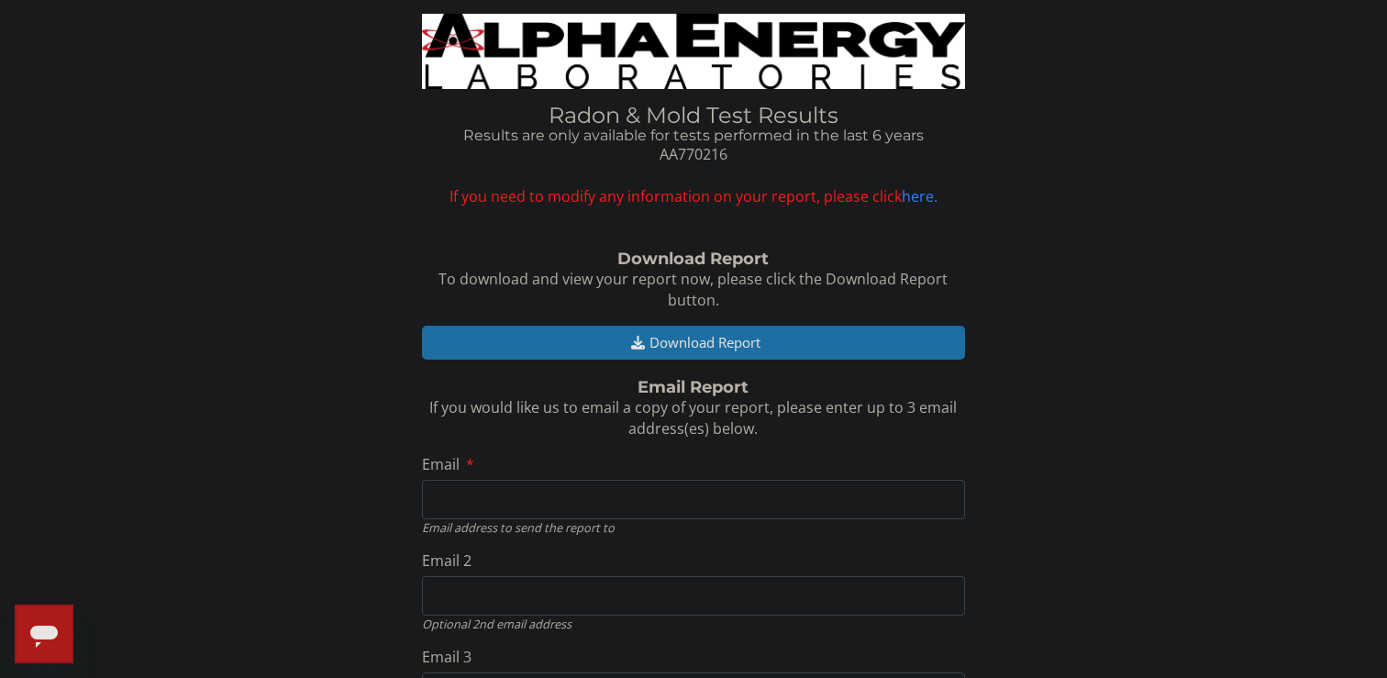
click at [730, 342] on button "Download Report" at bounding box center [694, 343] width 544 height 34
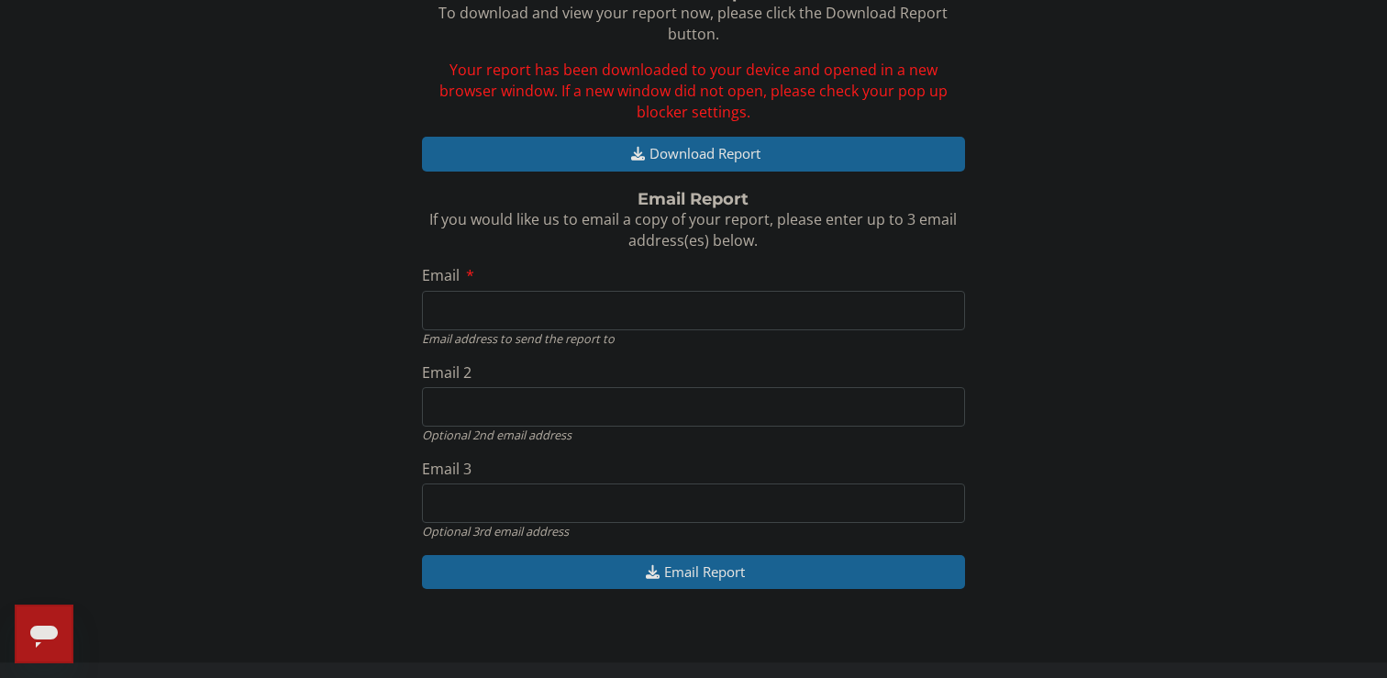
scroll to position [268, 0]
